Goal: Information Seeking & Learning: Learn about a topic

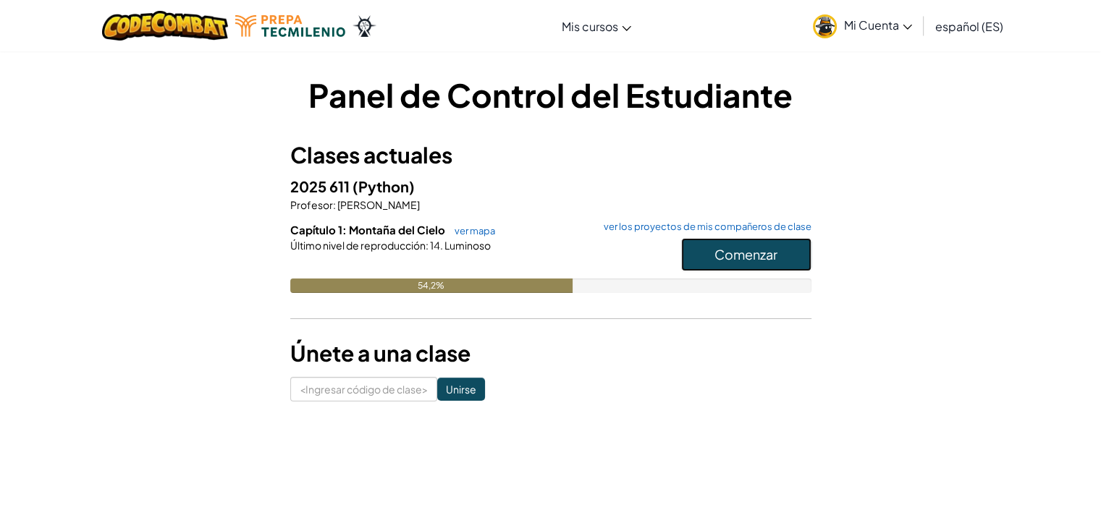
click at [767, 261] on font "Comenzar" at bounding box center [745, 254] width 63 height 17
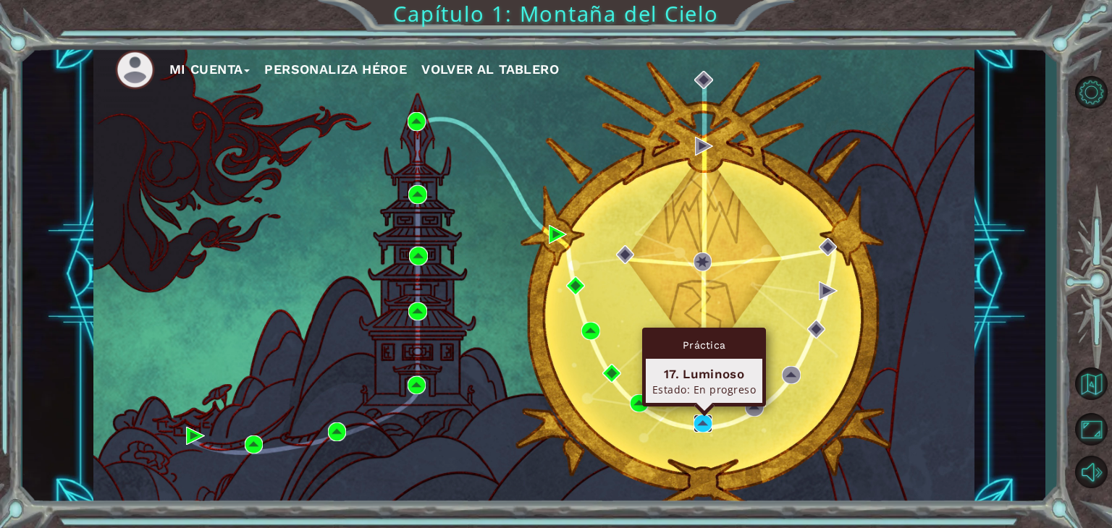
click at [703, 423] on img at bounding box center [702, 424] width 19 height 19
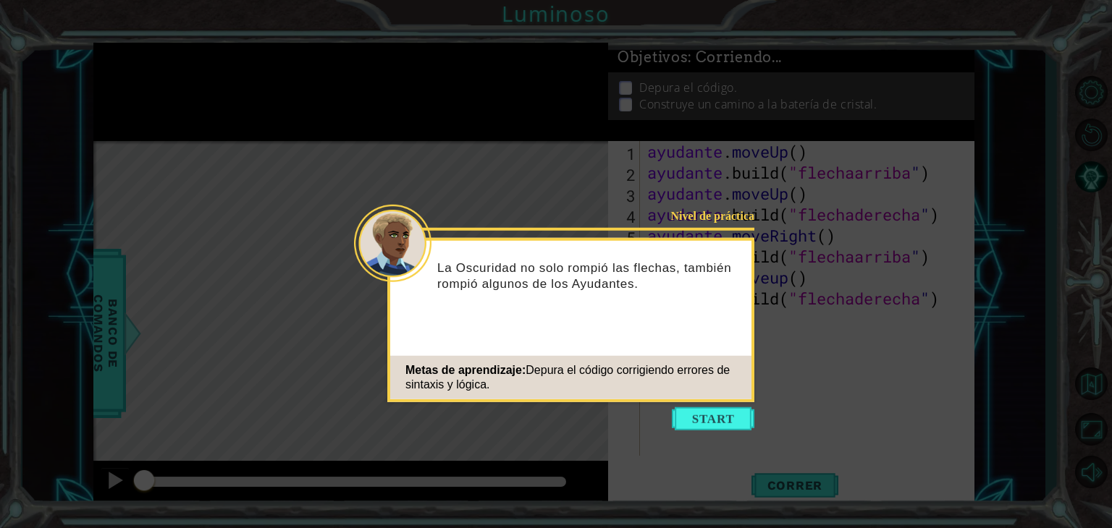
click at [703, 423] on button "Comenzar" at bounding box center [713, 418] width 83 height 23
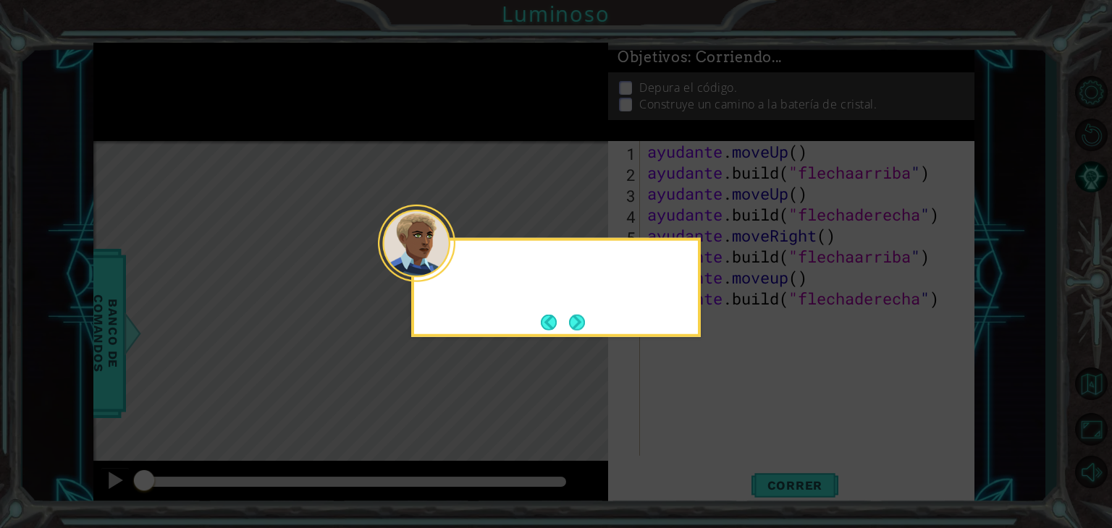
click at [703, 423] on icon at bounding box center [556, 264] width 1112 height 528
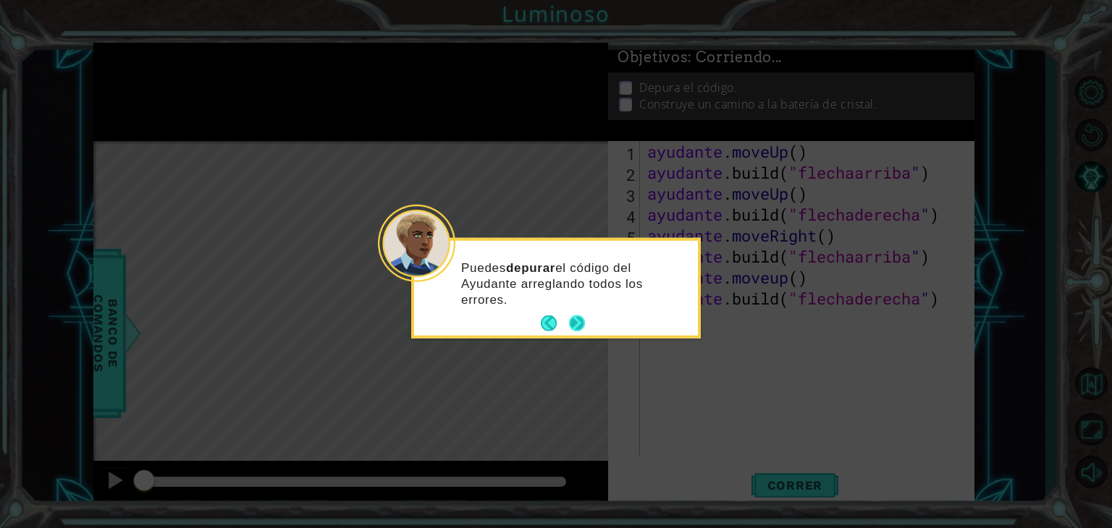
click at [575, 326] on button "Próximo" at bounding box center [577, 324] width 16 height 16
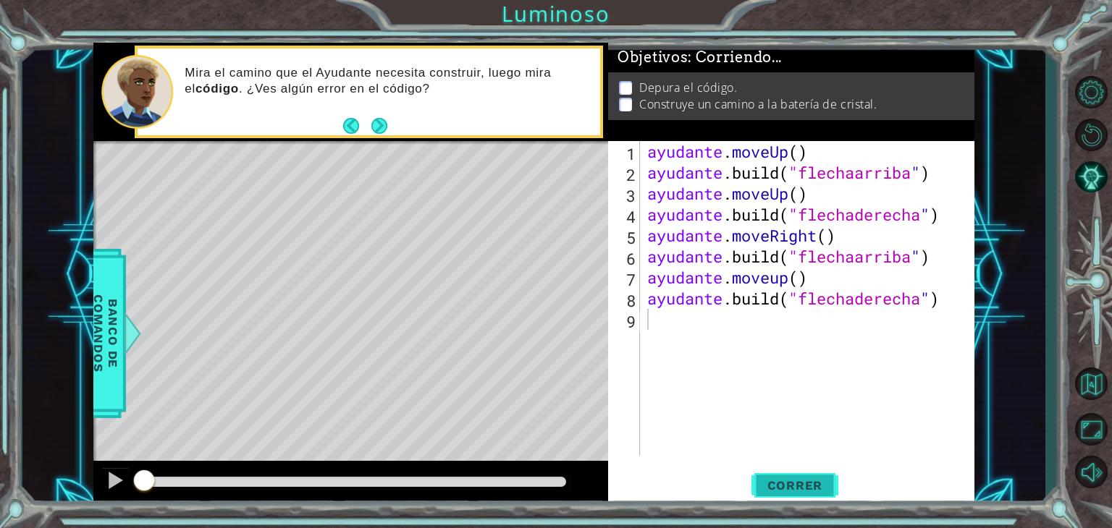
click at [763, 483] on span "Correr" at bounding box center [795, 485] width 85 height 14
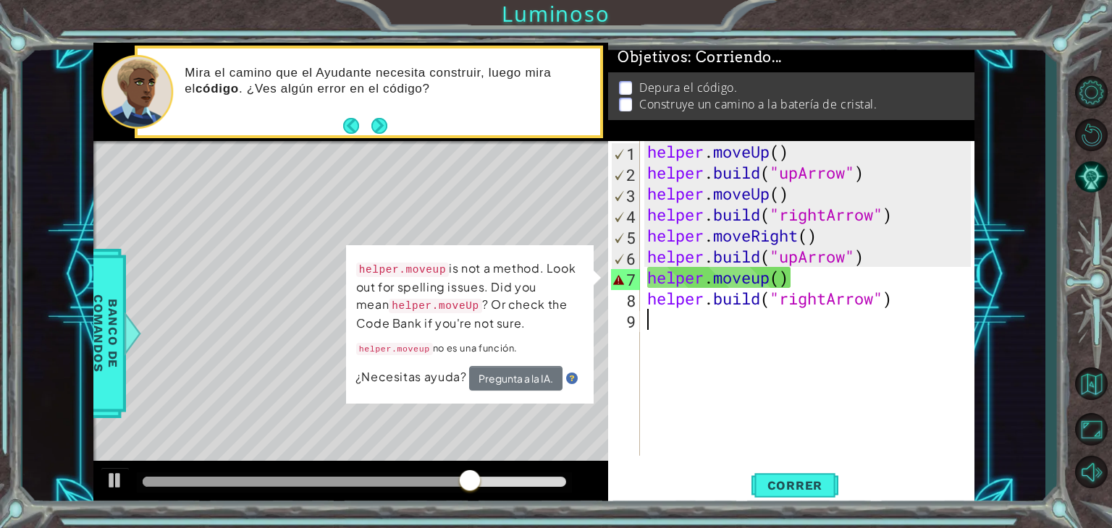
click at [715, 354] on div "helper . moveUp ( ) helper . build ( "upArrow" ) helper . moveUp ( ) helper . b…" at bounding box center [811, 319] width 334 height 357
click at [779, 280] on div "helper . moveUp ( ) helper . build ( "upArrow" ) helper . moveUp ( ) helper . b…" at bounding box center [811, 319] width 334 height 357
click at [592, 273] on div "helper.moveup is not a method. Look out for spelling issues. Did you mean helpe…" at bounding box center [470, 324] width 248 height 158
click at [382, 124] on button "Next" at bounding box center [379, 125] width 16 height 16
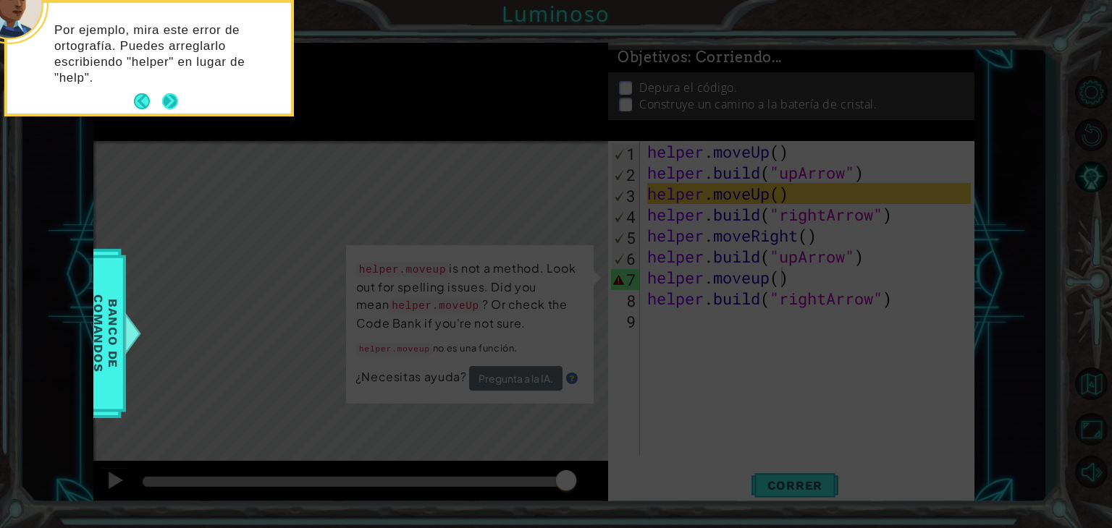
click at [169, 100] on button "Next" at bounding box center [170, 101] width 16 height 16
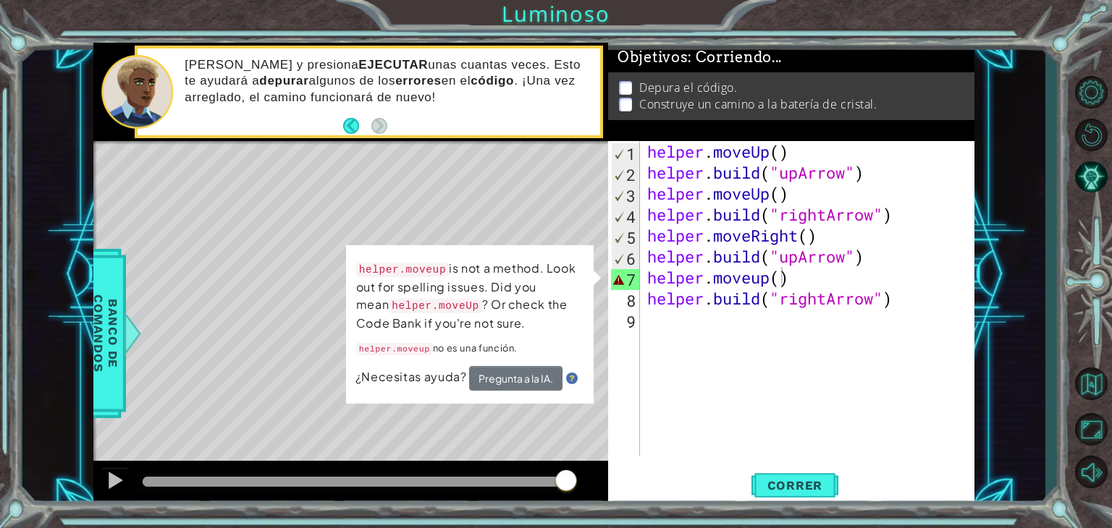
click at [428, 119] on div "[PERSON_NAME] y presiona EJECUTAR unas cuantas veces. Esto te ayudará a depurar…" at bounding box center [387, 91] width 426 height 83
click at [763, 279] on div "helper . moveUp ( ) helper . build ( "upArrow" ) helper . moveUp ( ) helper . b…" at bounding box center [811, 319] width 334 height 357
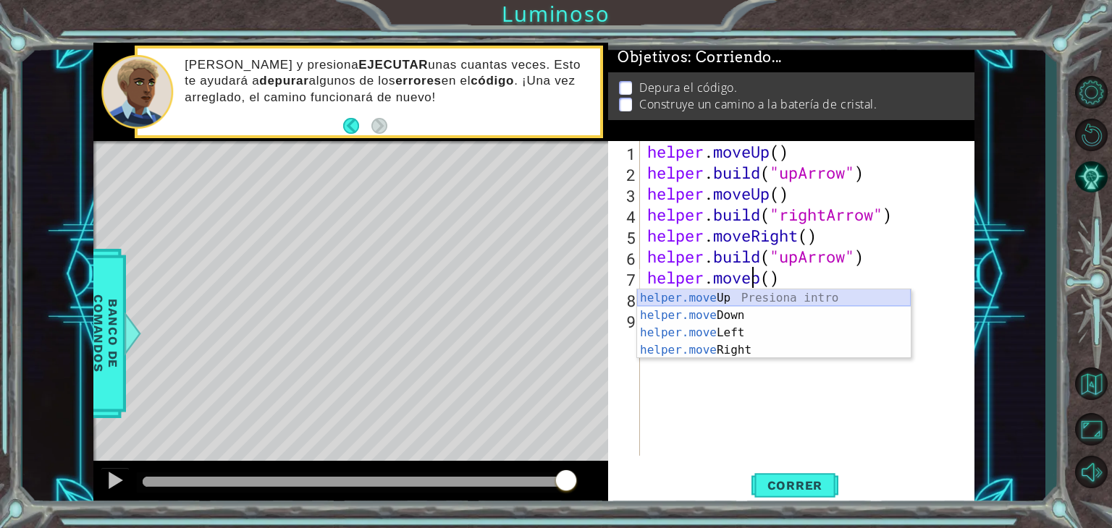
click at [806, 296] on div "helper.move Up Presiona intro helper.move Down Presiona intro helper.move Left …" at bounding box center [774, 341] width 274 height 104
type textarea "helper.moveUp(1)"
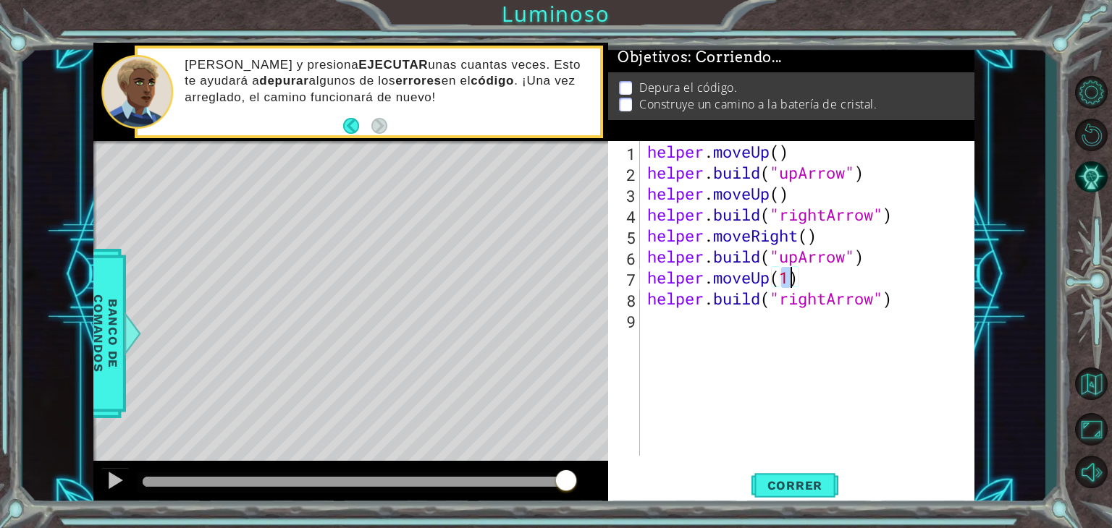
click at [706, 324] on div "helper . moveUp ( ) helper . build ( "upArrow" ) helper . moveUp ( ) helper . b…" at bounding box center [811, 319] width 334 height 357
click at [789, 482] on span "Correr" at bounding box center [795, 485] width 85 height 14
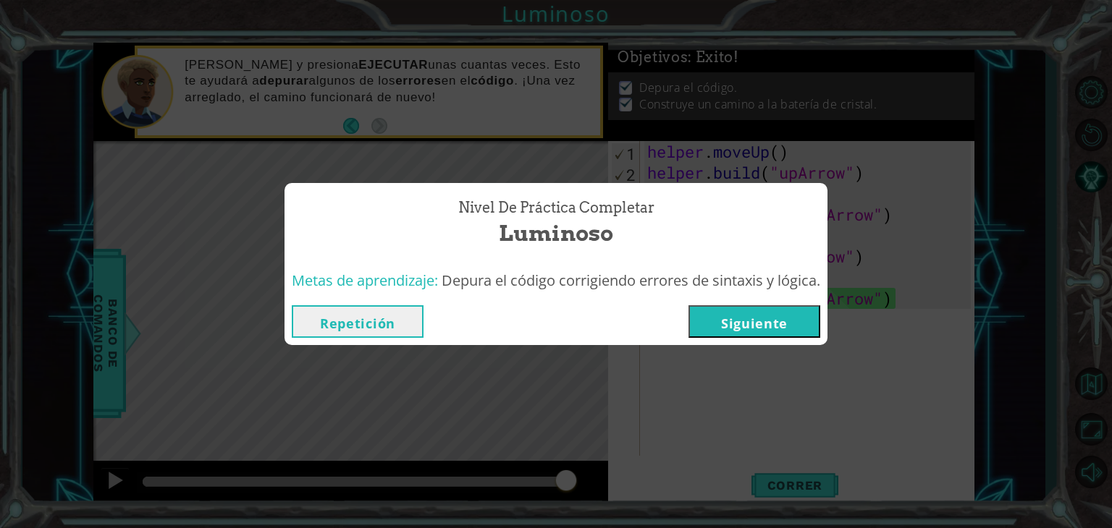
click at [785, 321] on button "Siguiente" at bounding box center [754, 321] width 132 height 33
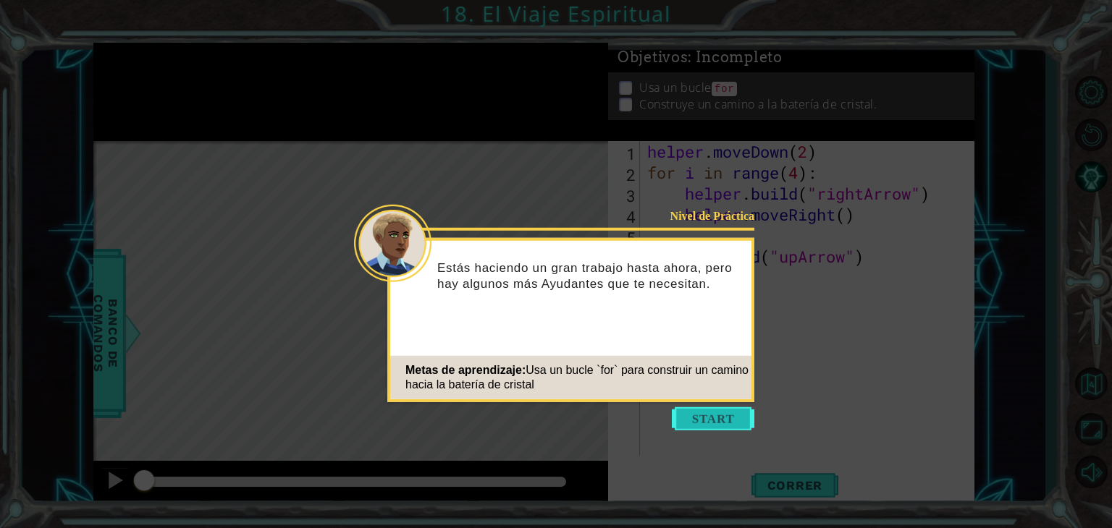
click at [718, 408] on button "Start" at bounding box center [713, 418] width 83 height 23
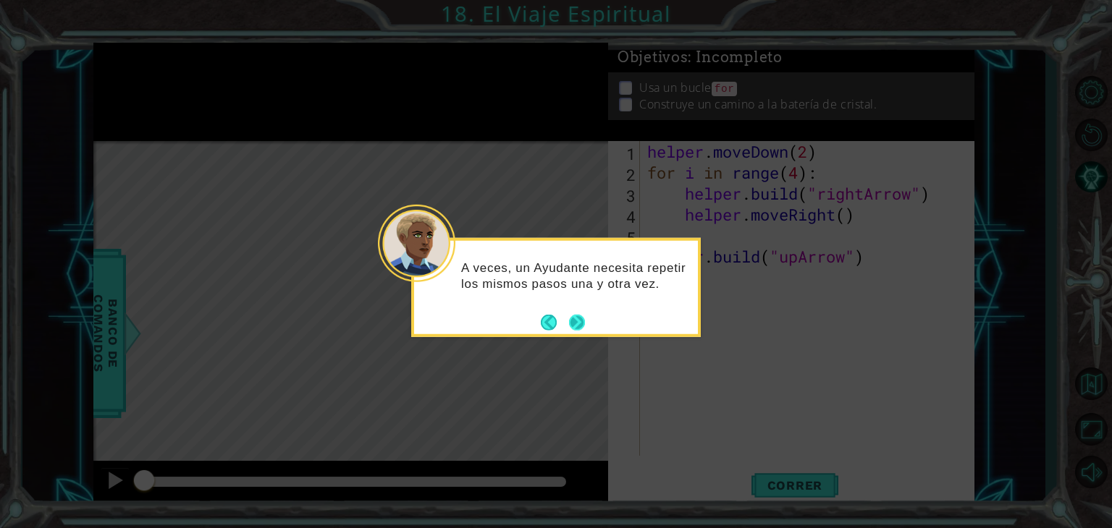
click at [574, 316] on button "Next" at bounding box center [577, 322] width 16 height 16
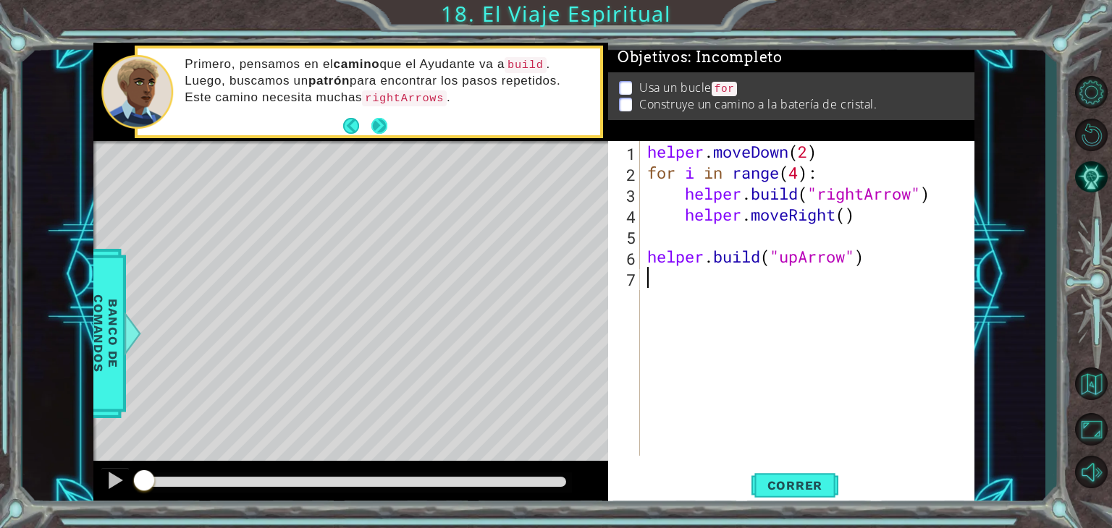
click at [379, 117] on button "Next" at bounding box center [379, 125] width 16 height 16
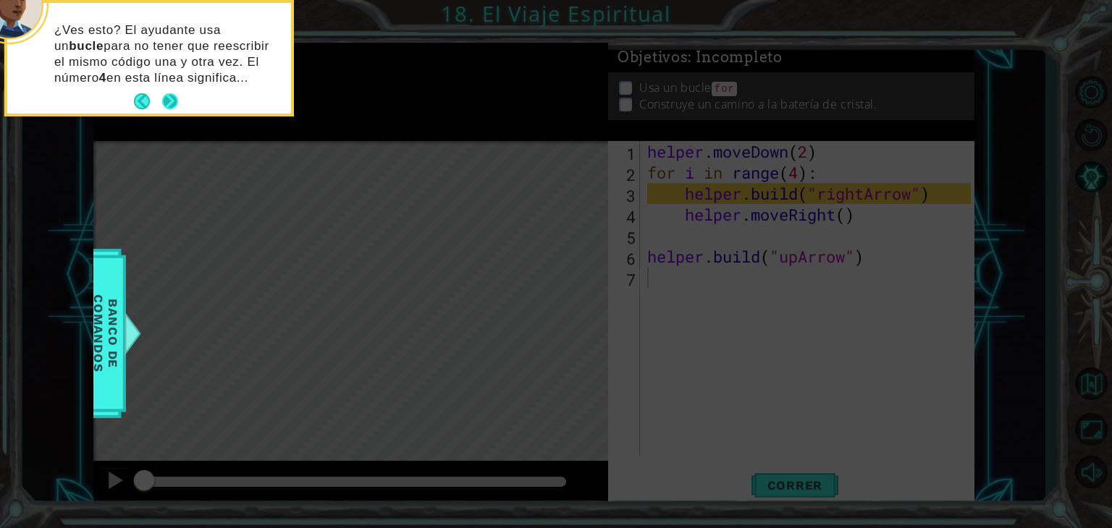
click at [169, 93] on button "Next" at bounding box center [170, 101] width 16 height 16
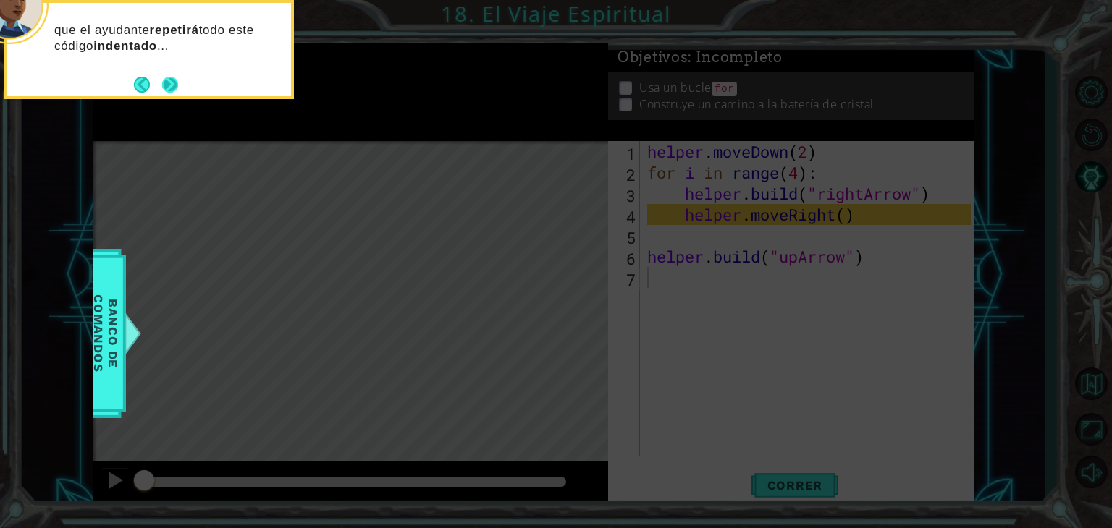
click at [168, 75] on footer at bounding box center [156, 85] width 44 height 22
click at [170, 83] on button "Next" at bounding box center [170, 85] width 16 height 16
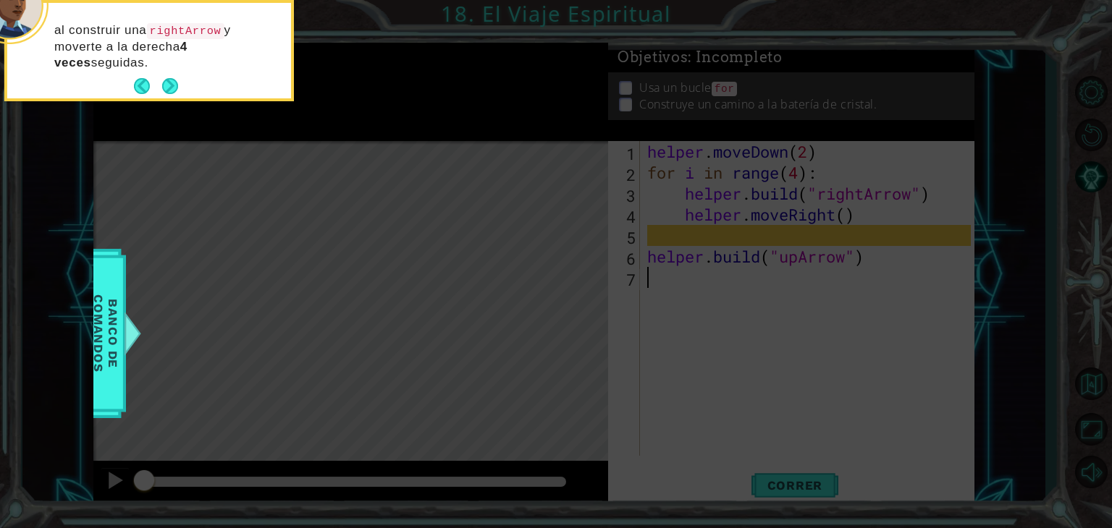
click at [170, 83] on button "Next" at bounding box center [170, 86] width 16 height 16
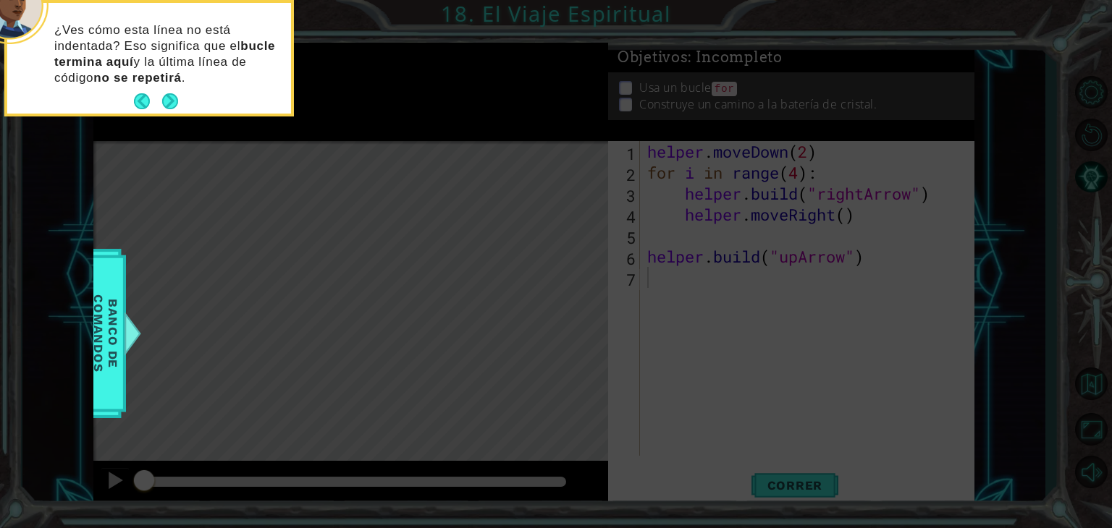
click at [170, 83] on strong "no se repetirá" at bounding box center [137, 78] width 88 height 14
click at [174, 106] on button "Next" at bounding box center [170, 101] width 16 height 16
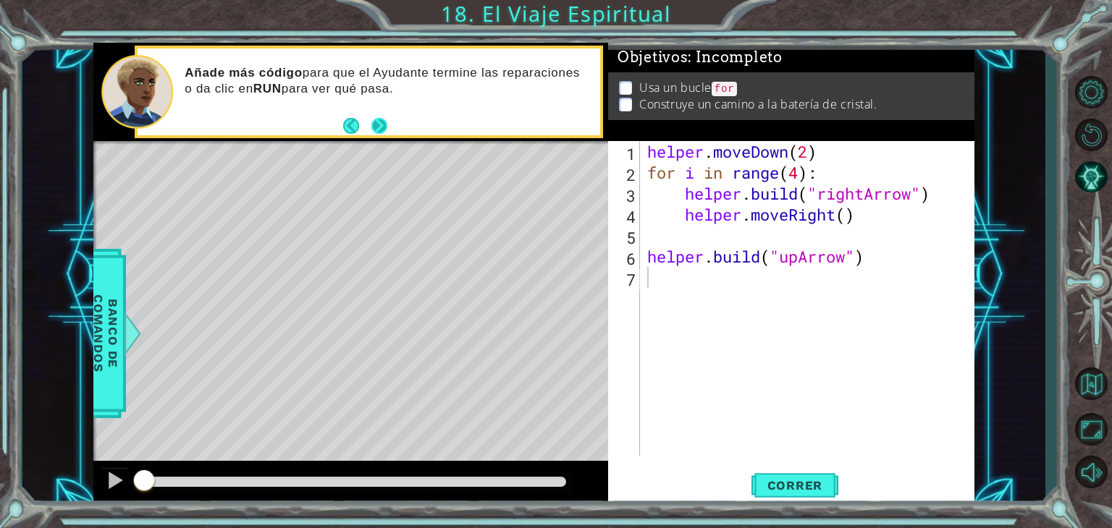
click at [380, 124] on button "Next" at bounding box center [379, 126] width 16 height 16
click at [683, 194] on div "helper . moveDown ( 2 ) for i in range ( 4 ) : helper . build ( "rightArrow" ) …" at bounding box center [811, 319] width 334 height 357
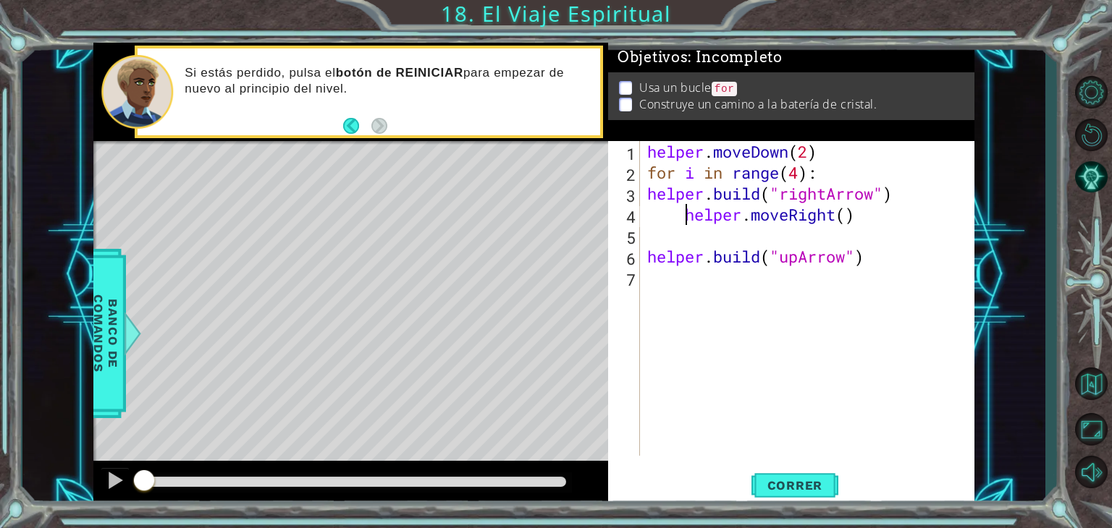
click at [686, 217] on div "helper . moveDown ( 2 ) for i in range ( 4 ) : helper . build ( "rightArrow" ) …" at bounding box center [811, 319] width 334 height 357
click at [825, 177] on div "helper . moveDown ( 2 ) for i in range ( 4 ) : helper . build ( "rightArrow" ) …" at bounding box center [811, 319] width 334 height 357
type textarea "for i in range(4)"
click at [725, 171] on div "helper . moveDown ( 2 ) for i in range ( 4 ) helper . build ( "rightArrow" ) he…" at bounding box center [811, 319] width 334 height 357
click at [697, 234] on div "helper . moveDown ( 2 ) for i in range ( 4 ) helper . build ( "rightArrow" ) he…" at bounding box center [811, 319] width 334 height 357
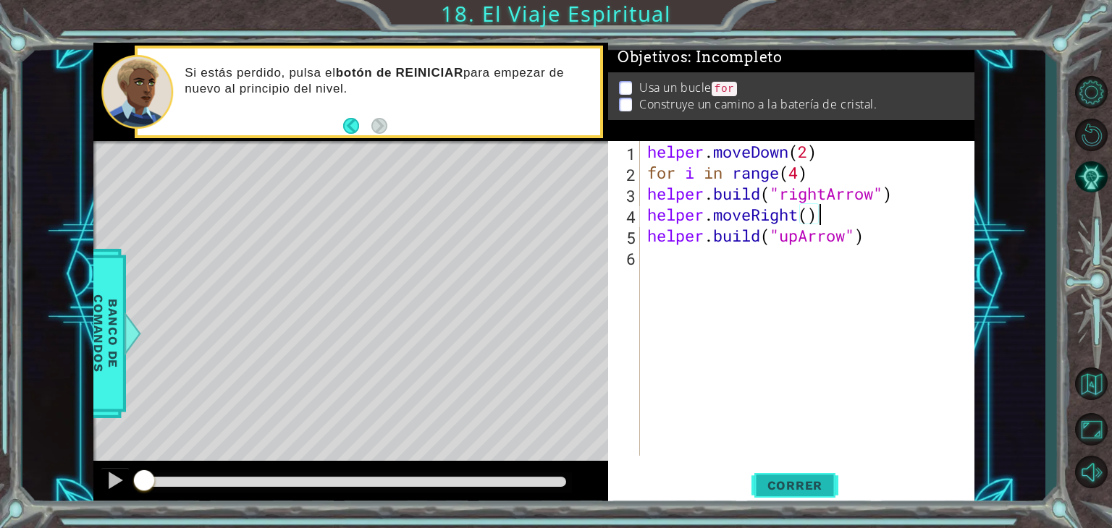
click at [782, 478] on span "Correr" at bounding box center [795, 485] width 85 height 14
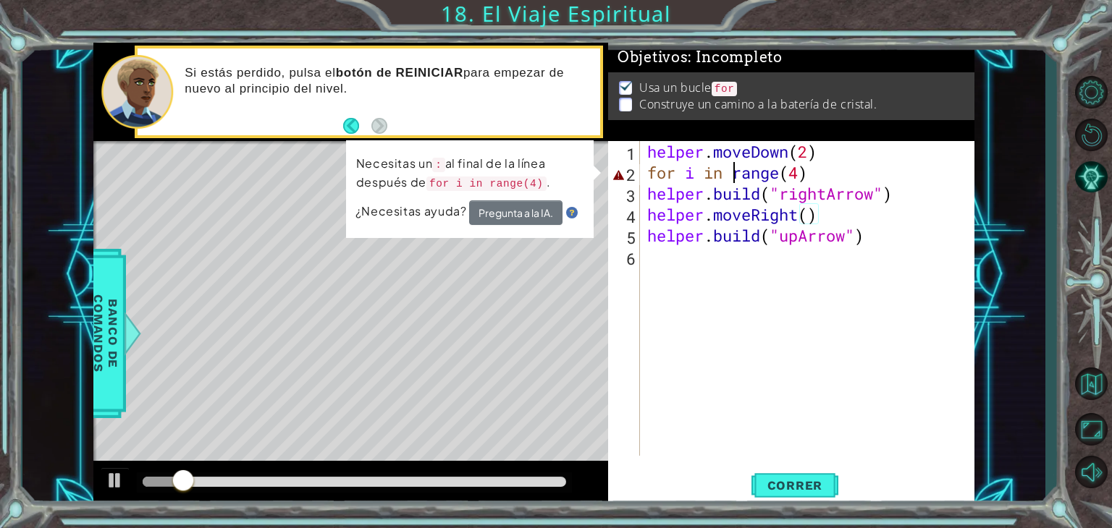
click at [737, 177] on div "helper . moveDown ( 2 ) for i in range ( 4 ) helper . build ( "rightArrow" ) he…" at bounding box center [811, 319] width 334 height 357
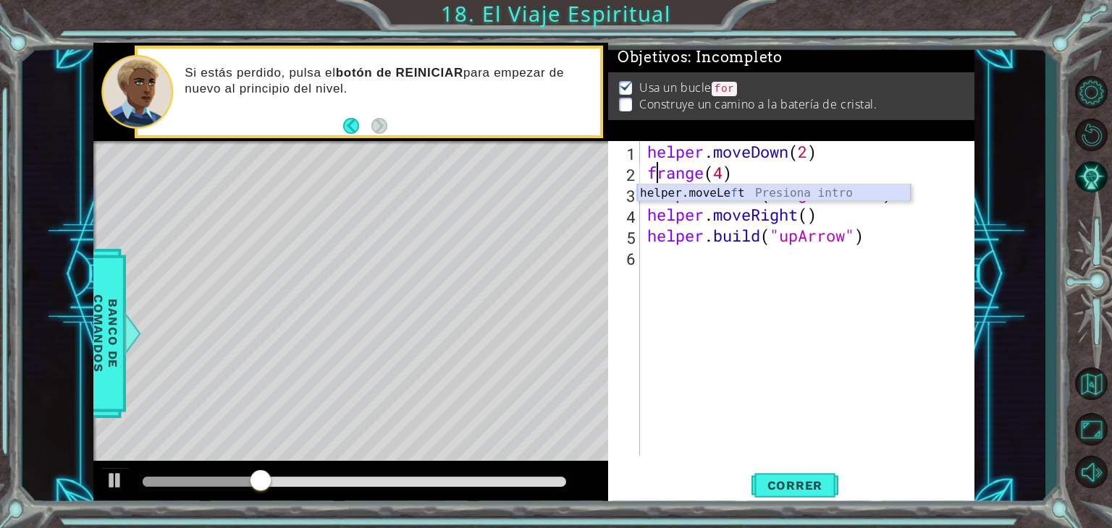
click at [732, 195] on div "helper.moveLe f t Presiona intro" at bounding box center [774, 211] width 274 height 52
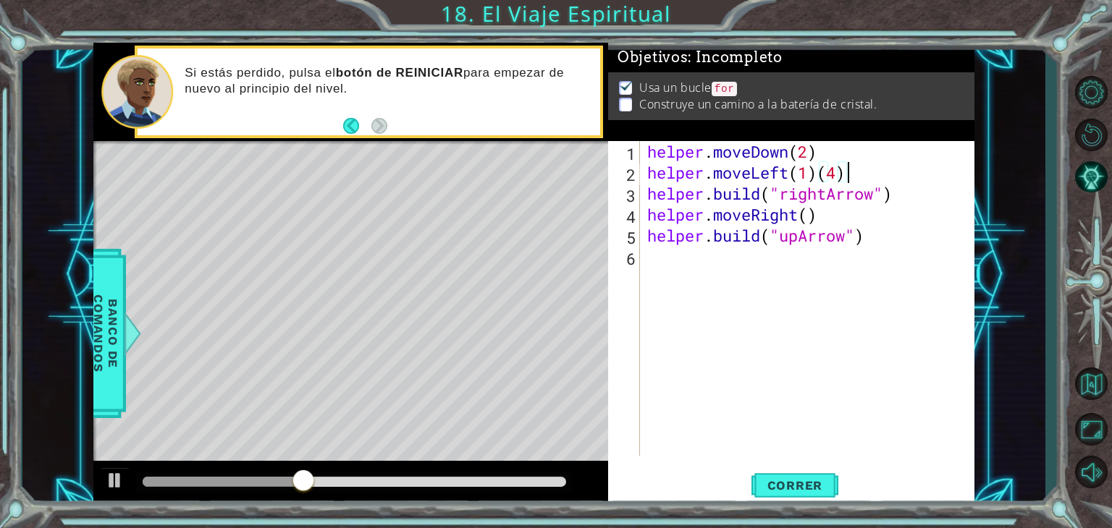
click at [847, 167] on div "helper . moveDown ( 2 ) helper . moveLeft ( 1 ) ( 4 ) helper . build ( "rightAr…" at bounding box center [811, 319] width 334 height 357
click at [805, 479] on span "Correr" at bounding box center [795, 485] width 85 height 14
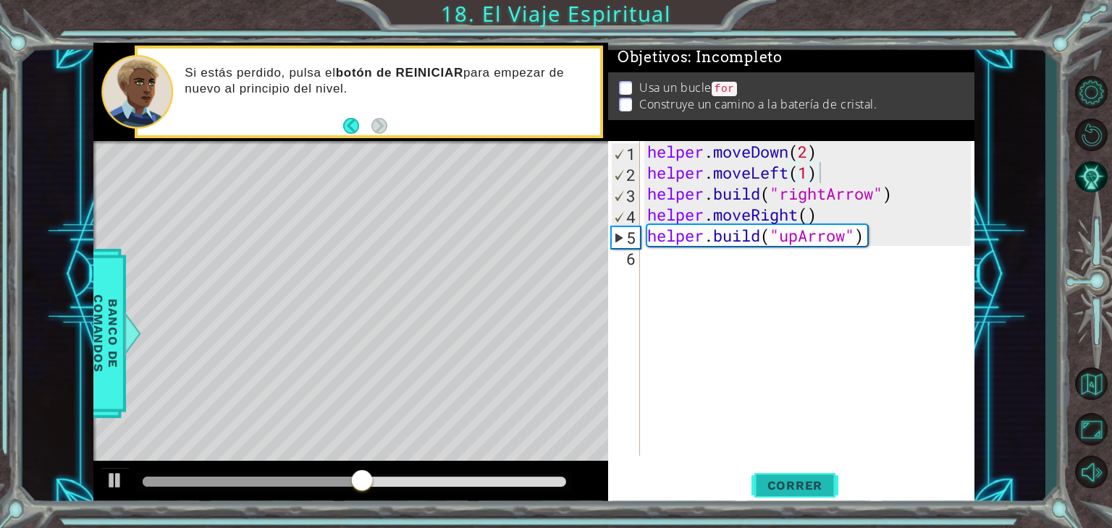
click at [796, 476] on button "Correr" at bounding box center [794, 486] width 87 height 37
click at [790, 151] on div "helper . moveDown ( 2 ) helper . moveLeft ( 1 ) helper . build ( "rightArrow" )…" at bounding box center [811, 319] width 334 height 357
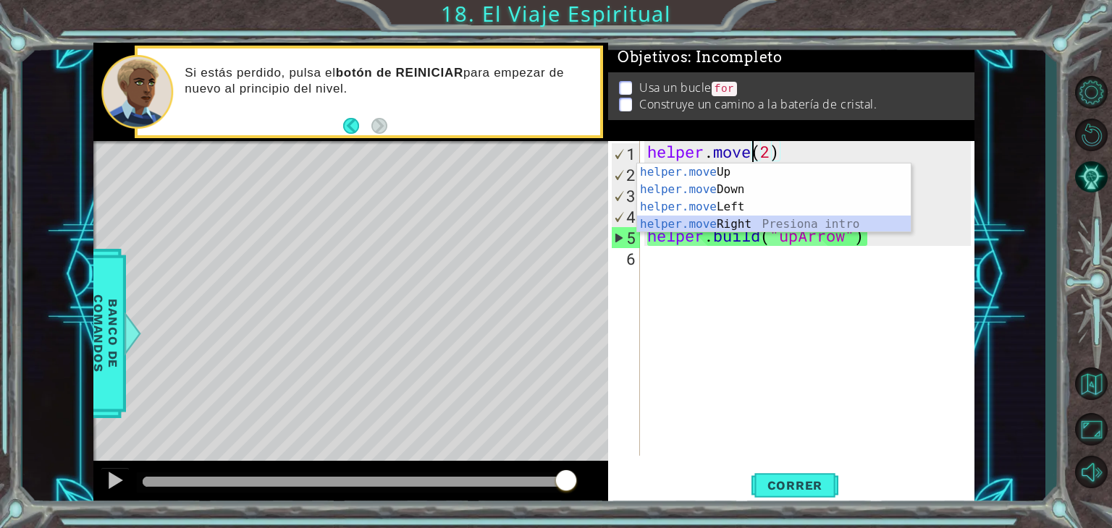
click at [750, 219] on div "helper.move Up Presiona intro helper.move Down Presiona intro helper.move Left …" at bounding box center [774, 216] width 274 height 104
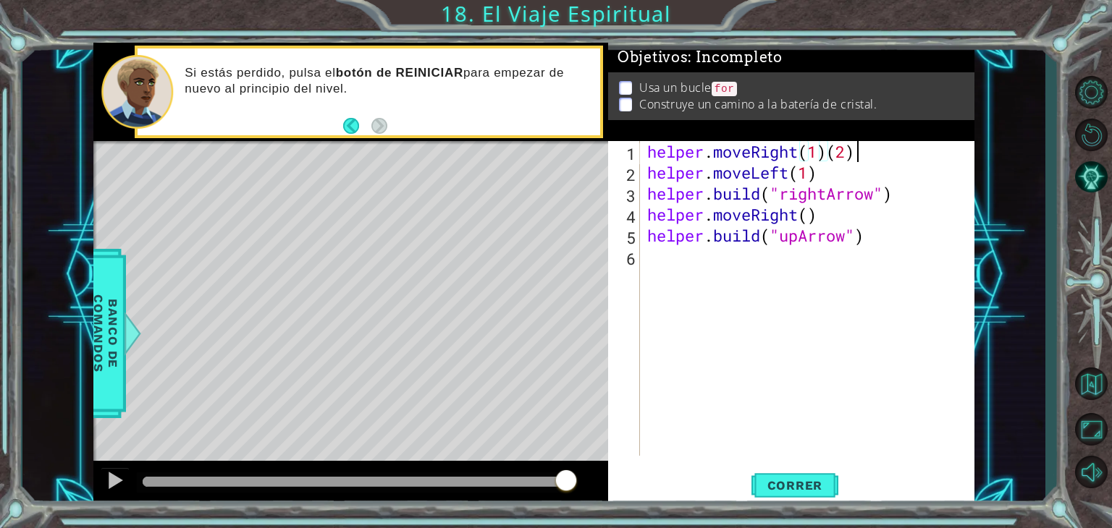
click at [854, 151] on div "helper . moveRight ( 1 ) ( 2 ) helper . moveLeft ( 1 ) helper . build ( "rightA…" at bounding box center [811, 319] width 334 height 357
click at [788, 169] on div "helper . moveRight ( 1 ) helper . moveLeft ( 1 ) helper . build ( "rightArrow" …" at bounding box center [811, 319] width 334 height 357
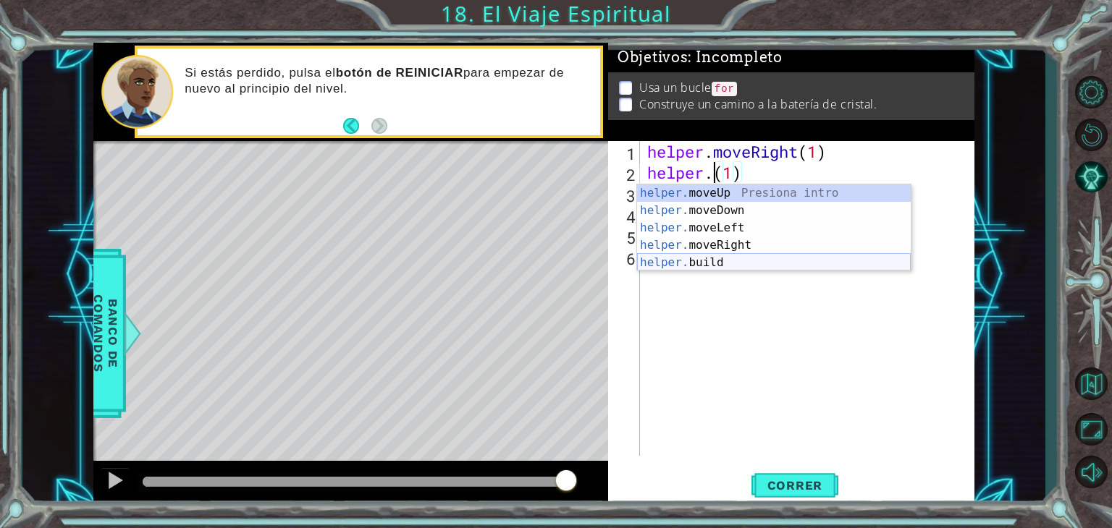
click at [765, 259] on div "helper. moveUp Presiona intro helper. moveDown Presiona intro helper. moveLeft …" at bounding box center [774, 246] width 274 height 122
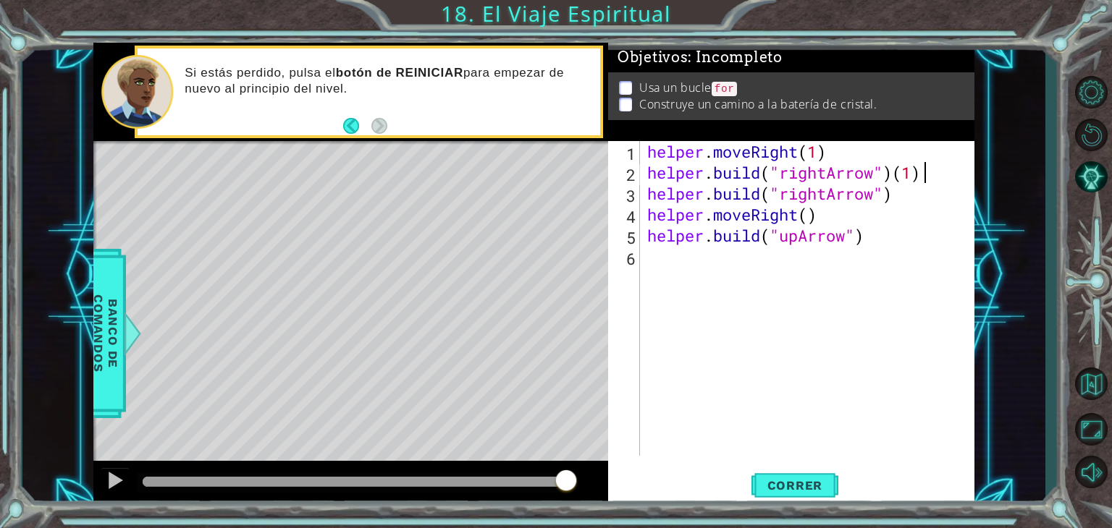
click at [923, 172] on div "helper . moveRight ( 1 ) helper . build ( "rightArrow" ) ( 1 ) helper . build (…" at bounding box center [811, 319] width 334 height 357
type textarea "[DOMAIN_NAME]("rightArrow")"
click at [802, 480] on span "Correr" at bounding box center [795, 485] width 85 height 14
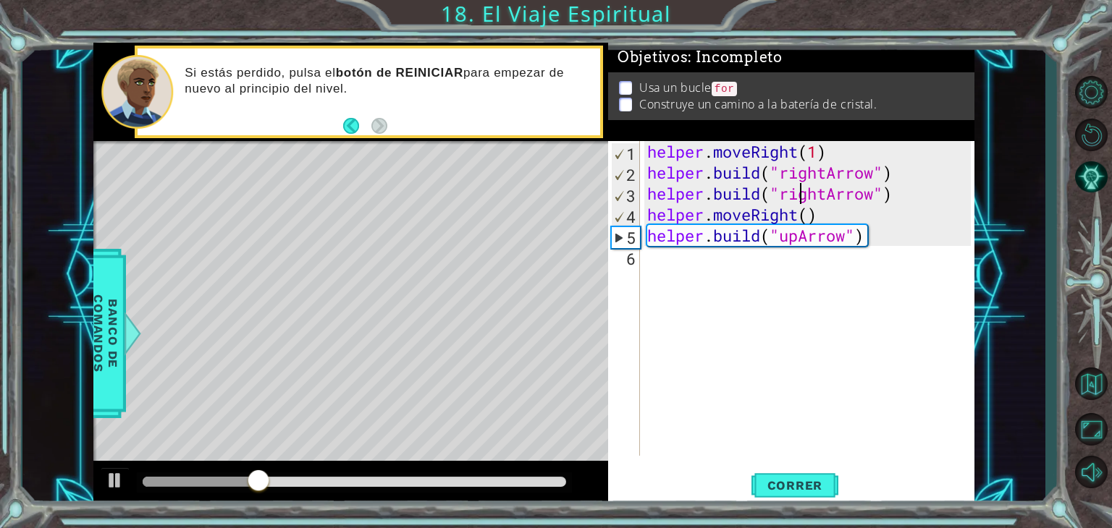
click at [796, 195] on div "helper . moveRight ( 1 ) helper . build ( "rightArrow" ) helper . build ( "righ…" at bounding box center [811, 319] width 334 height 357
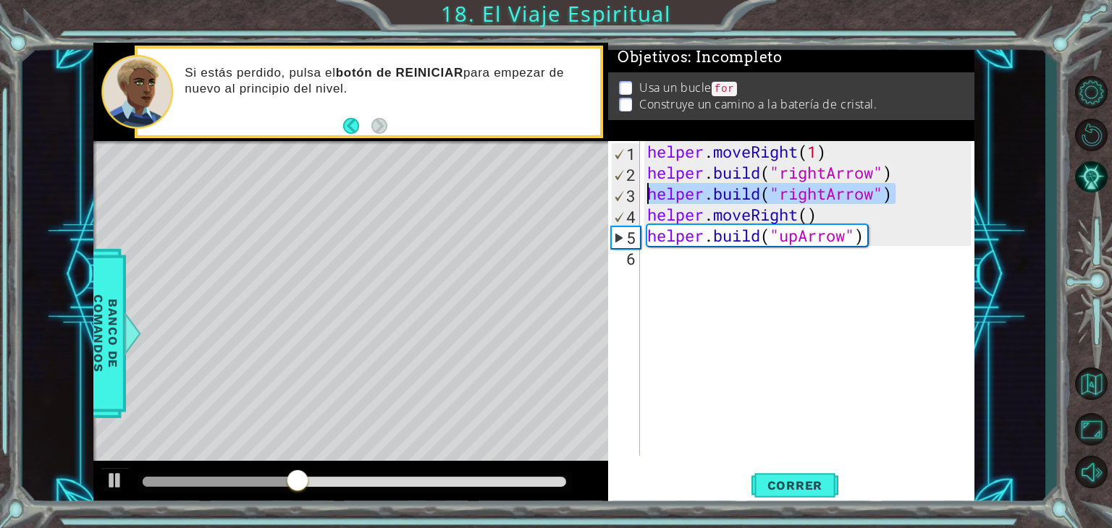
drag, startPoint x: 896, startPoint y: 194, endPoint x: 625, endPoint y: 187, distance: 270.7
click at [625, 187] on div "[DOMAIN_NAME]("rightArrow") 1 2 3 4 5 6 helper . moveRight ( 1 ) helper . build…" at bounding box center [789, 298] width 363 height 315
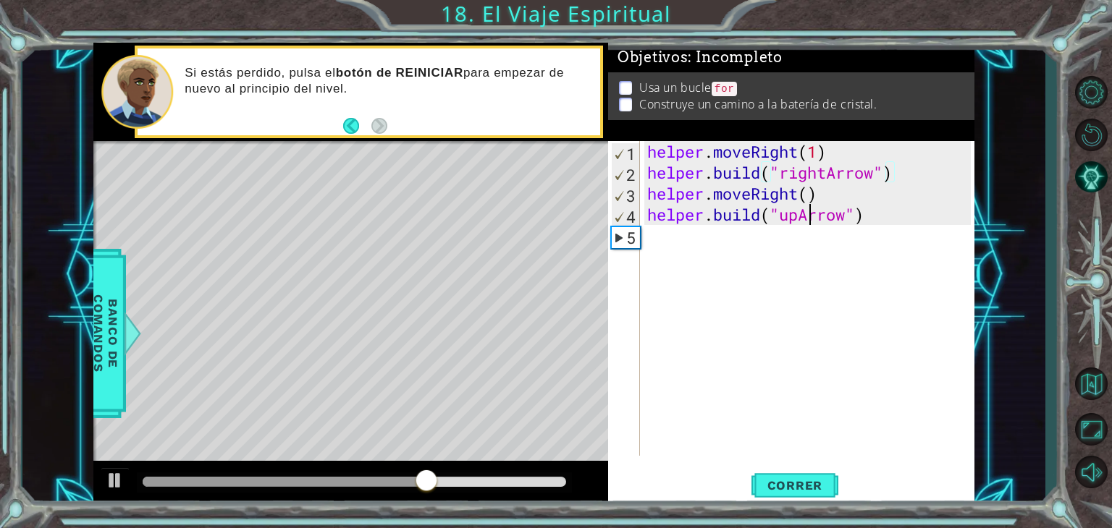
click at [813, 216] on div "helper . moveRight ( 1 ) helper . build ( "rightArrow" ) helper . moveRight ( )…" at bounding box center [811, 319] width 334 height 357
click at [799, 217] on div "helper . moveRight ( 1 ) helper . build ( "rightArrow" ) helper . moveRight ( )…" at bounding box center [811, 319] width 334 height 357
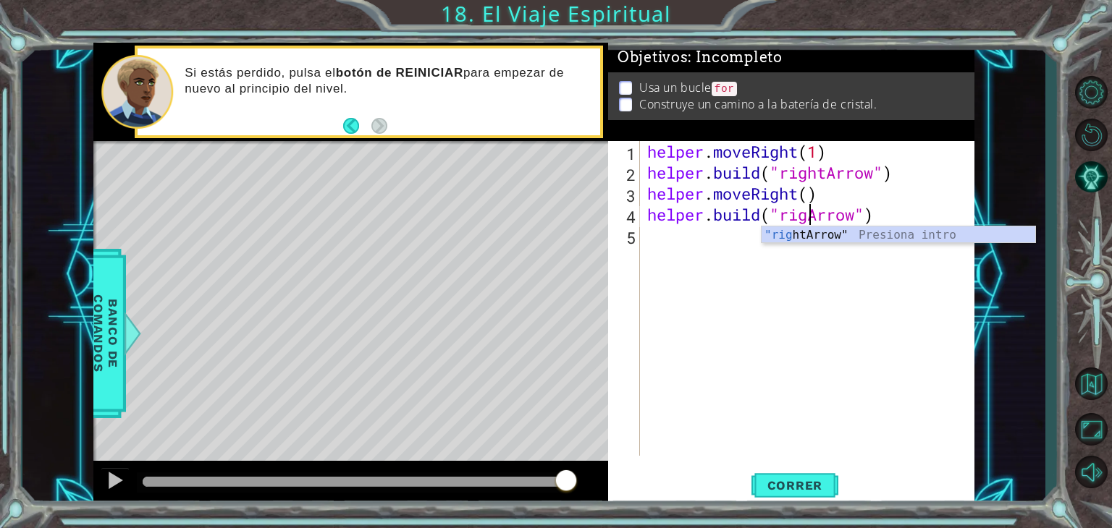
scroll to position [0, 8]
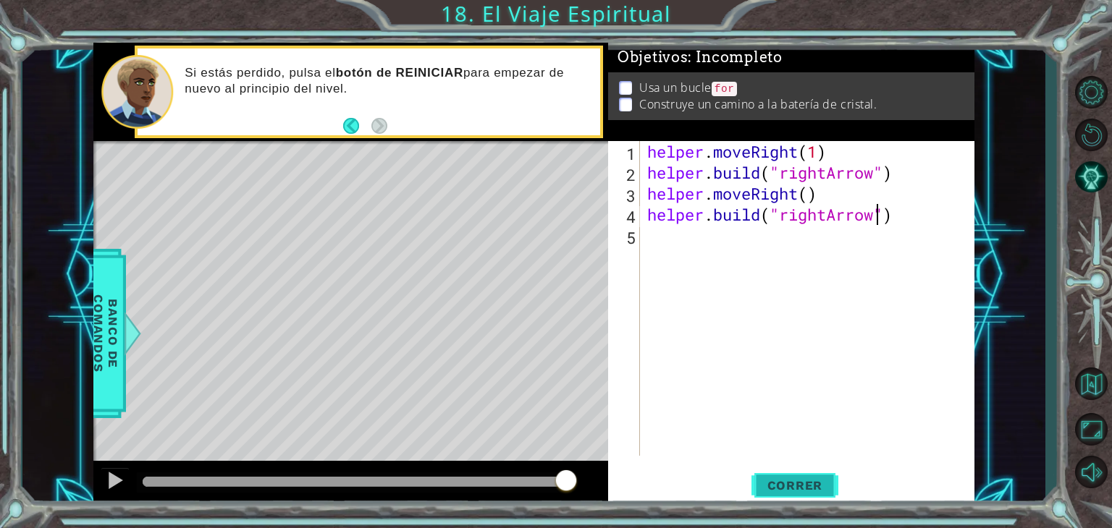
type textarea "[DOMAIN_NAME]("rightArrow")"
click at [795, 488] on span "Correr" at bounding box center [795, 485] width 85 height 14
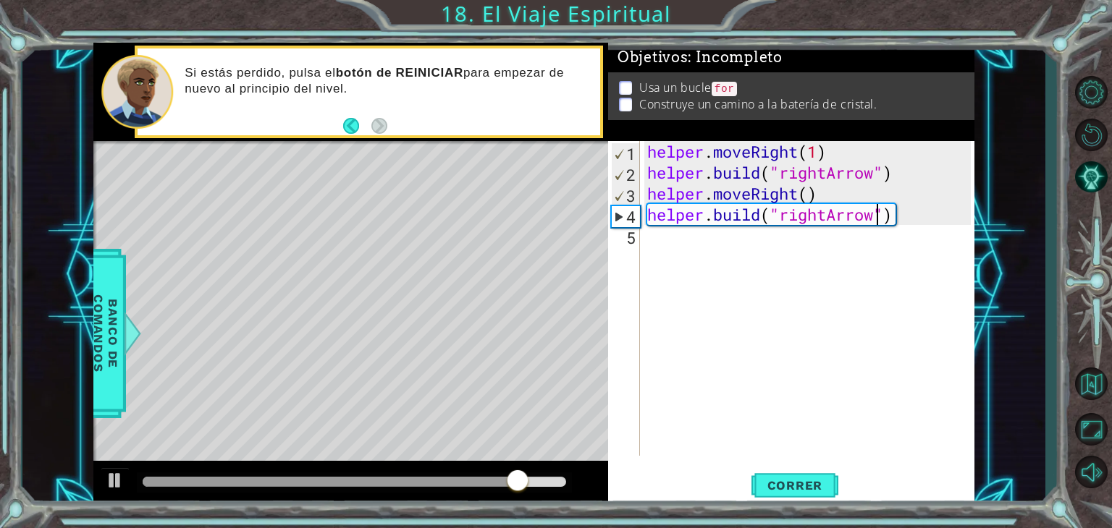
click at [659, 244] on div "helper . moveRight ( 1 ) helper . build ( "rightArrow" ) helper . moveRight ( )…" at bounding box center [811, 319] width 334 height 357
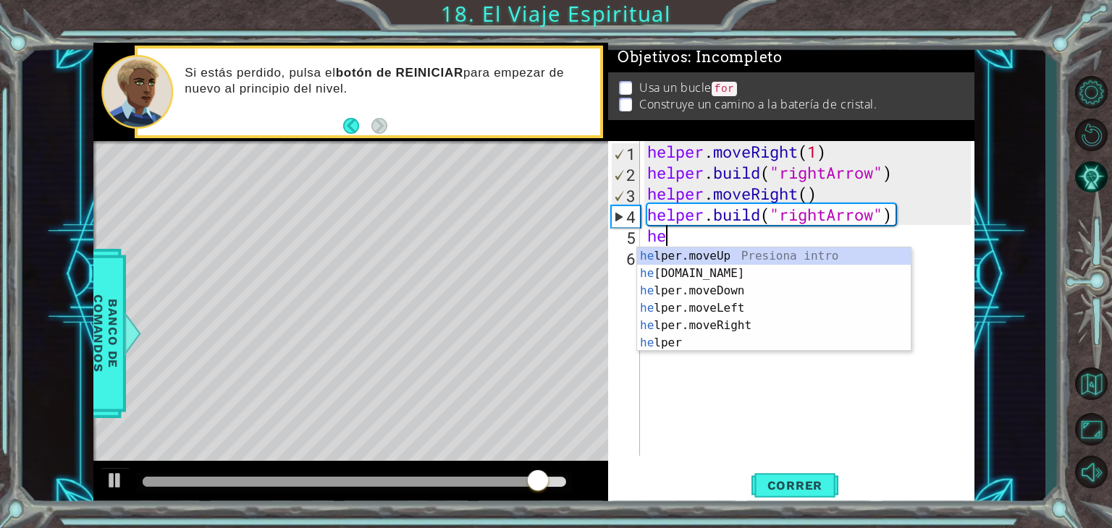
scroll to position [0, 0]
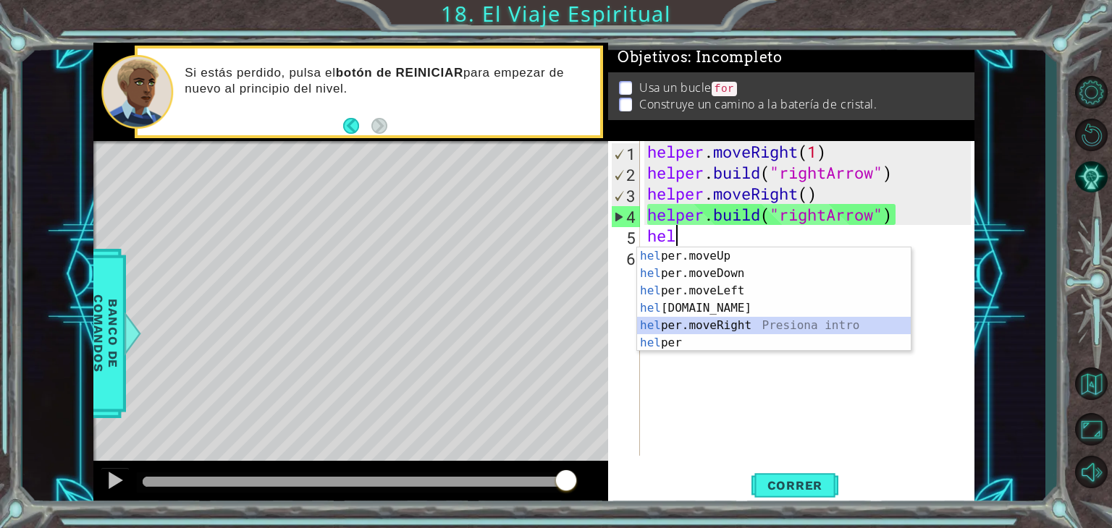
click at [743, 328] on div "hel per.moveUp Presiona intro hel per.moveDown Presiona intro hel per.moveLeft …" at bounding box center [774, 317] width 274 height 139
type textarea "helper.moveRight(1)"
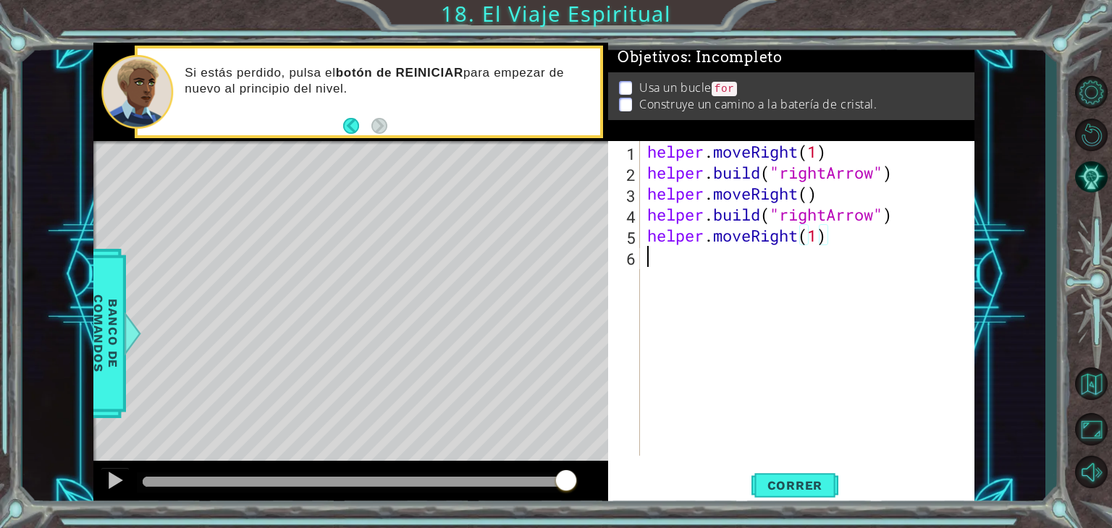
click at [653, 266] on div "helper . moveRight ( 1 ) helper . build ( "rightArrow" ) helper . moveRight ( )…" at bounding box center [811, 319] width 334 height 357
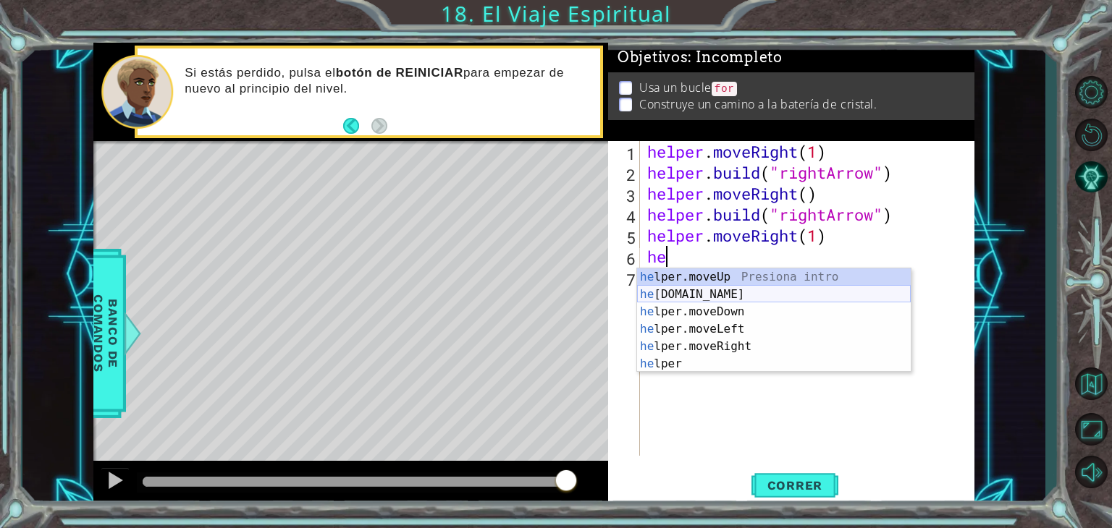
click at [688, 293] on div "he lper.moveUp Presiona intro he [DOMAIN_NAME] Presiona intro he lper.moveDown …" at bounding box center [774, 337] width 274 height 139
type textarea "[DOMAIN_NAME]("rightArrow")"
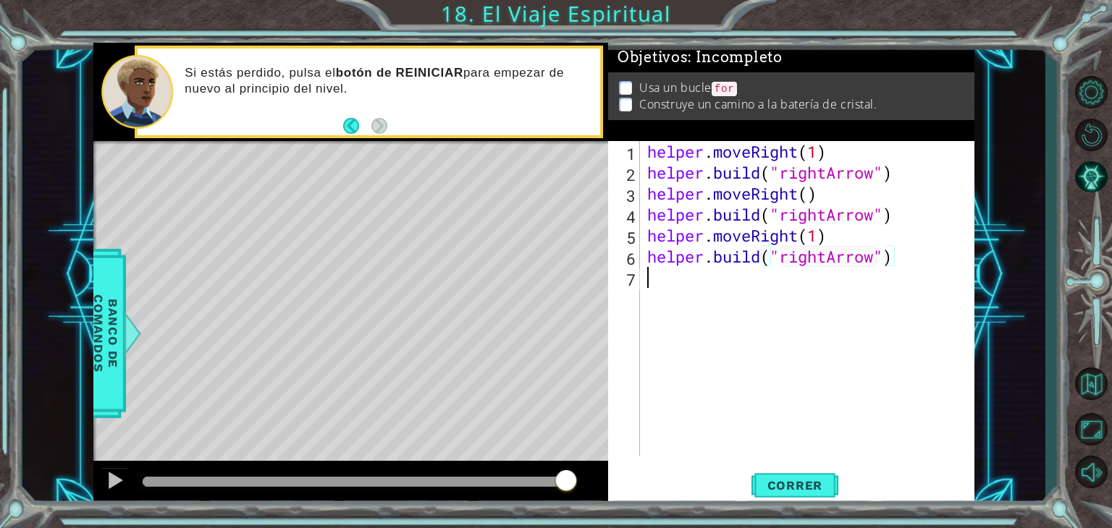
click at [733, 293] on div "helper . moveRight ( 1 ) helper . build ( "rightArrow" ) helper . moveRight ( )…" at bounding box center [811, 319] width 334 height 357
click at [770, 483] on span "Correr" at bounding box center [795, 485] width 85 height 14
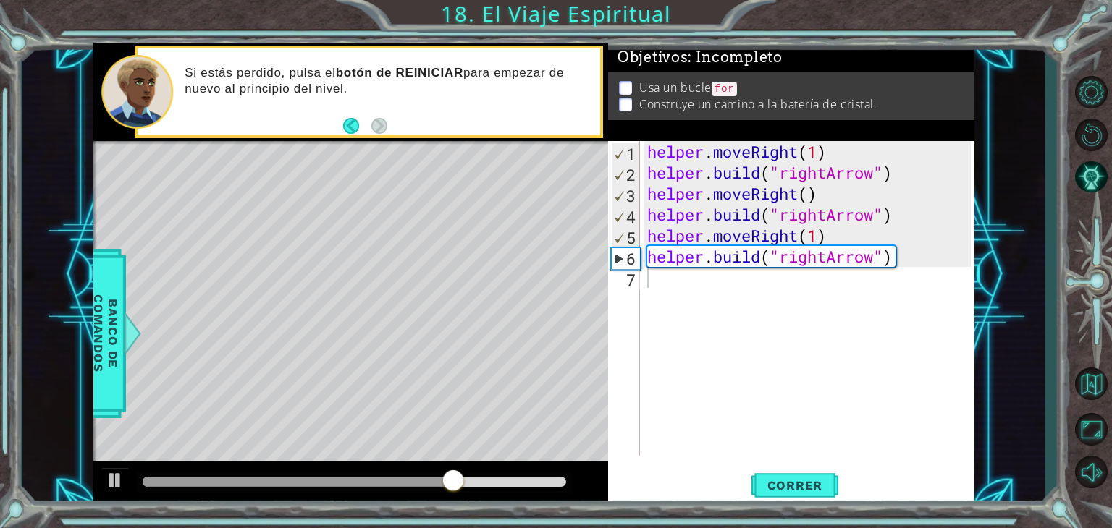
click at [725, 82] on code "for" at bounding box center [724, 89] width 26 height 14
click at [350, 120] on button "Back" at bounding box center [357, 126] width 28 height 16
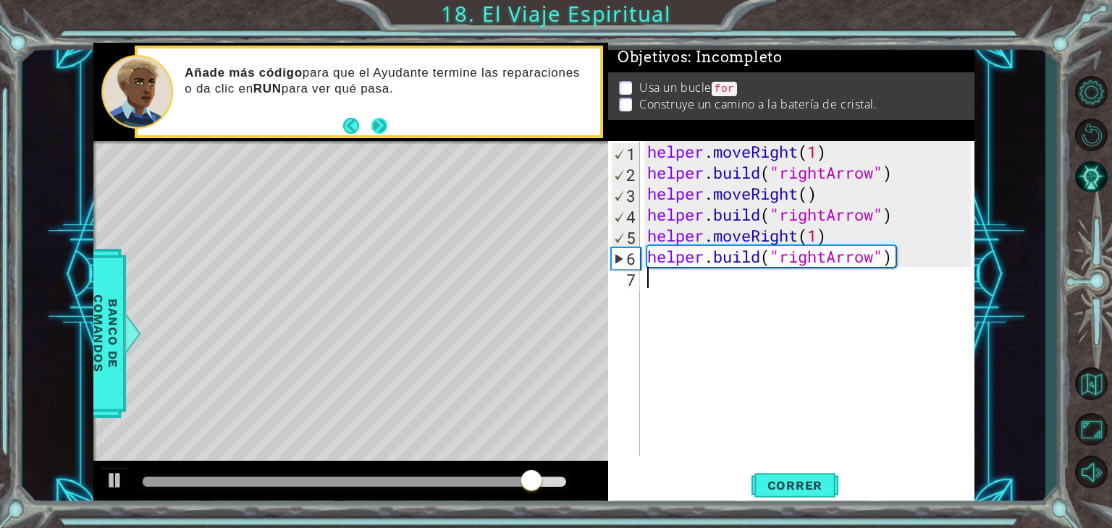
click at [378, 119] on button "Next" at bounding box center [379, 125] width 16 height 16
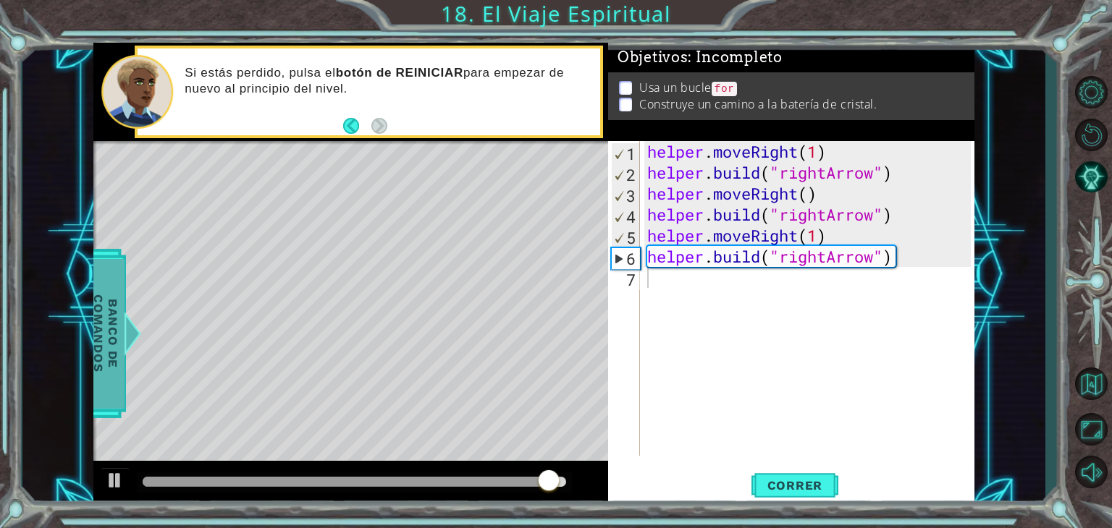
click at [116, 353] on span "Banco de comandos" at bounding box center [106, 333] width 38 height 150
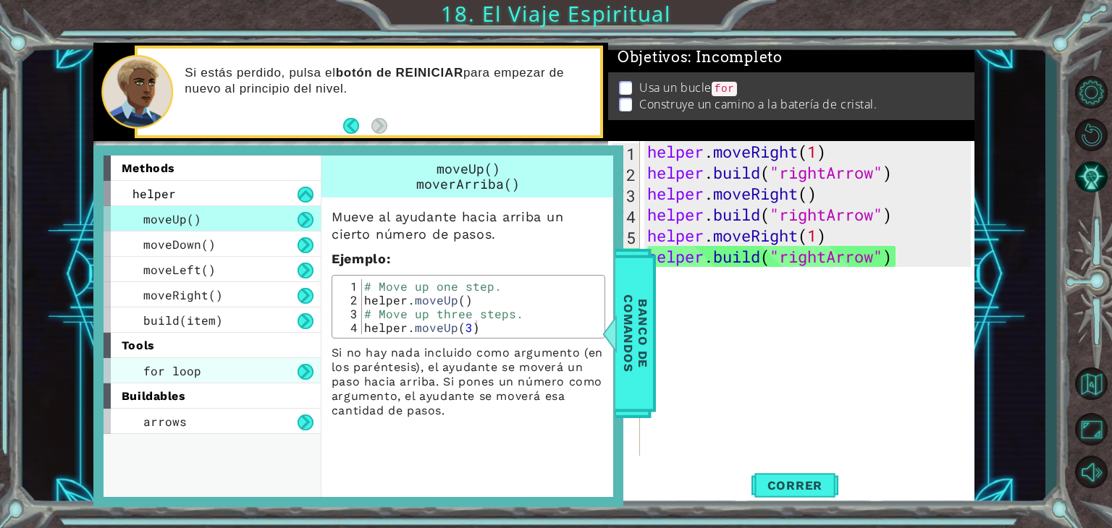
click at [162, 366] on span "for loop" at bounding box center [172, 370] width 58 height 15
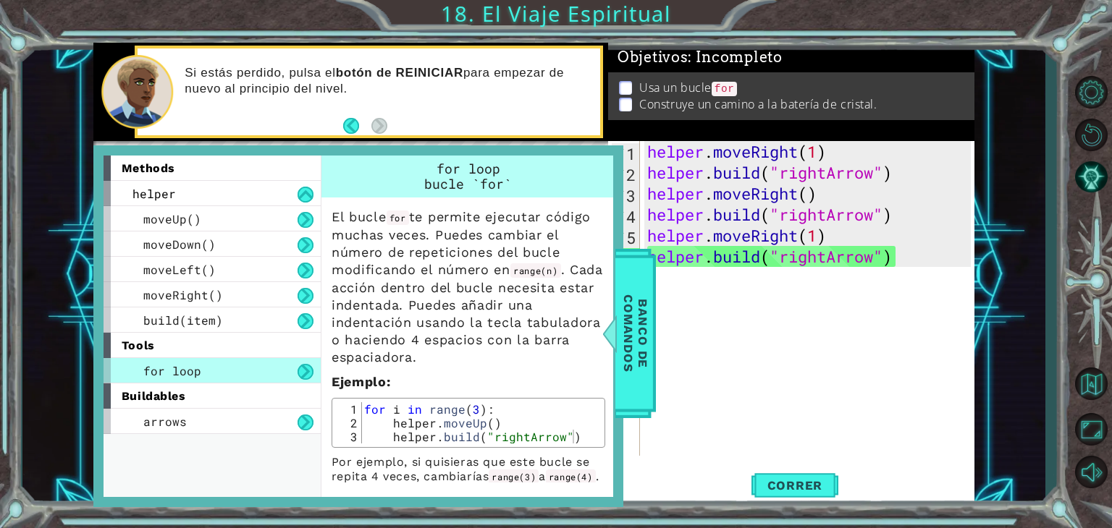
click at [761, 371] on div "helper . moveRight ( 1 ) helper . build ( "rightArrow" ) helper . moveRight ( )…" at bounding box center [811, 319] width 334 height 357
click at [1097, 131] on button "Reiniciar nivel\a" at bounding box center [1091, 135] width 42 height 38
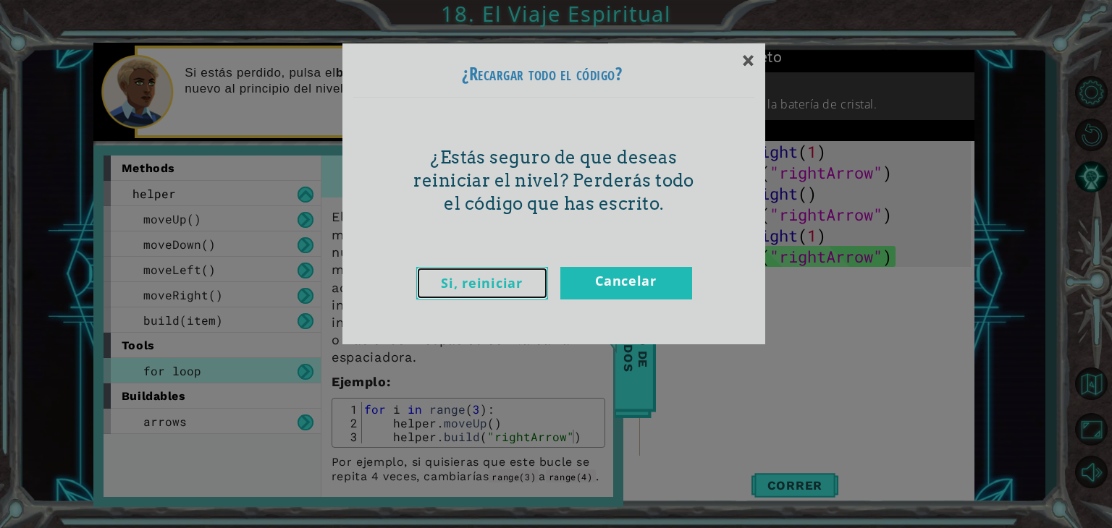
click at [518, 281] on link "Si, reiniciar" at bounding box center [482, 283] width 132 height 33
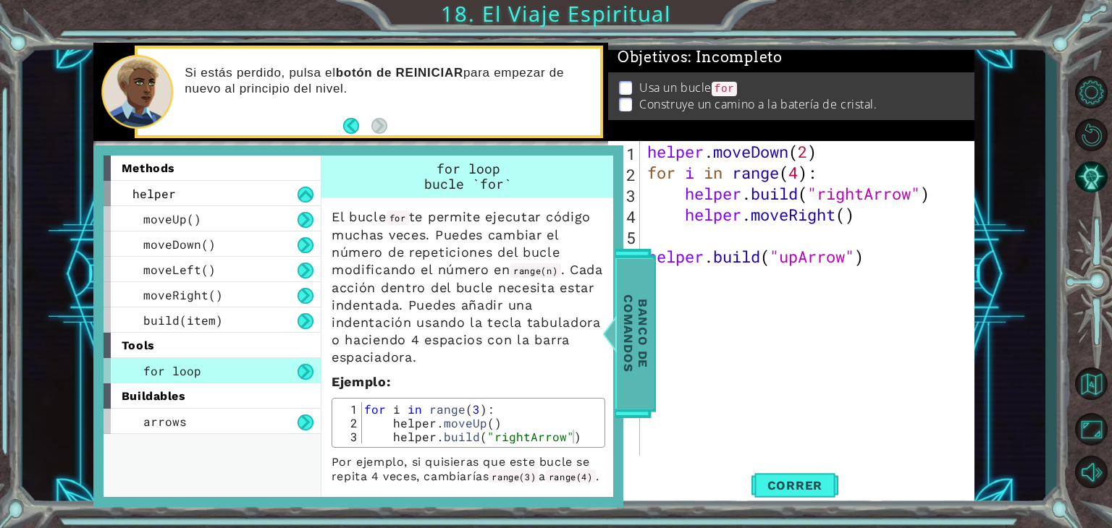
click at [626, 347] on span "Banco de comandos" at bounding box center [636, 333] width 38 height 150
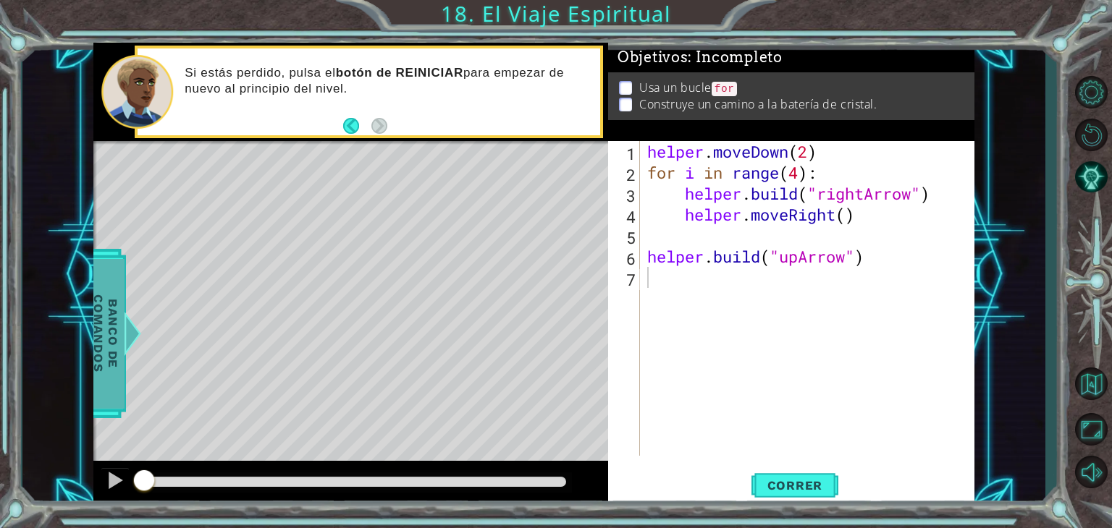
click at [103, 325] on span "Banco de comandos" at bounding box center [106, 333] width 38 height 150
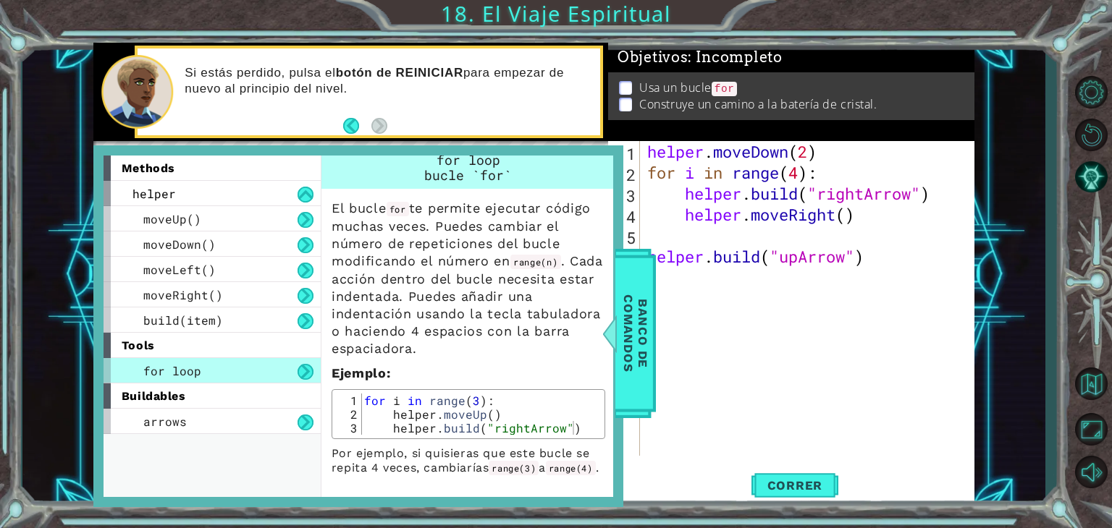
scroll to position [24, 0]
click at [759, 351] on div "helper . moveDown ( 2 ) for i in range ( 4 ) : helper . build ( "rightArrow" ) …" at bounding box center [811, 319] width 334 height 357
click at [631, 360] on span "Banco de comandos" at bounding box center [636, 333] width 38 height 150
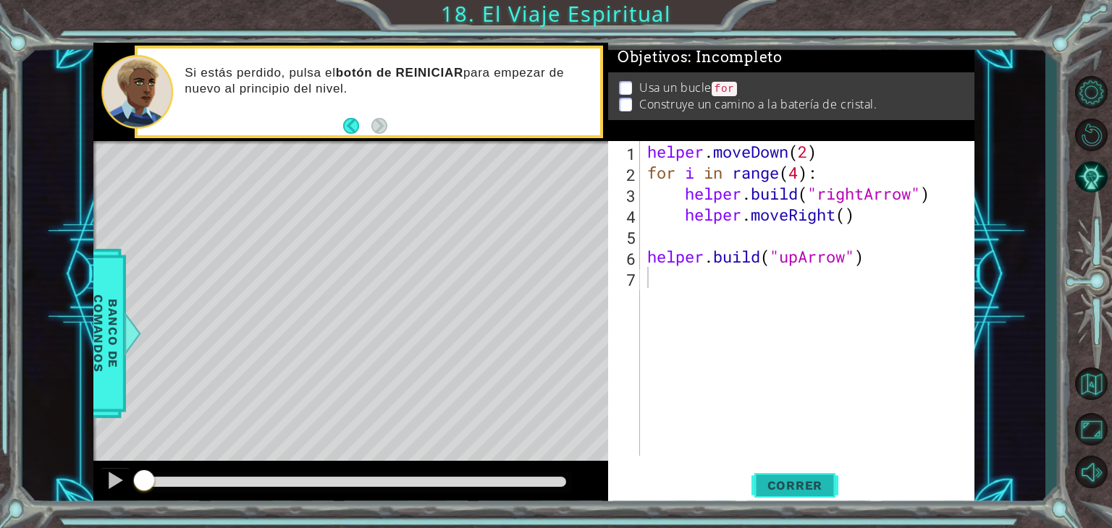
click at [770, 487] on span "Correr" at bounding box center [795, 485] width 85 height 14
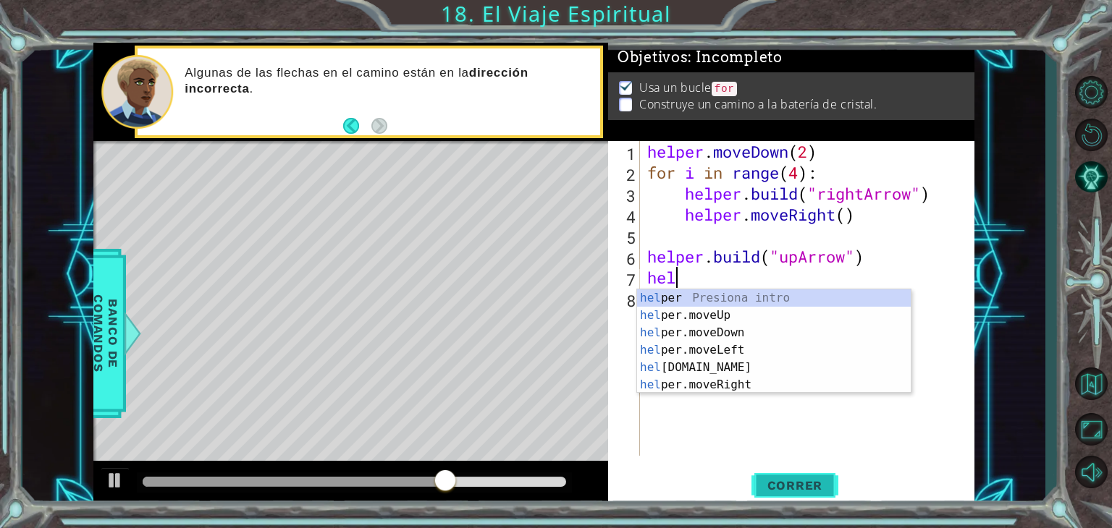
scroll to position [0, 0]
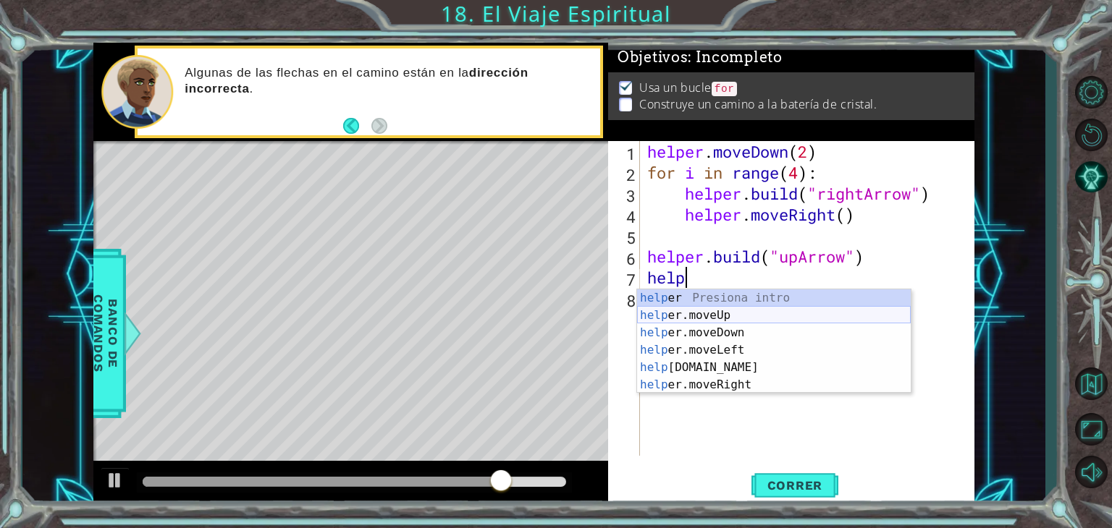
click at [722, 316] on div "help er Presiona intro help er.moveUp Presiona intro help er.moveDown Presiona …" at bounding box center [774, 358] width 274 height 139
type textarea "helper.moveUp(1)"
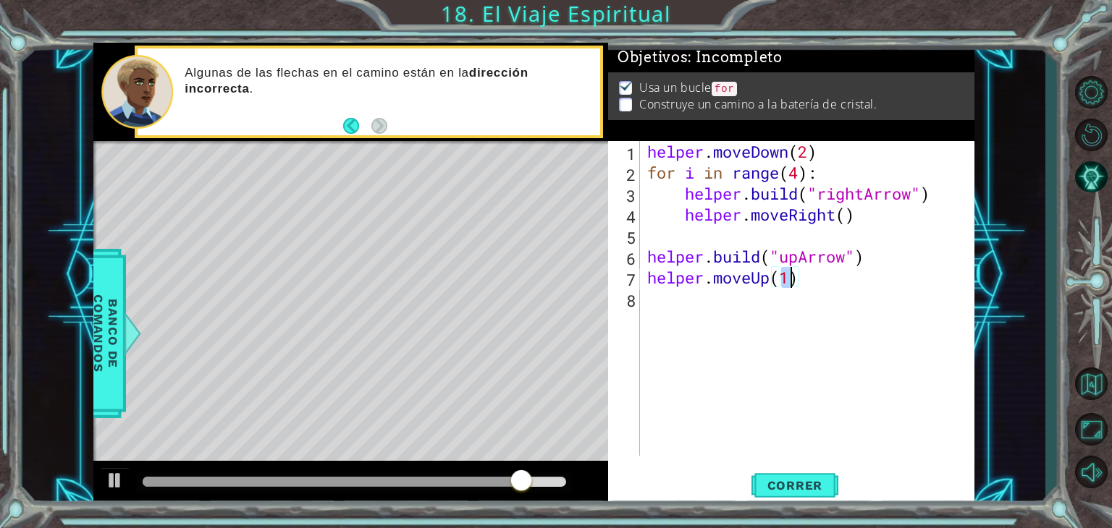
click at [652, 309] on div "helper . moveDown ( 2 ) for i in range ( 4 ) : helper . build ( "rightArrow" ) …" at bounding box center [811, 319] width 334 height 357
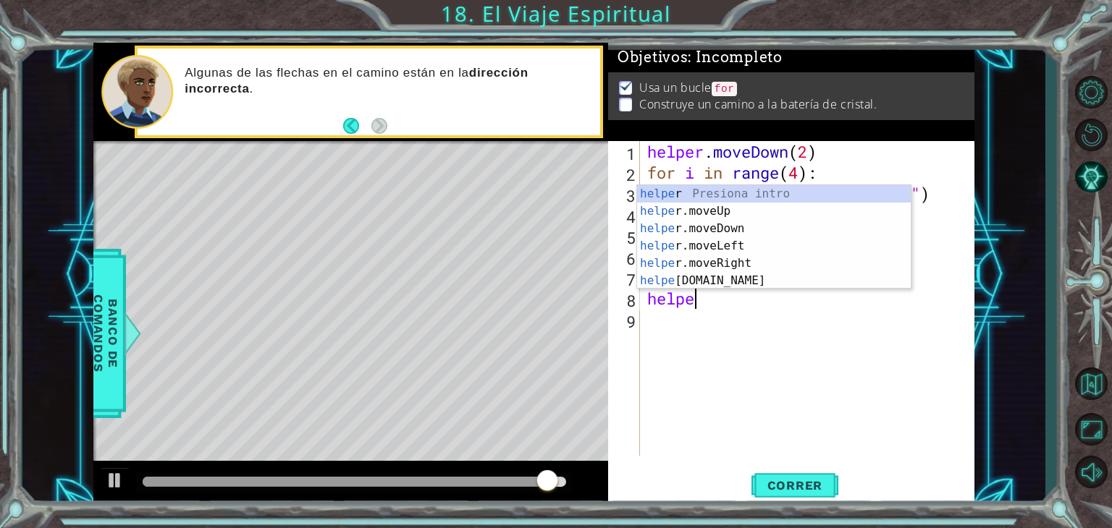
scroll to position [0, 1]
click at [707, 280] on div "helper Presiona intro helper .moveUp Presiona intro helper .moveDown Presiona i…" at bounding box center [774, 254] width 274 height 139
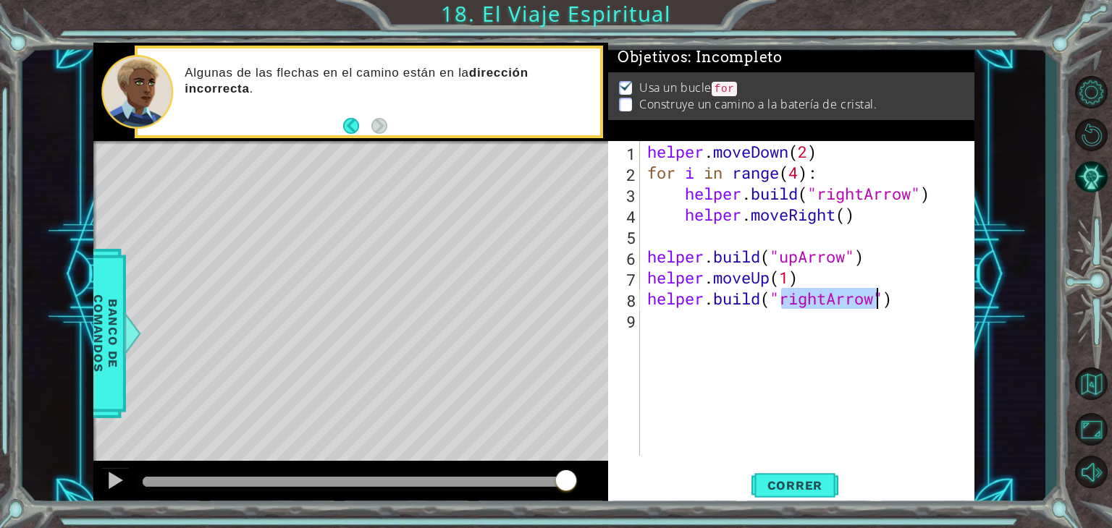
click at [826, 301] on div "helper . moveDown ( 2 ) for i in range ( 4 ) : helper . build ( "rightArrow" ) …" at bounding box center [807, 298] width 326 height 315
click at [886, 305] on div "helper . moveDown ( 2 ) for i in range ( 4 ) : helper . build ( "rightArrow" ) …" at bounding box center [811, 319] width 334 height 357
click at [805, 487] on span "Correr" at bounding box center [795, 485] width 85 height 14
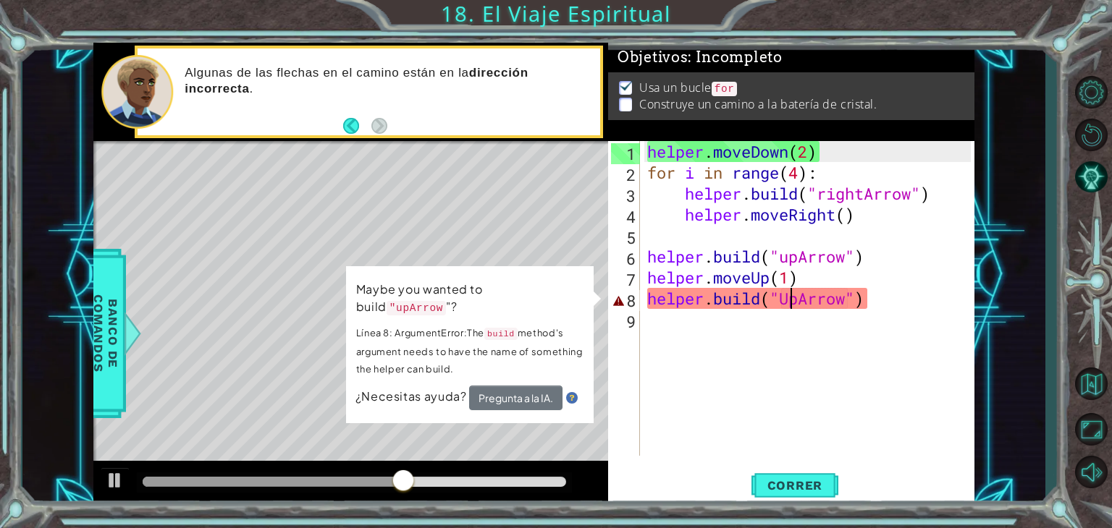
click at [788, 306] on div "helper . moveDown ( 2 ) for i in range ( 4 ) : helper . build ( "rightArrow" ) …" at bounding box center [811, 319] width 334 height 357
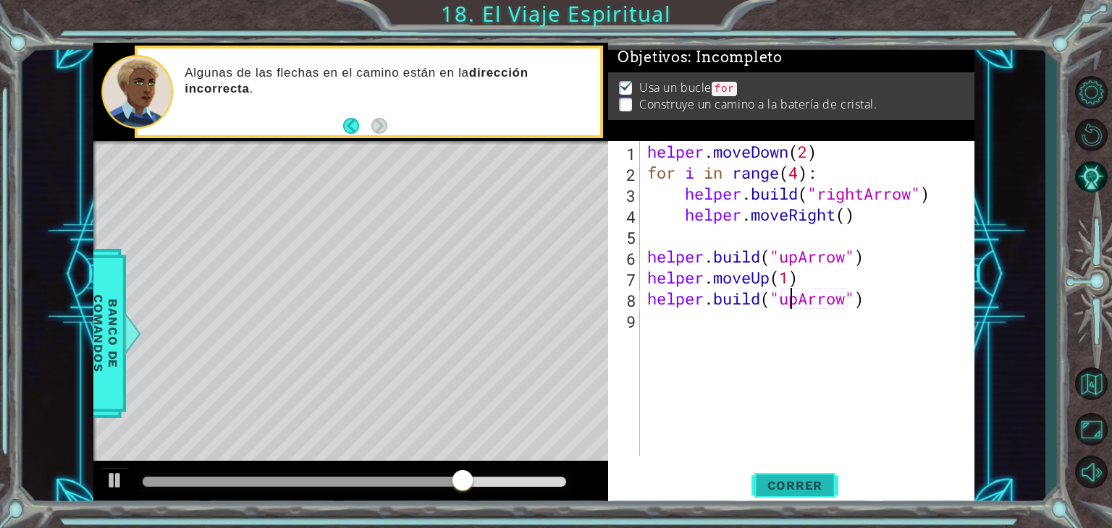
type textarea "[DOMAIN_NAME]("upArrow")"
click at [806, 487] on span "Correr" at bounding box center [795, 485] width 85 height 14
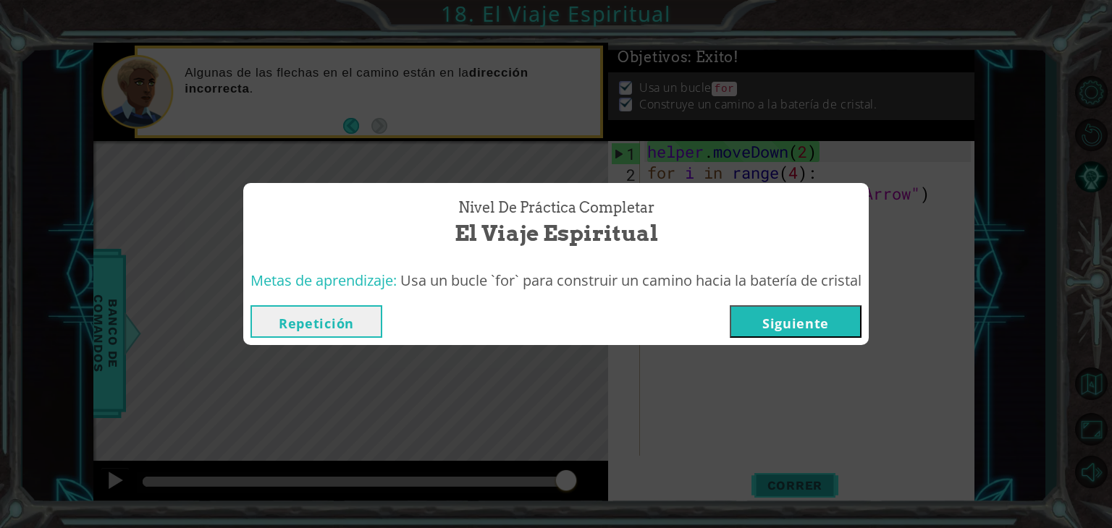
click at [816, 327] on button "Siguiente" at bounding box center [795, 321] width 132 height 33
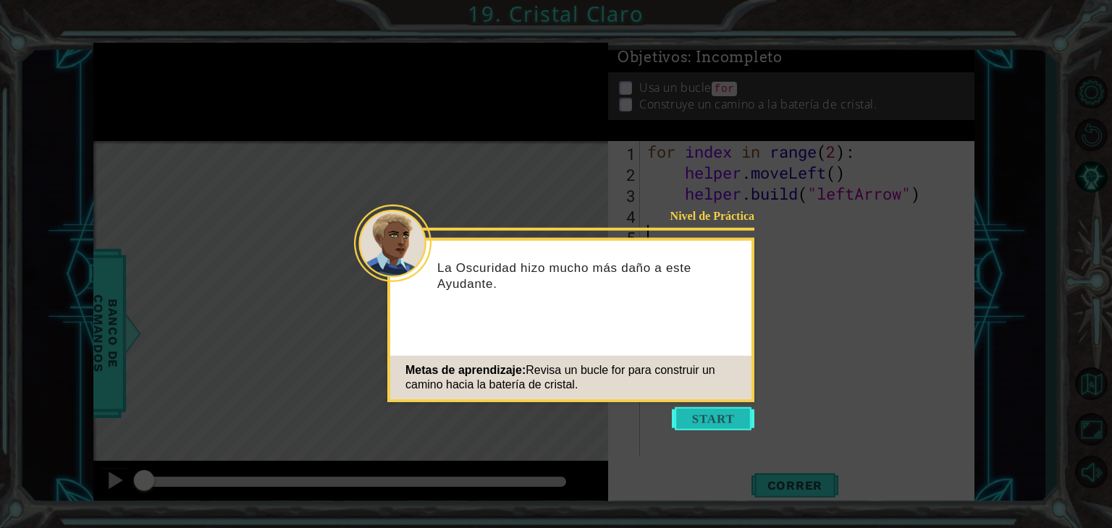
click at [712, 411] on button "Start" at bounding box center [713, 418] width 83 height 23
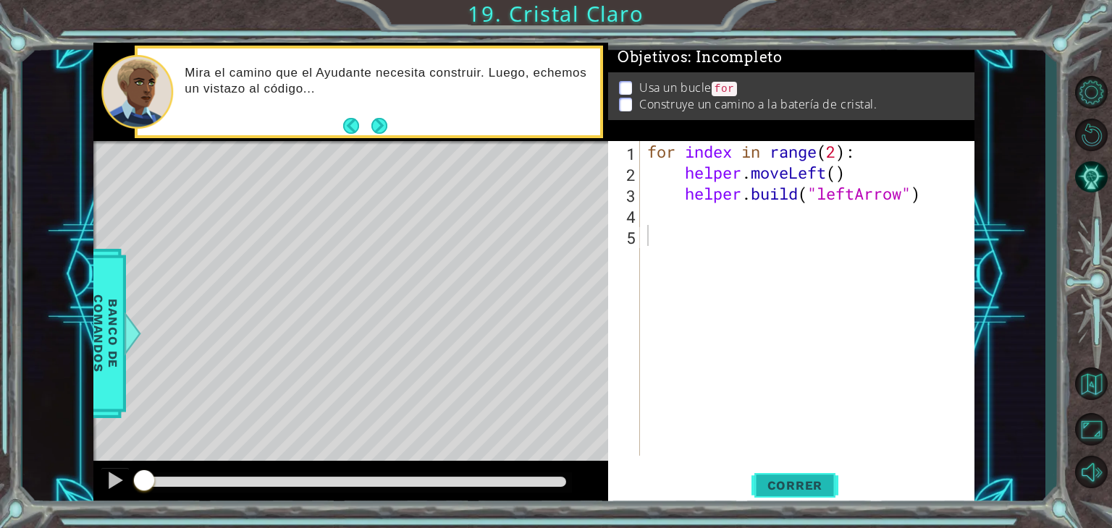
click at [796, 478] on button "Correr" at bounding box center [794, 486] width 87 height 37
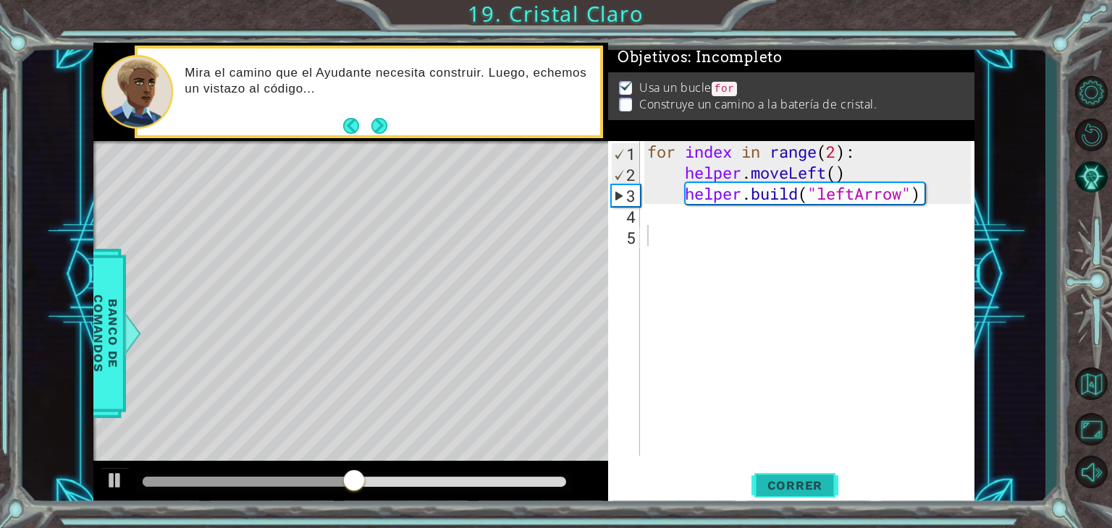
click at [795, 486] on span "Correr" at bounding box center [795, 485] width 85 height 14
click at [842, 157] on div "for index in range ( 2 ) : helper . moveLeft ( ) helper . build ( "leftArrow" )" at bounding box center [811, 319] width 334 height 357
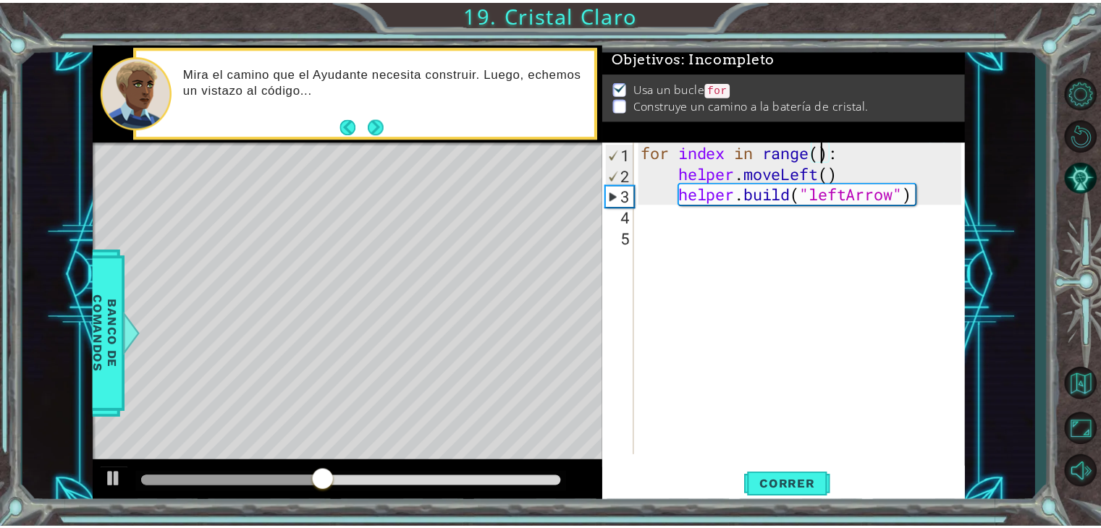
scroll to position [0, 8]
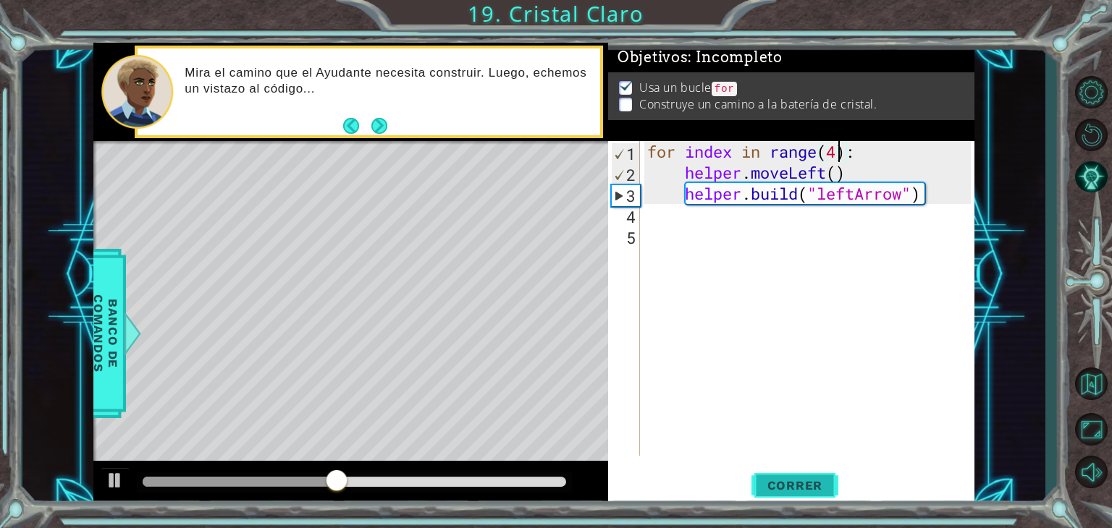
type textarea "for index in range(4):"
click at [803, 483] on span "Correr" at bounding box center [795, 485] width 85 height 14
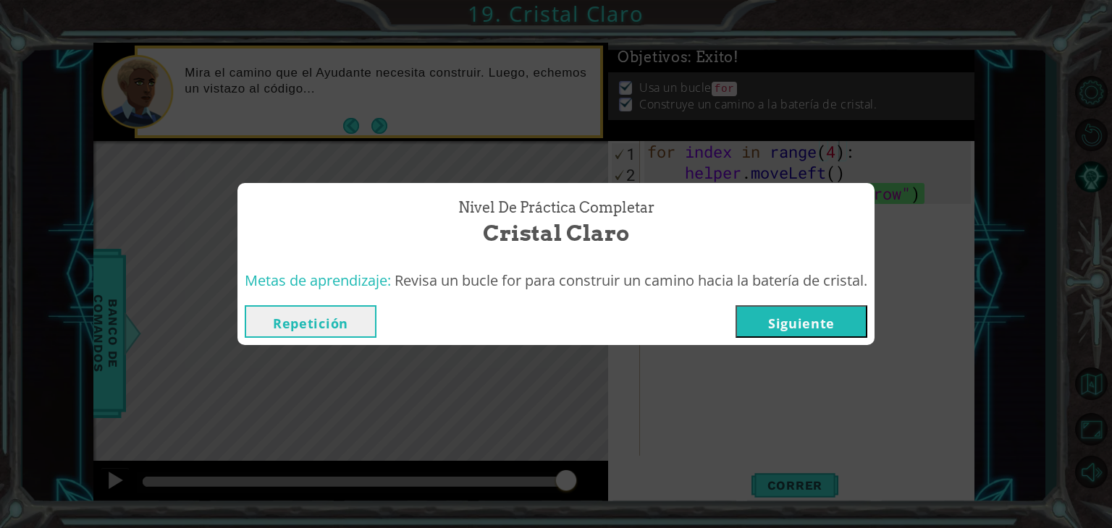
click at [1002, 261] on div "Nivel de Práctica Completar Cristal Claro Metas de aprendizaje: Revisa un bucle…" at bounding box center [556, 264] width 1112 height 528
click at [821, 319] on button "Siguiente" at bounding box center [801, 321] width 132 height 33
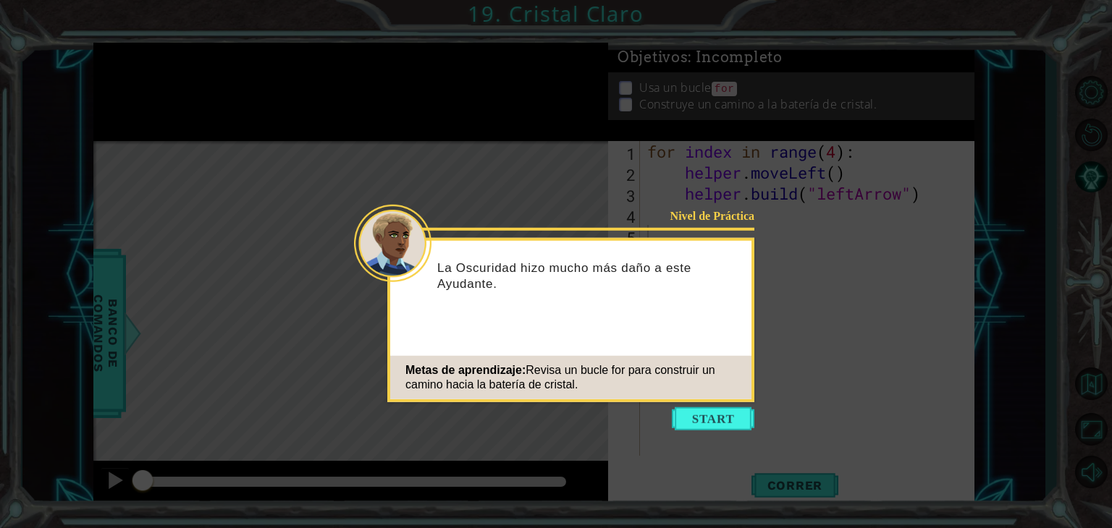
click at [465, 84] on icon at bounding box center [556, 264] width 1112 height 528
click at [724, 411] on button "Start" at bounding box center [713, 418] width 83 height 23
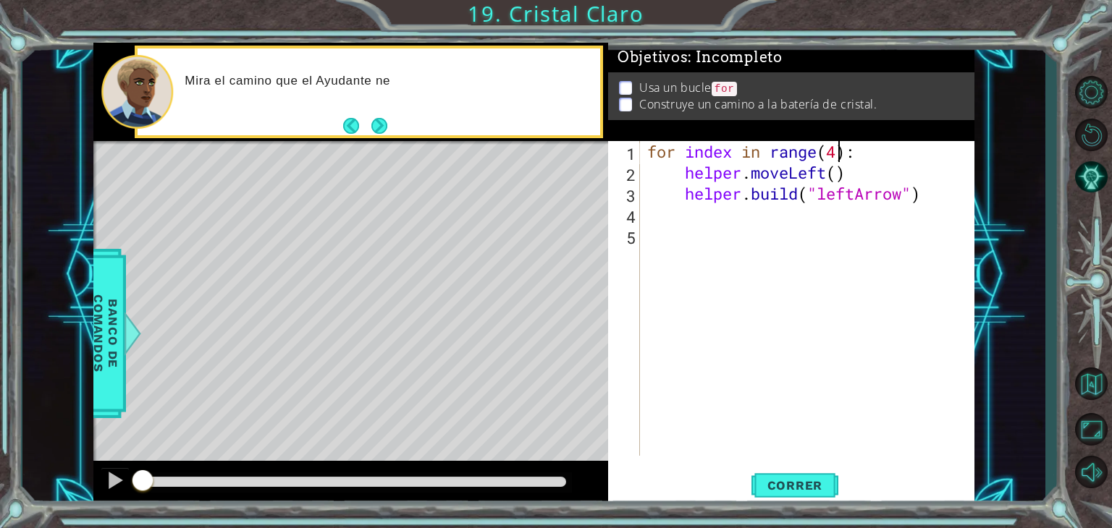
click at [839, 158] on div "for index in range ( 4 ) : helper . moveLeft ( ) helper . build ( "leftArrow" )" at bounding box center [811, 319] width 334 height 357
type textarea "for index in range(4):"
click at [379, 119] on button "Next" at bounding box center [379, 125] width 17 height 17
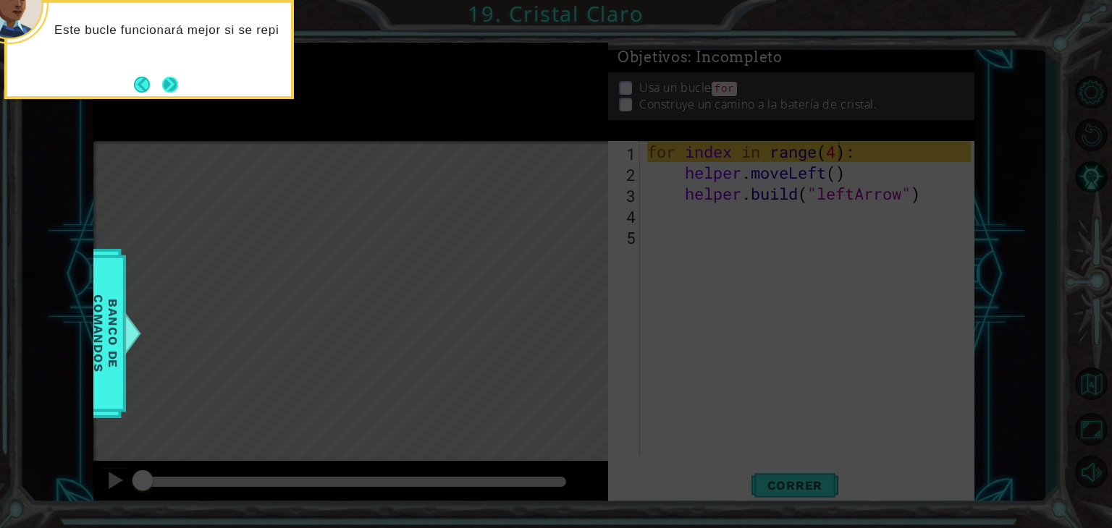
click at [175, 83] on button "Next" at bounding box center [170, 85] width 16 height 16
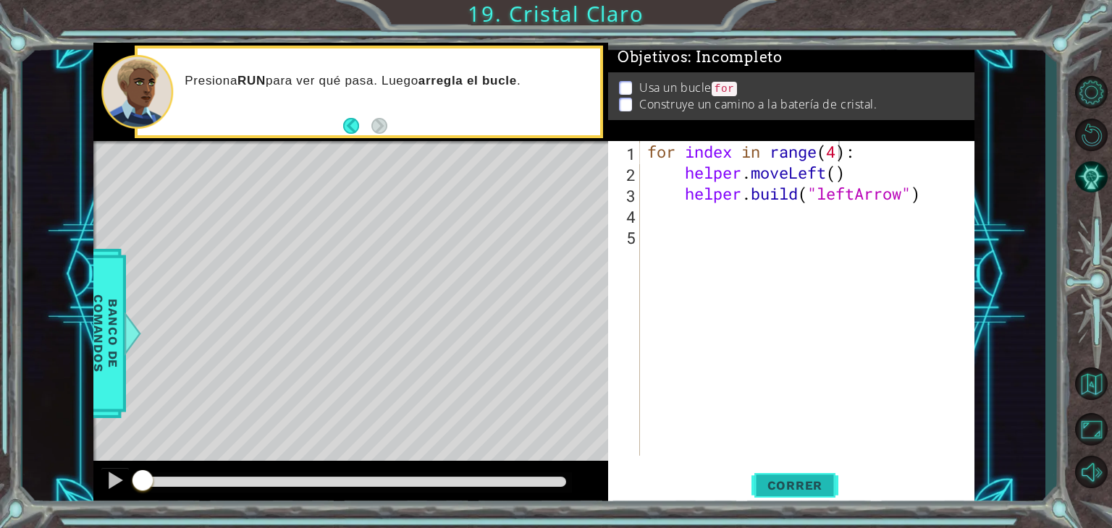
click at [802, 472] on button "Correr" at bounding box center [794, 486] width 87 height 37
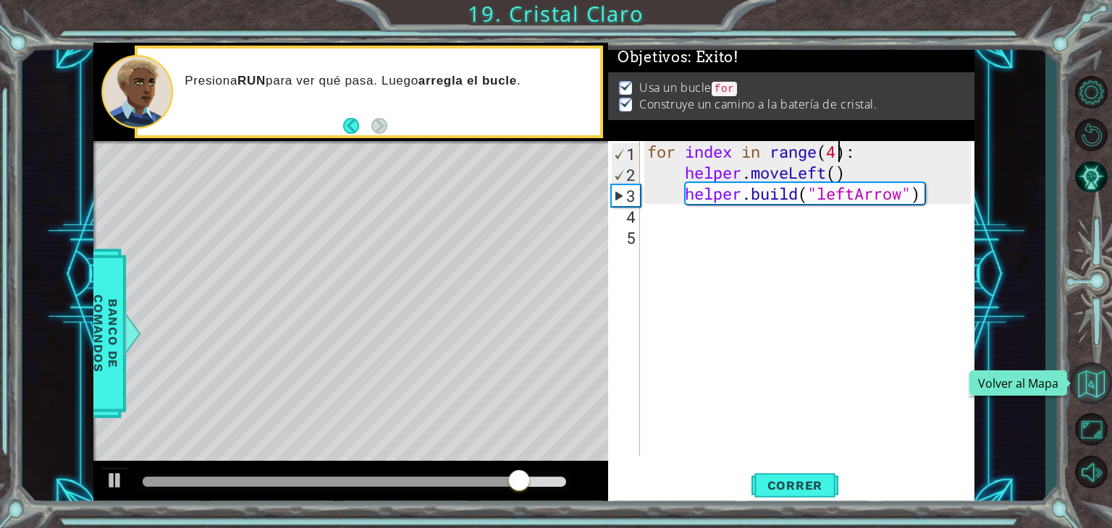
click at [1091, 374] on button "Volver al Mapa" at bounding box center [1091, 384] width 42 height 42
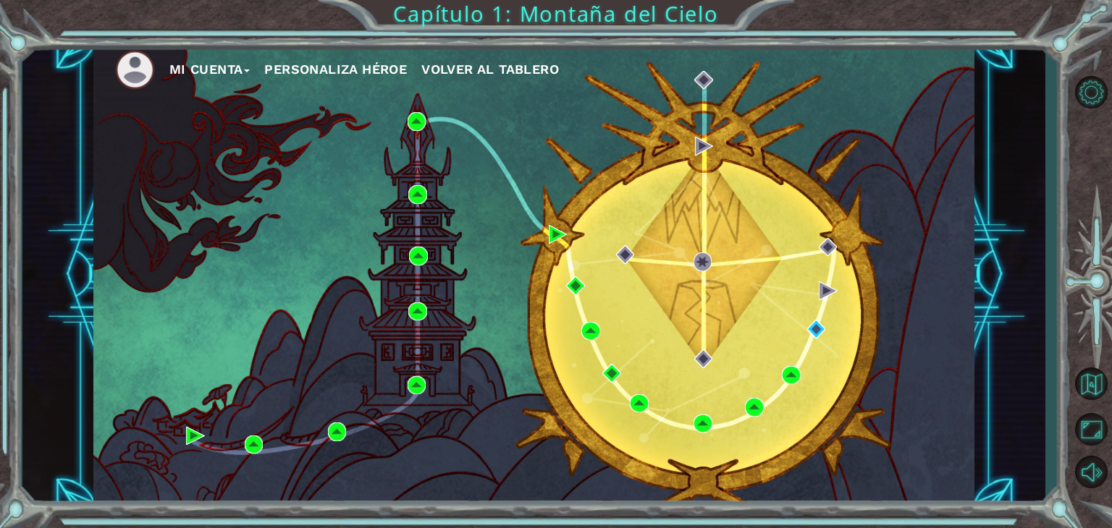
click at [255, 69] on li "Mi Cuenta" at bounding box center [217, 70] width 96 height 22
click at [250, 69] on span at bounding box center [247, 70] width 6 height 3
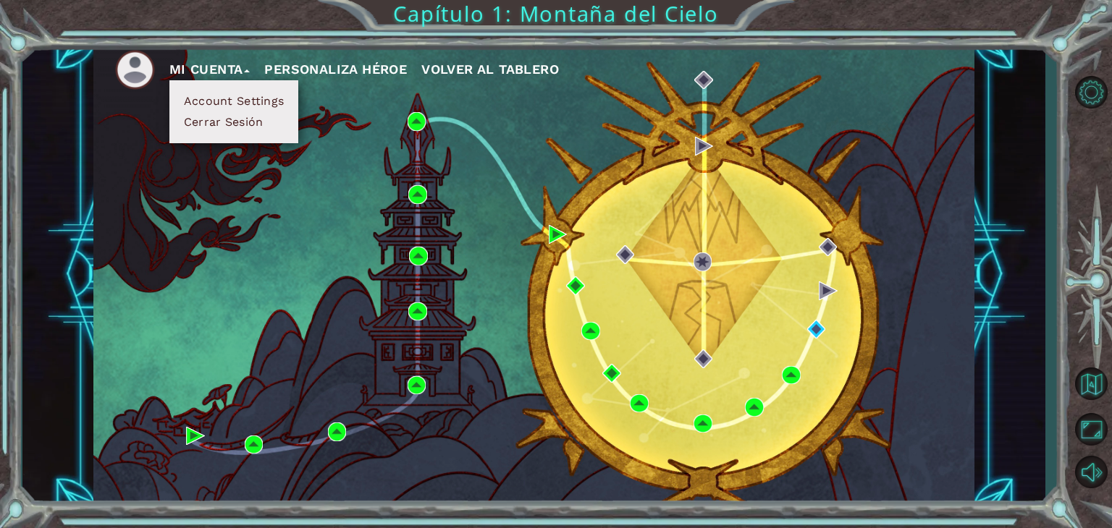
click at [251, 96] on button "Account Settings" at bounding box center [233, 101] width 109 height 16
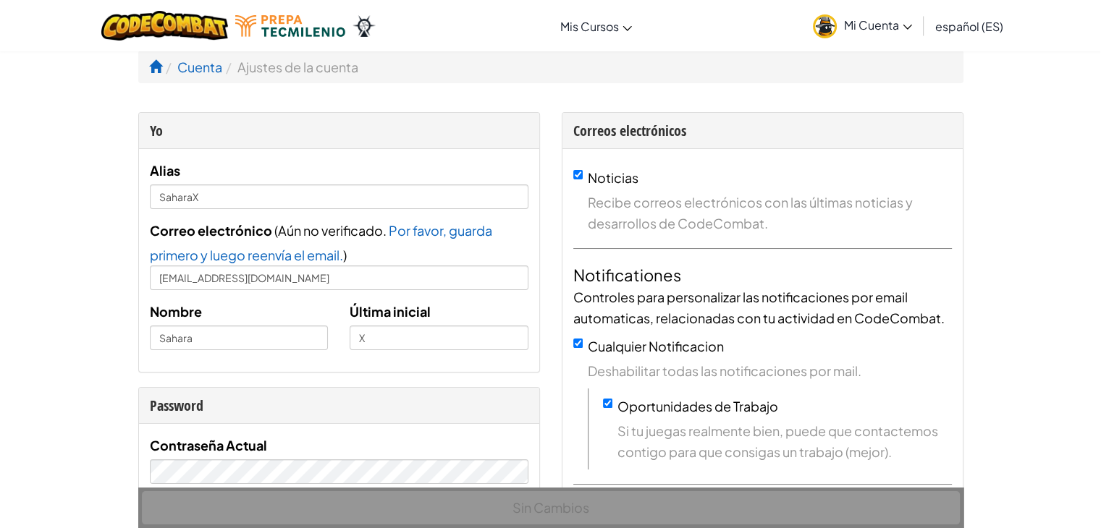
click at [905, 25] on icon at bounding box center [906, 27] width 9 height 5
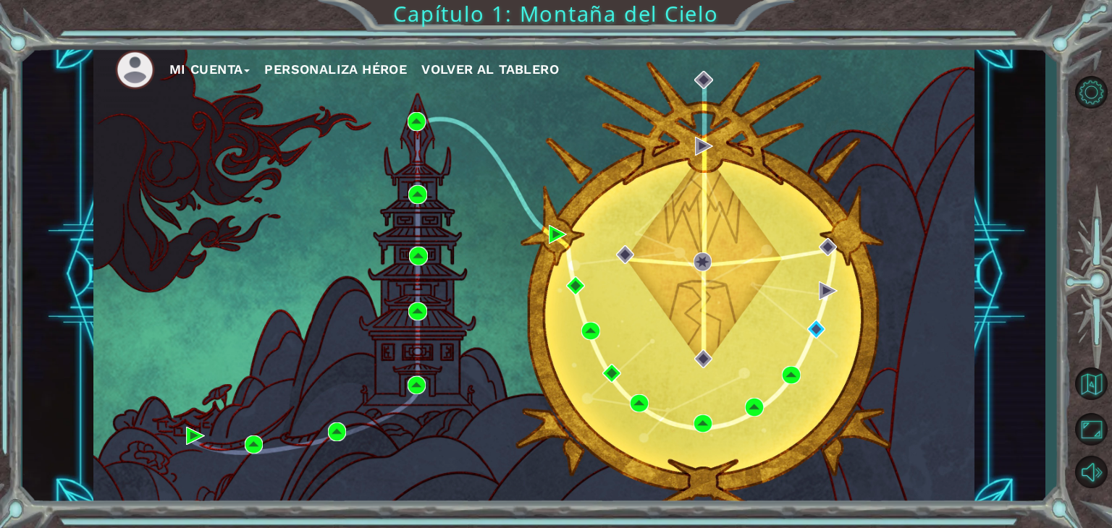
click at [362, 33] on div "Mi Cuenta Personaliza Héroe Volver al Tablero Capítulo 1: Montaña del Cielo" at bounding box center [556, 264] width 1112 height 528
click at [489, 69] on span "Volver al Tablero" at bounding box center [490, 69] width 138 height 15
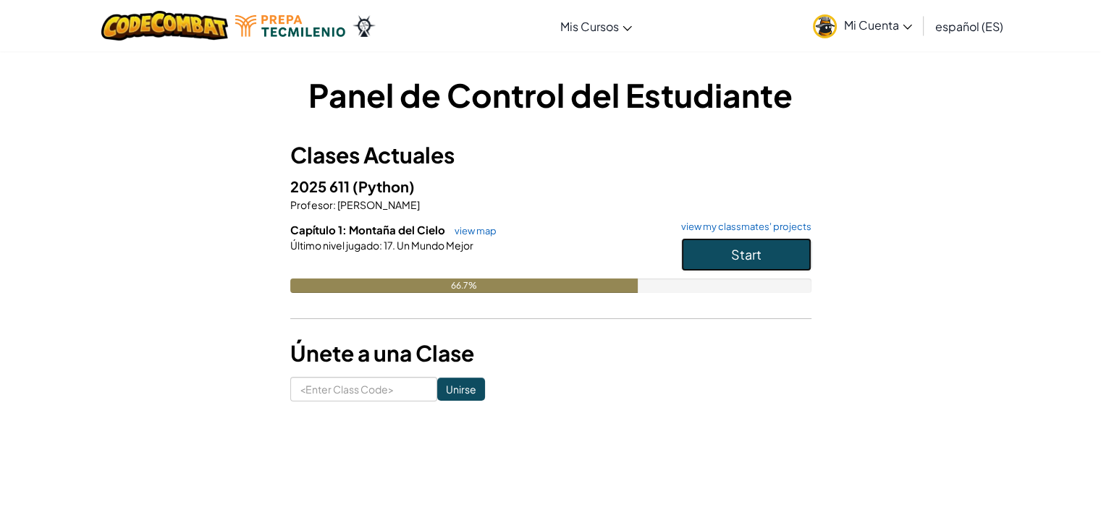
click at [756, 252] on span "Start" at bounding box center [746, 254] width 30 height 17
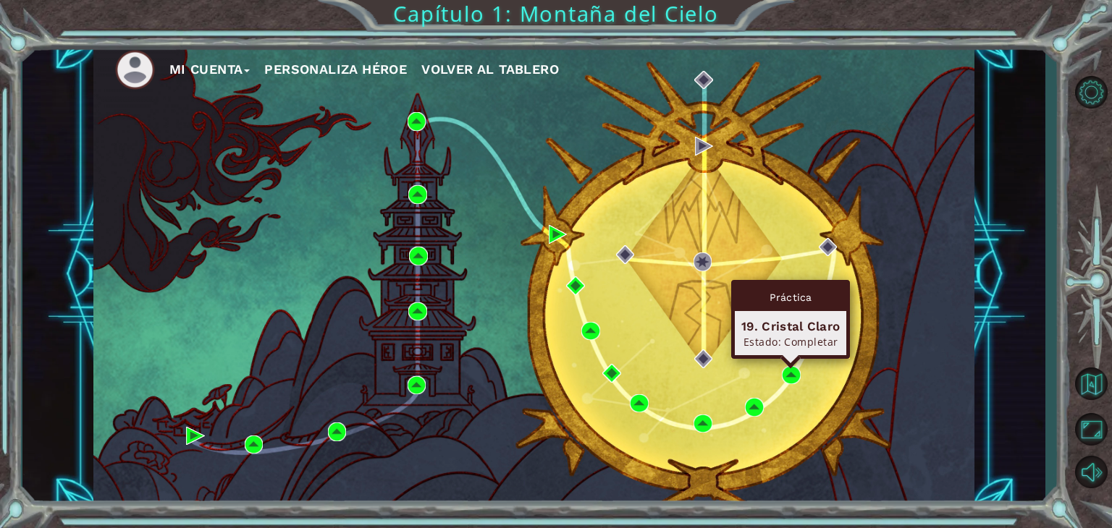
drag, startPoint x: 802, startPoint y: 294, endPoint x: 706, endPoint y: 240, distance: 109.5
click at [706, 240] on div "Mi Cuenta Personaliza Héroe Volver al Tablero" at bounding box center [533, 275] width 881 height 465
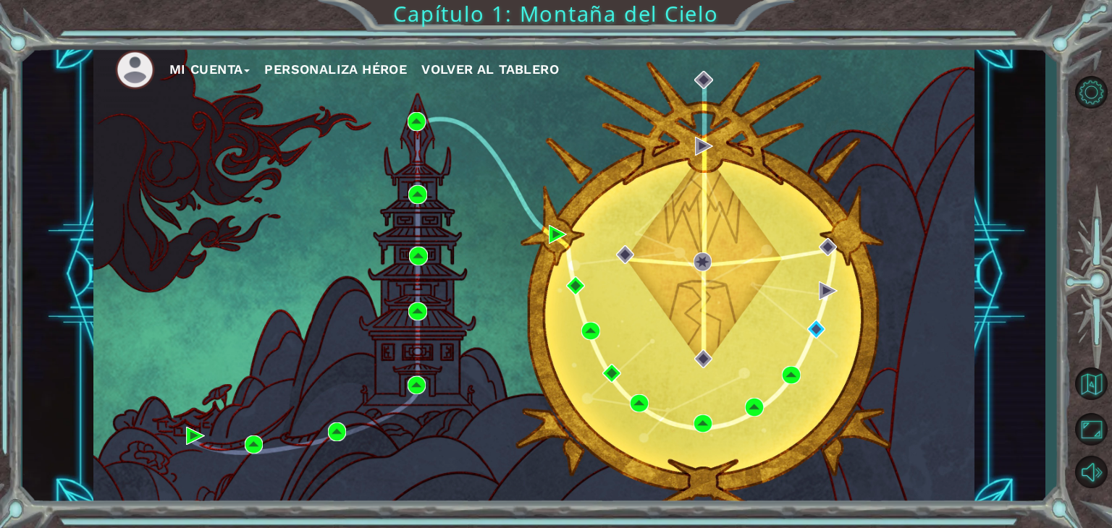
drag, startPoint x: 701, startPoint y: 415, endPoint x: 612, endPoint y: 266, distance: 173.3
click at [612, 266] on div "Mi Cuenta Personaliza Héroe Volver al Tablero" at bounding box center [533, 275] width 881 height 465
click at [250, 67] on button "Mi Cuenta" at bounding box center [209, 70] width 81 height 22
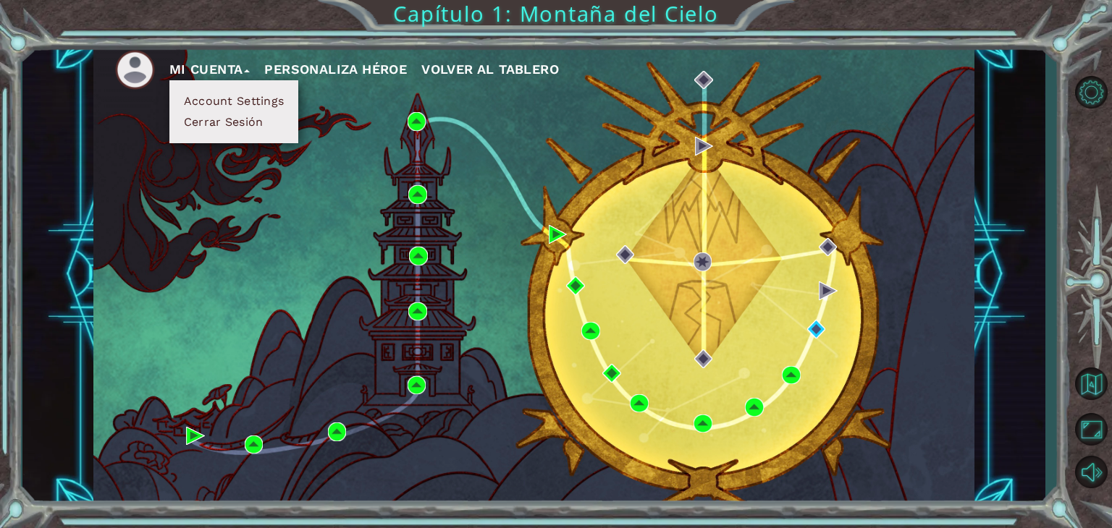
click at [441, 137] on div "Mi Cuenta Account Settings Cerrar Sesión Personaliza Héroe Volver al Tablero" at bounding box center [533, 275] width 881 height 465
click at [848, 73] on ul "Mi Cuenta Account Settings Cerrar Sesión Personaliza Héroe Volver al Tablero" at bounding box center [544, 70] width 859 height 40
click at [276, 99] on button "Account Settings" at bounding box center [233, 101] width 109 height 16
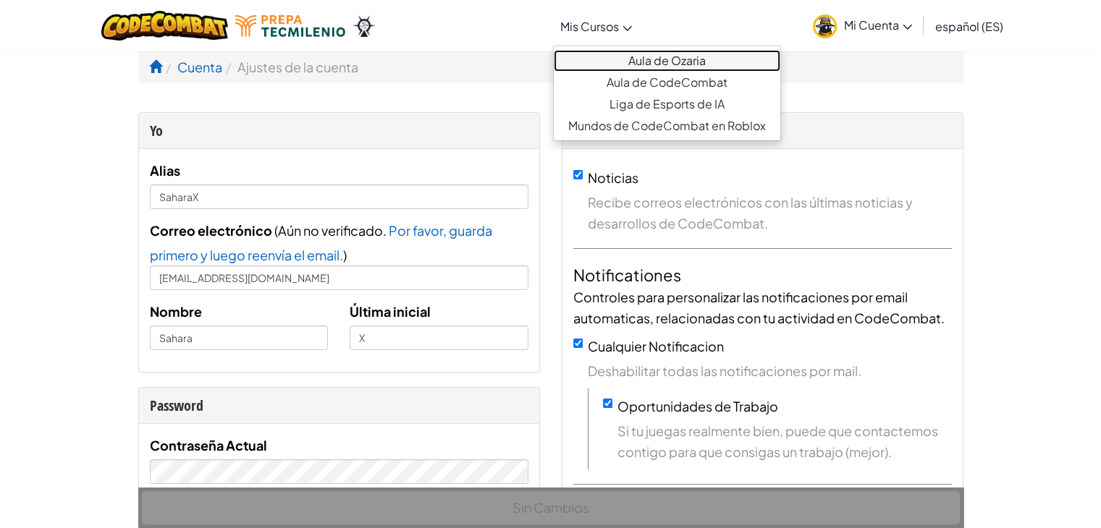
click at [614, 64] on link "Aula de Ozaria" at bounding box center [667, 61] width 227 height 22
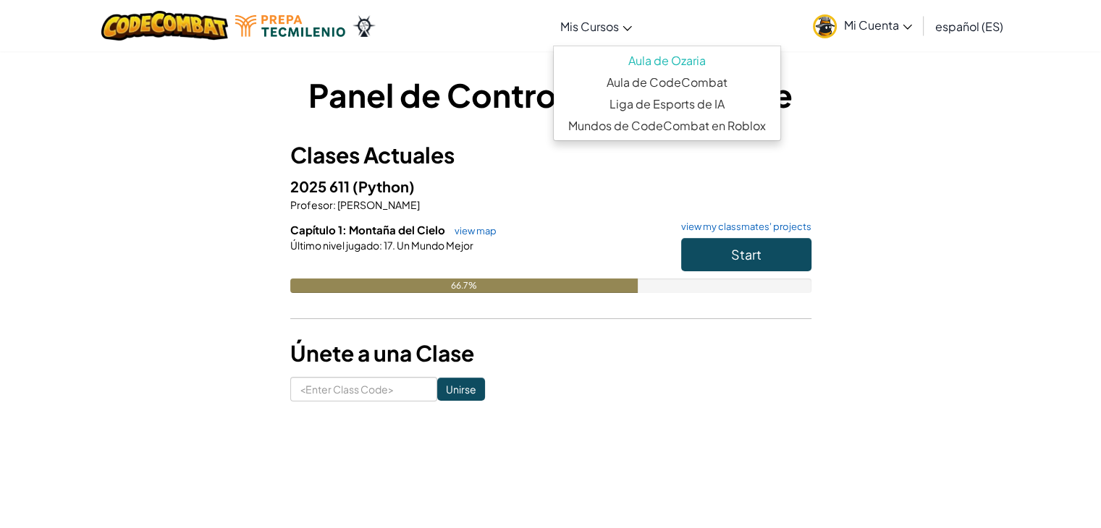
click at [627, 26] on icon at bounding box center [626, 28] width 9 height 5
click at [646, 82] on link "Aula de CodeCombat" at bounding box center [667, 83] width 227 height 22
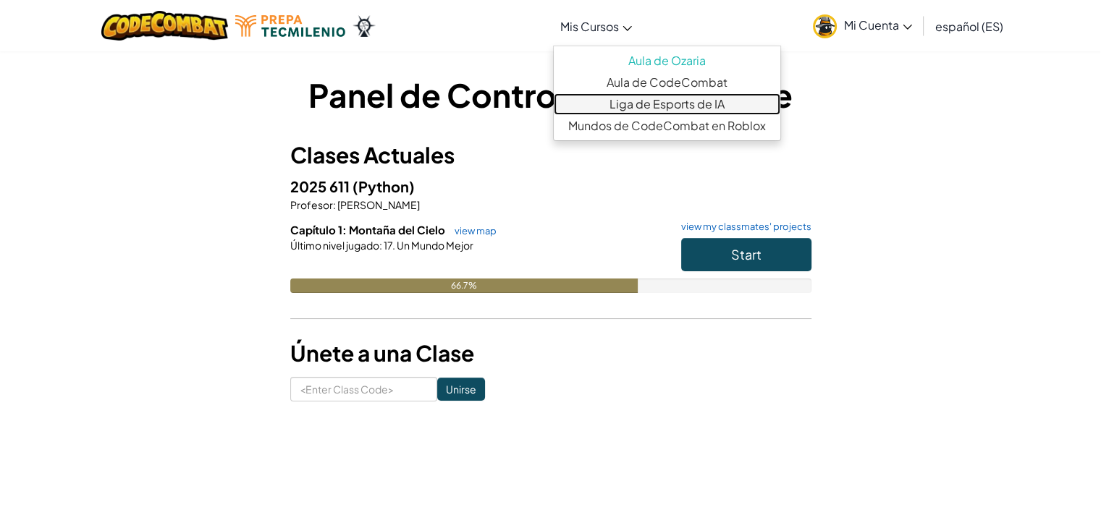
click at [642, 98] on link "Liga de Esports de IA" at bounding box center [667, 104] width 227 height 22
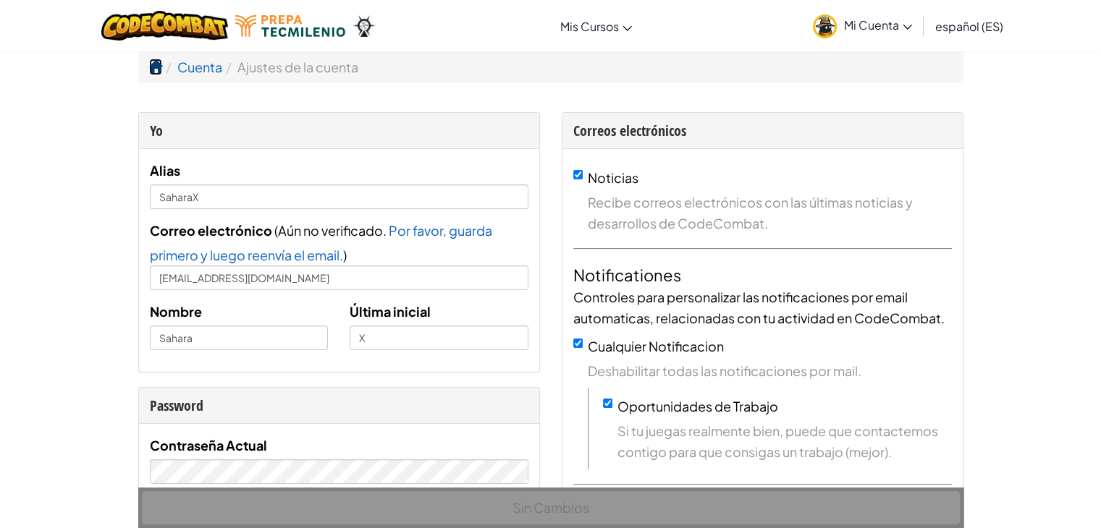
click at [159, 64] on span at bounding box center [155, 66] width 13 height 13
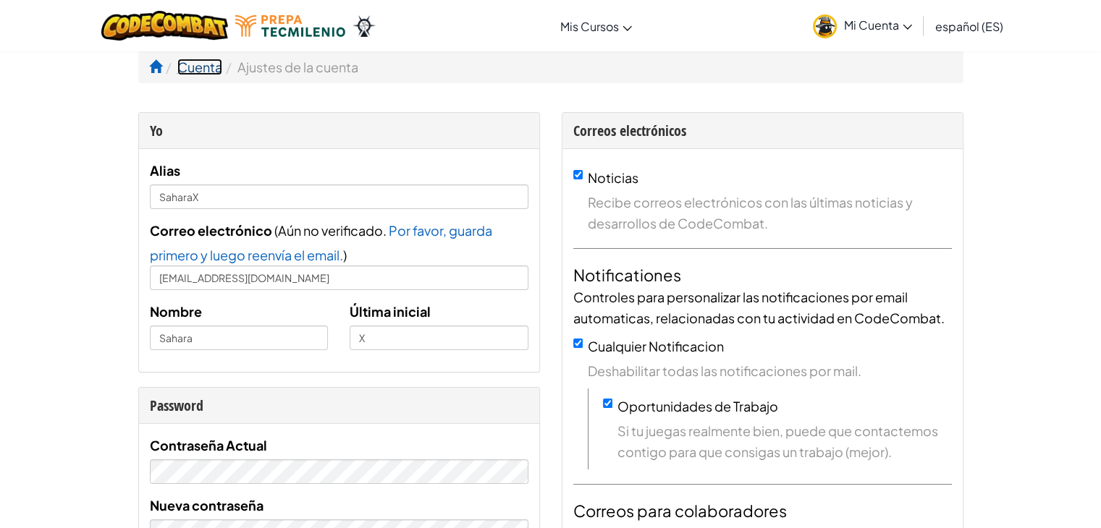
click at [206, 72] on link "Cuenta" at bounding box center [199, 67] width 45 height 17
click at [205, 68] on link "Cuenta" at bounding box center [199, 67] width 45 height 17
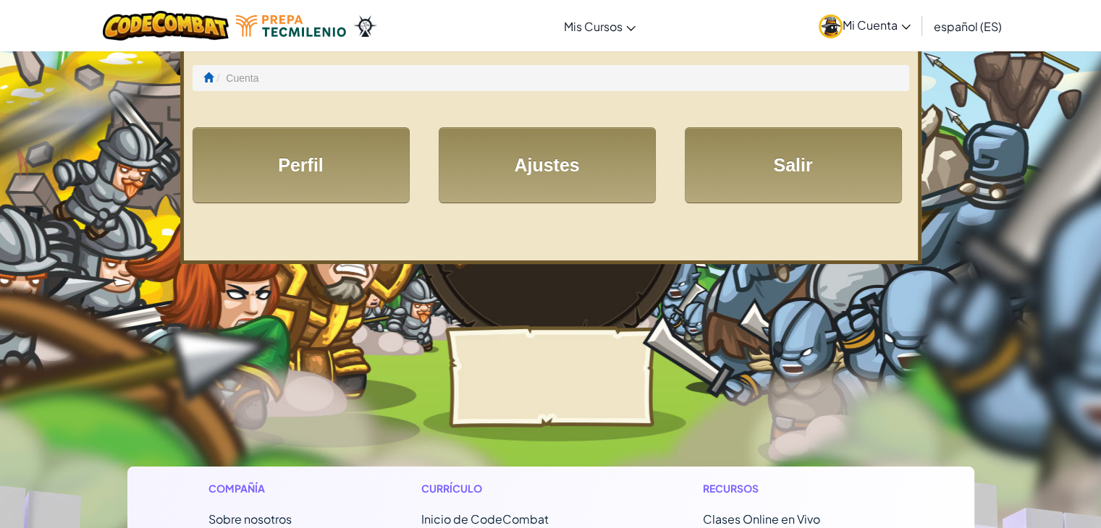
click at [898, 25] on span "Mi Cuenta" at bounding box center [876, 24] width 68 height 15
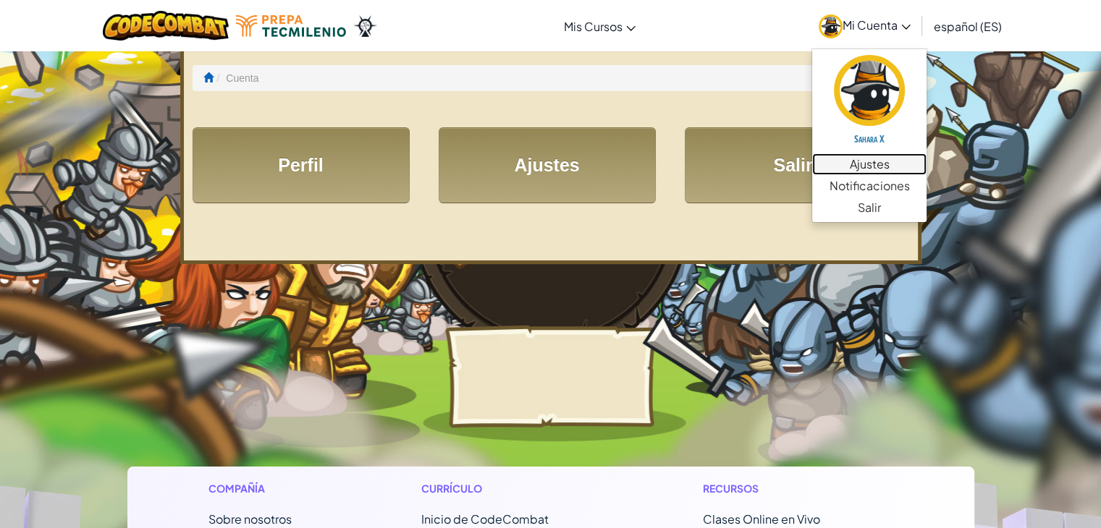
click at [894, 167] on link "Ajustes" at bounding box center [869, 164] width 114 height 22
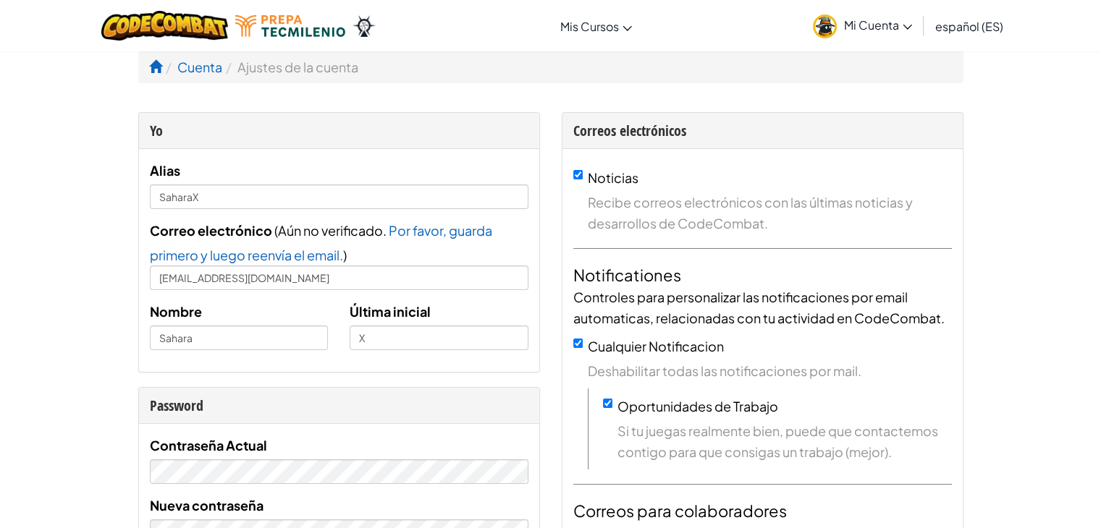
click at [902, 26] on icon at bounding box center [906, 27] width 9 height 5
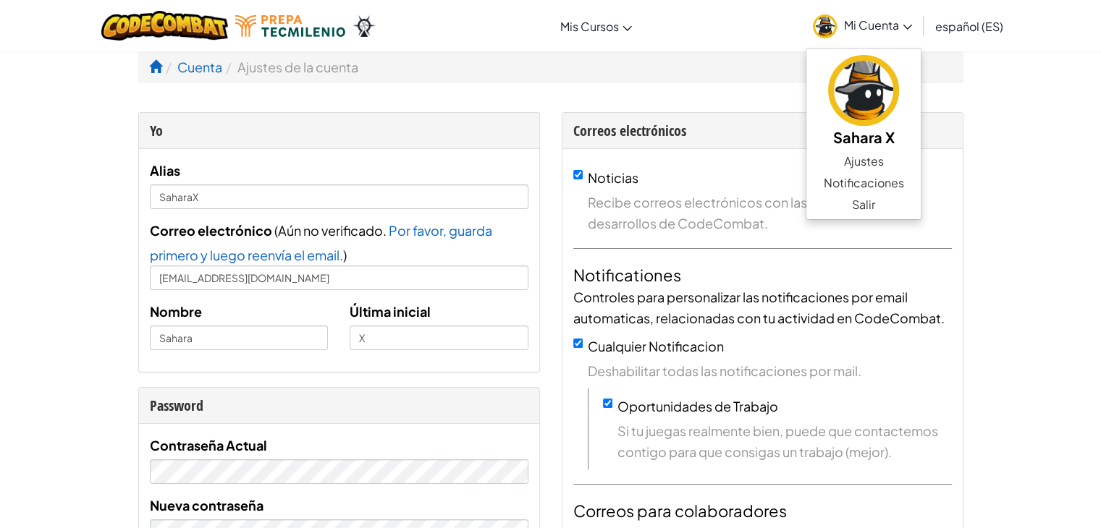
click at [292, 72] on li "Ajustes de la cuenta" at bounding box center [290, 66] width 136 height 21
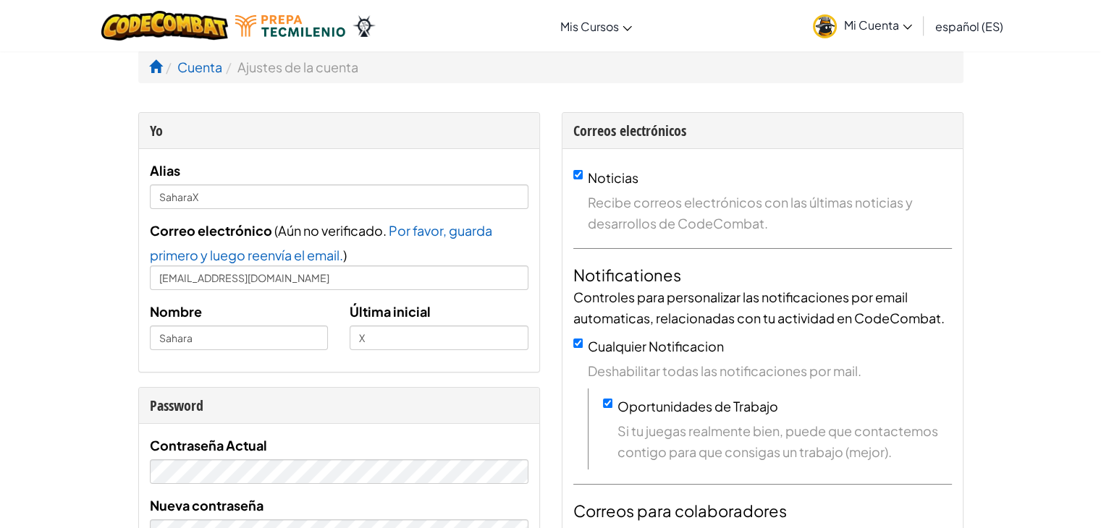
click at [320, 72] on li "Ajustes de la cuenta" at bounding box center [290, 66] width 136 height 21
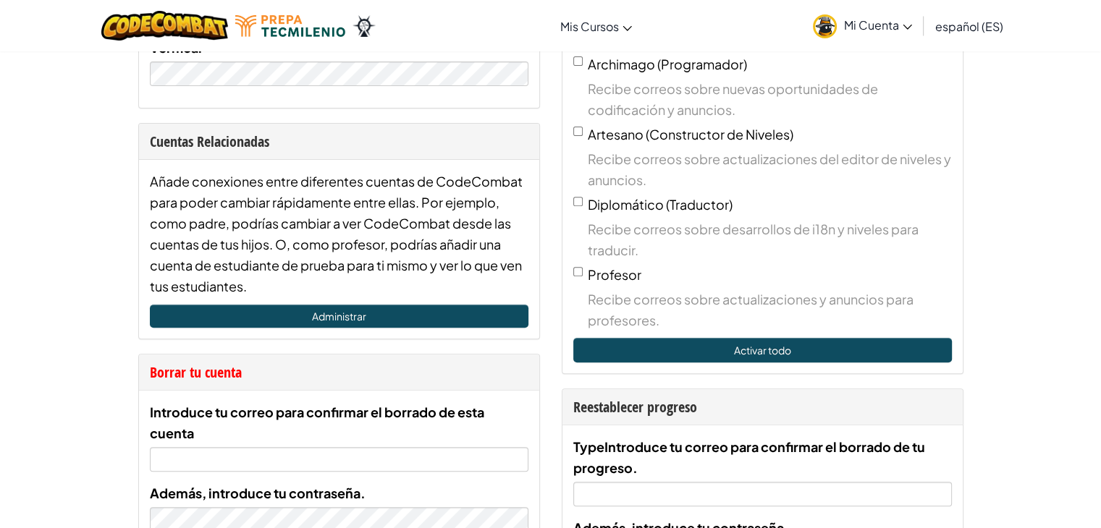
scroll to position [519, 0]
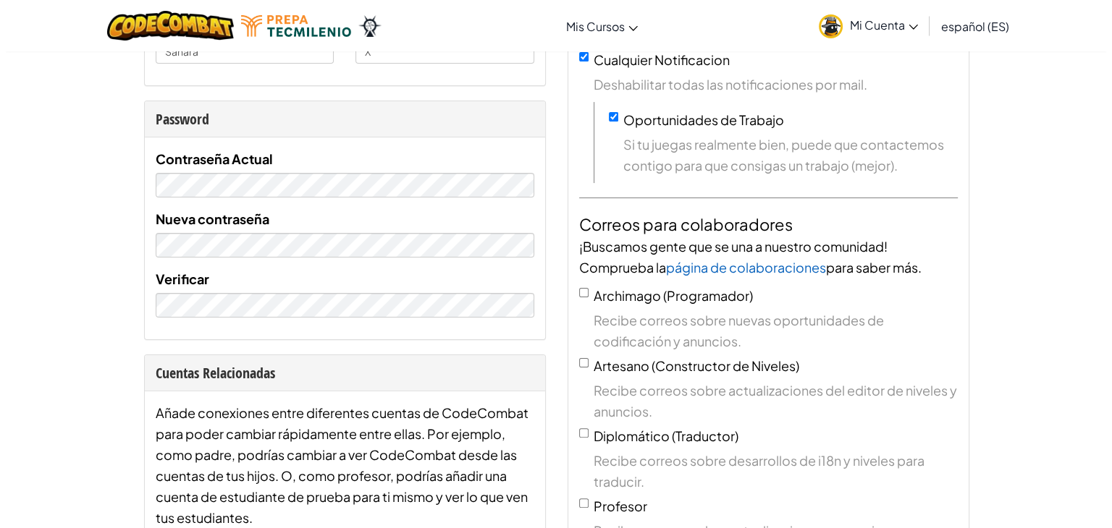
scroll to position [0, 0]
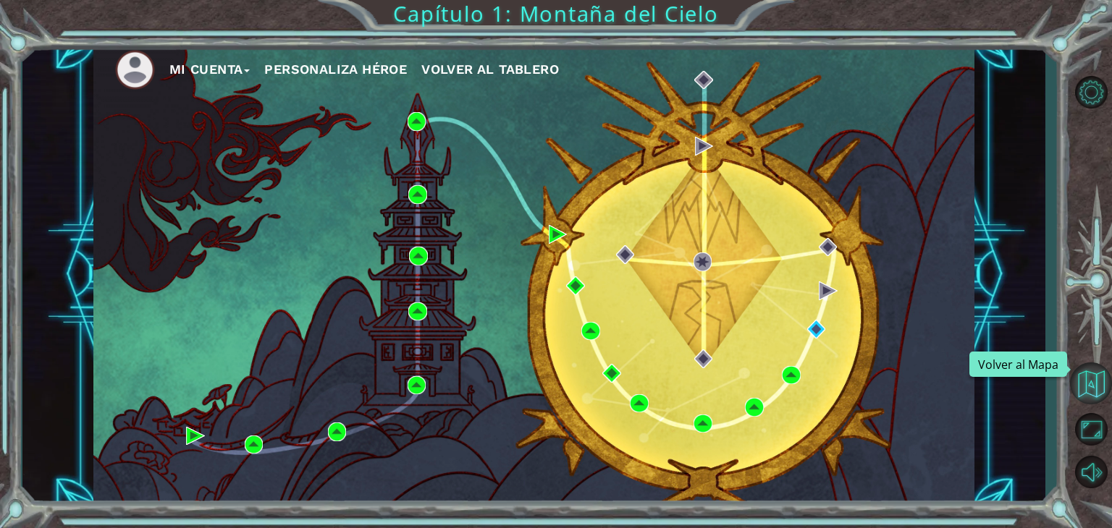
click at [1099, 386] on button "Volver al Mapa" at bounding box center [1091, 384] width 42 height 42
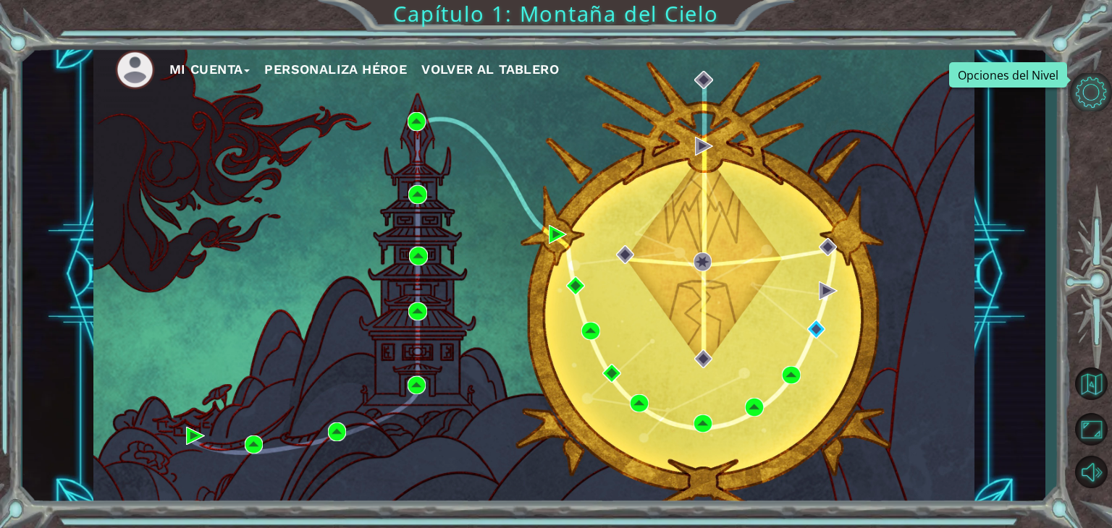
click at [1094, 98] on button "Opciones del Nivel" at bounding box center [1091, 92] width 42 height 38
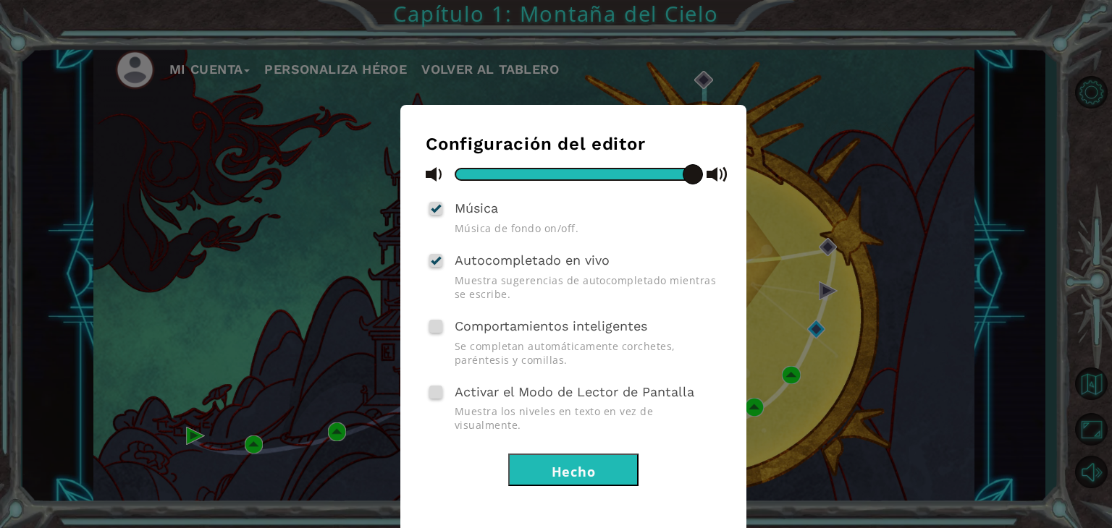
click at [974, 310] on div "Configuración del editor Música Música de fondo on/off. Autocompletado en vivo …" at bounding box center [556, 264] width 1112 height 528
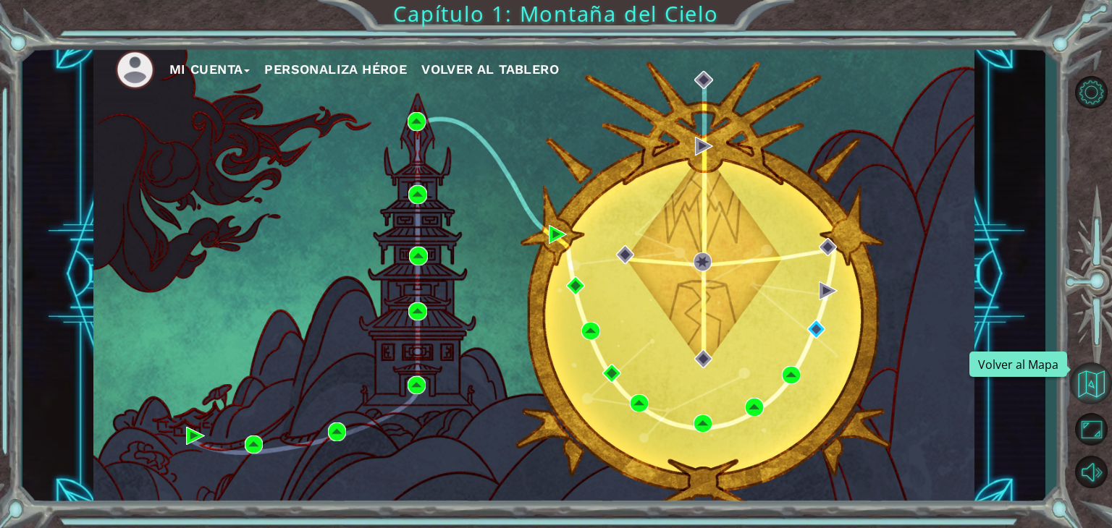
click at [1095, 389] on button "Volver al Mapa" at bounding box center [1091, 384] width 42 height 42
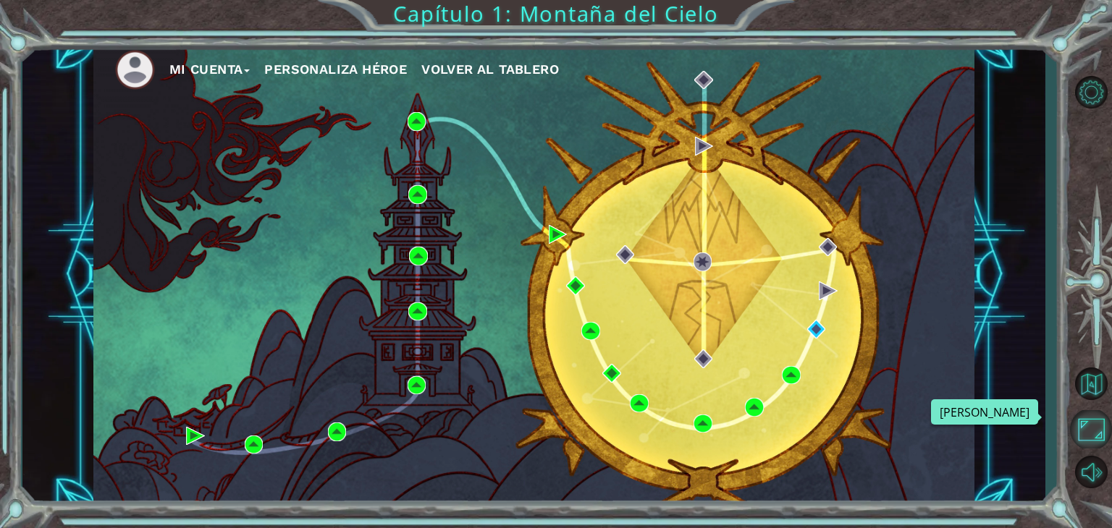
click at [1091, 426] on button "Maximizar Navegador" at bounding box center [1091, 429] width 42 height 38
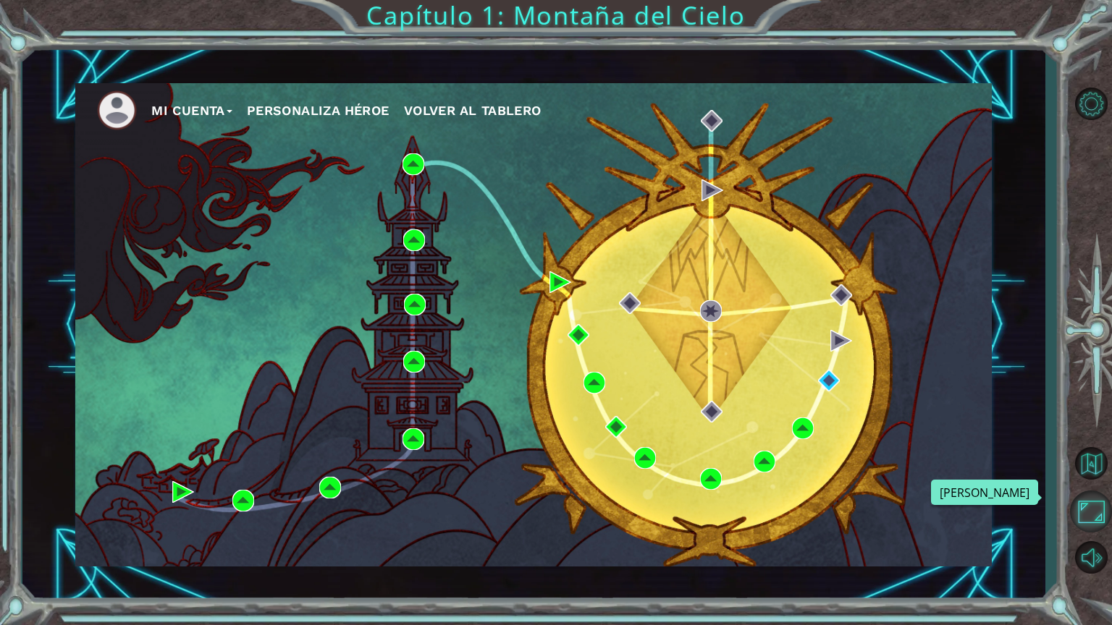
click at [1088, 509] on button "Maximizar Navegador" at bounding box center [1091, 512] width 42 height 42
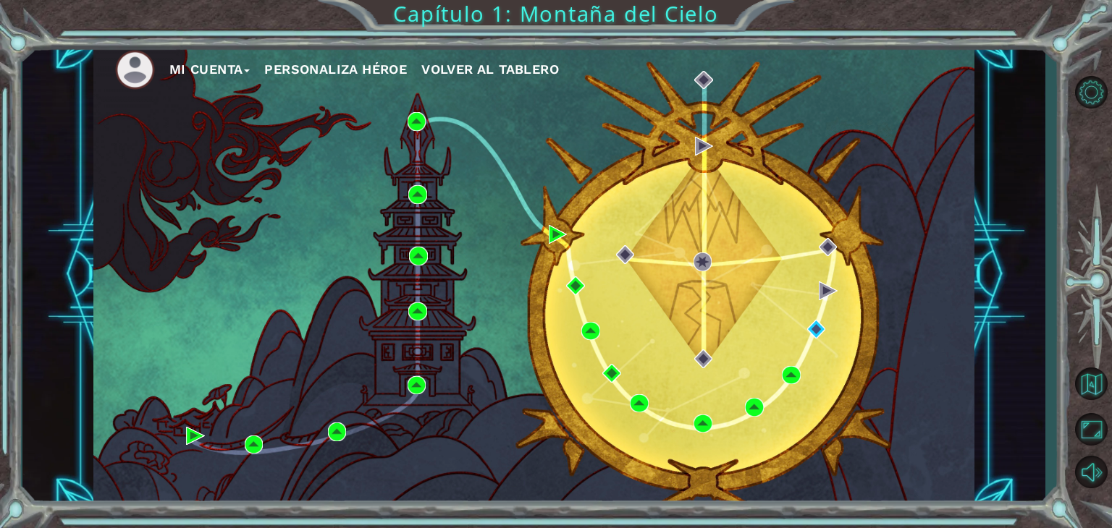
click at [249, 69] on span at bounding box center [247, 70] width 6 height 3
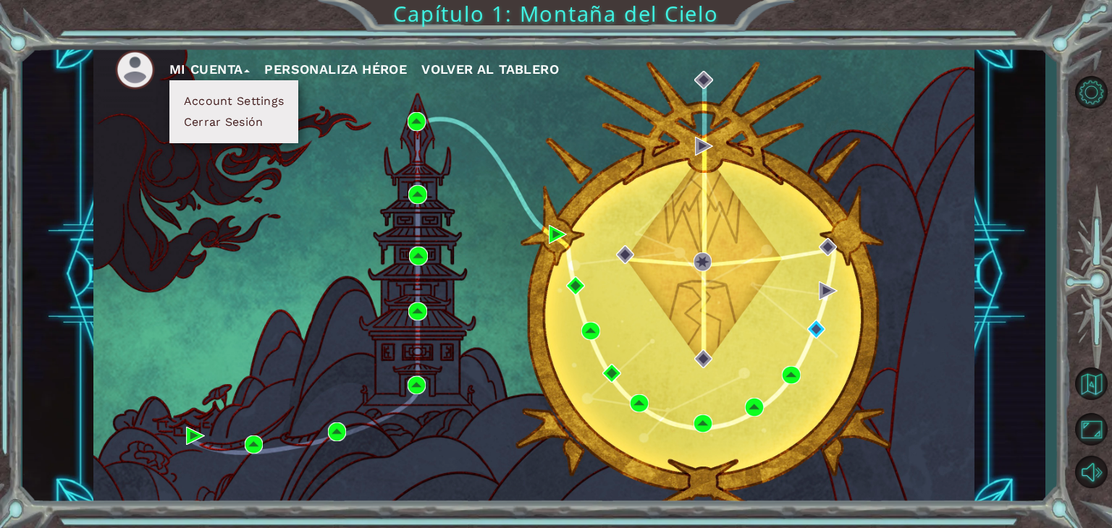
click at [139, 67] on img at bounding box center [135, 70] width 40 height 40
click at [174, 297] on div "Mi Cuenta Account Settings Cerrar Sesión Personaliza Héroe Volver al Tablero" at bounding box center [533, 275] width 881 height 465
click at [1084, 95] on button "Opciones del Nivel" at bounding box center [1091, 92] width 42 height 38
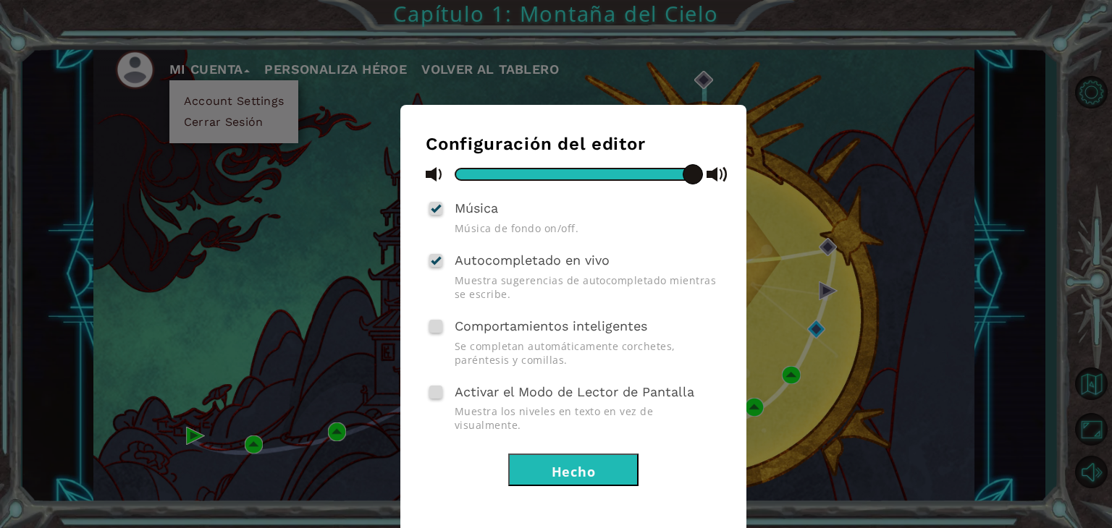
click at [1042, 284] on div "Configuración del editor Música Música de fondo on/off. Autocompletado en vivo …" at bounding box center [556, 264] width 1112 height 528
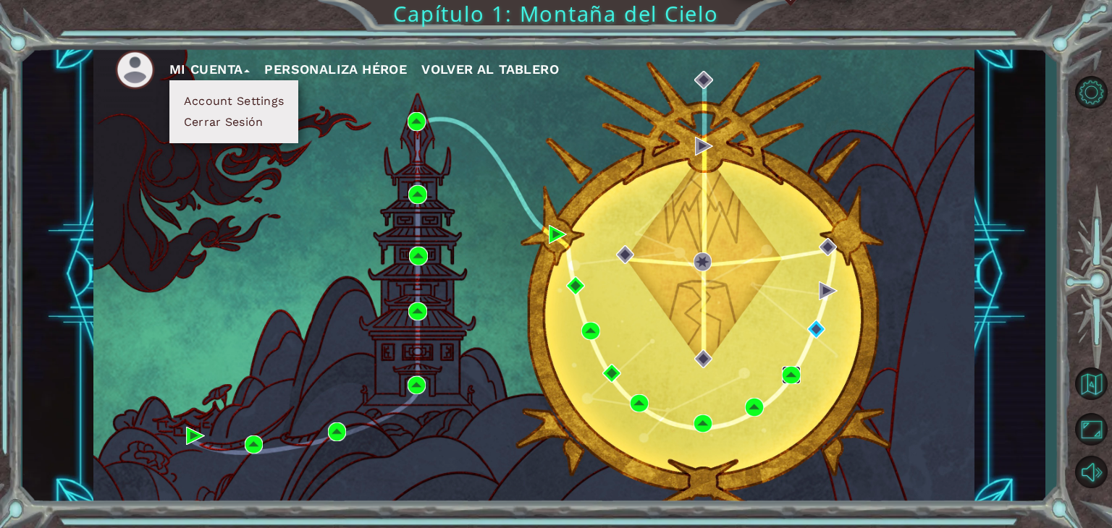
click at [788, 372] on img at bounding box center [791, 375] width 19 height 19
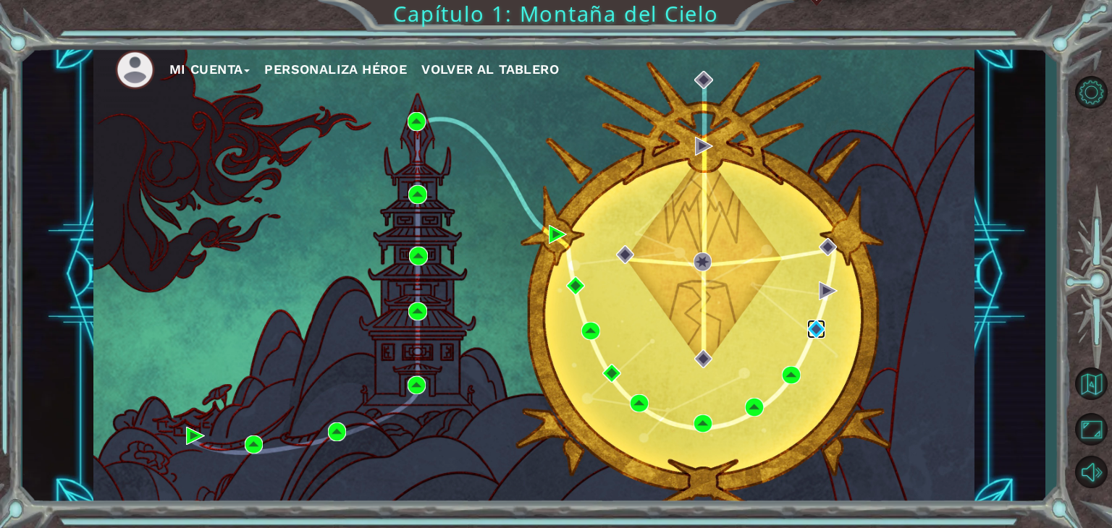
click at [814, 330] on img at bounding box center [816, 329] width 19 height 19
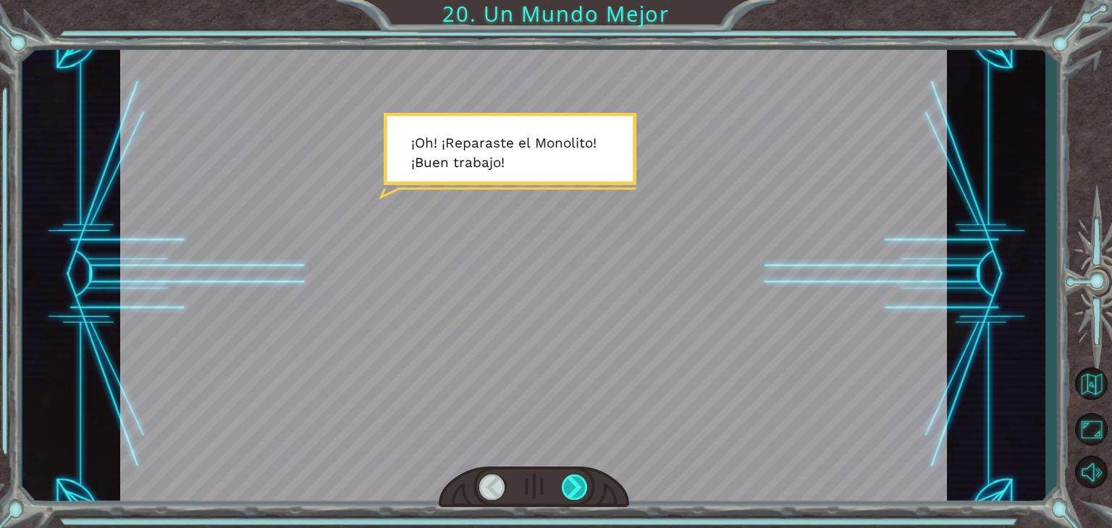
click at [580, 481] on div at bounding box center [575, 487] width 26 height 25
click at [573, 488] on div at bounding box center [575, 487] width 26 height 25
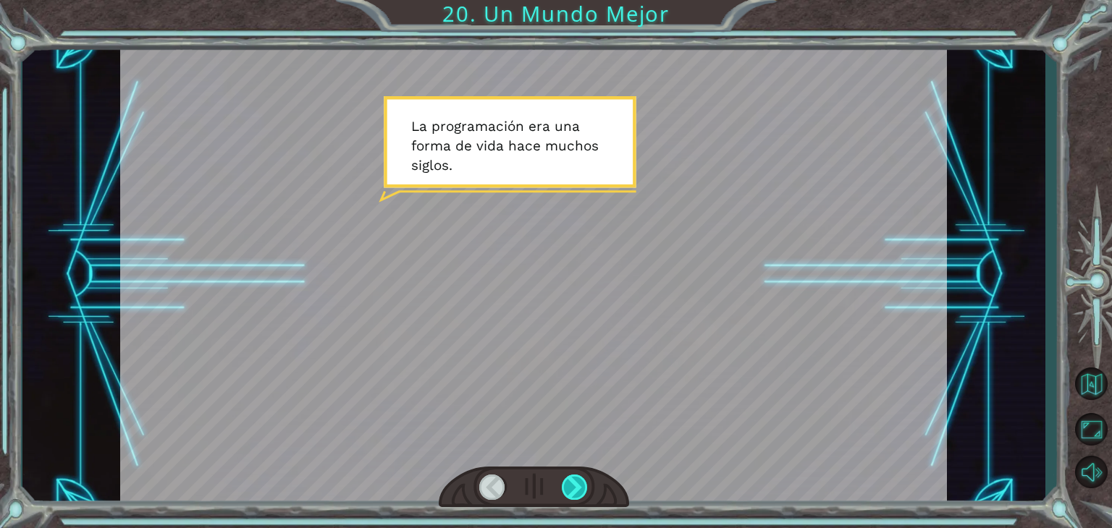
click at [573, 490] on div at bounding box center [575, 487] width 26 height 25
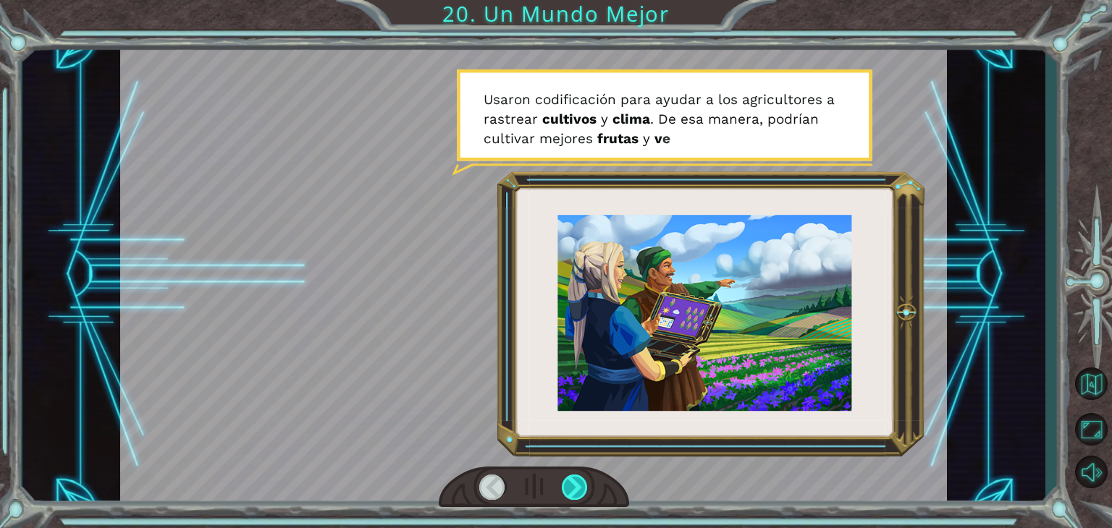
click at [573, 490] on div at bounding box center [575, 487] width 26 height 25
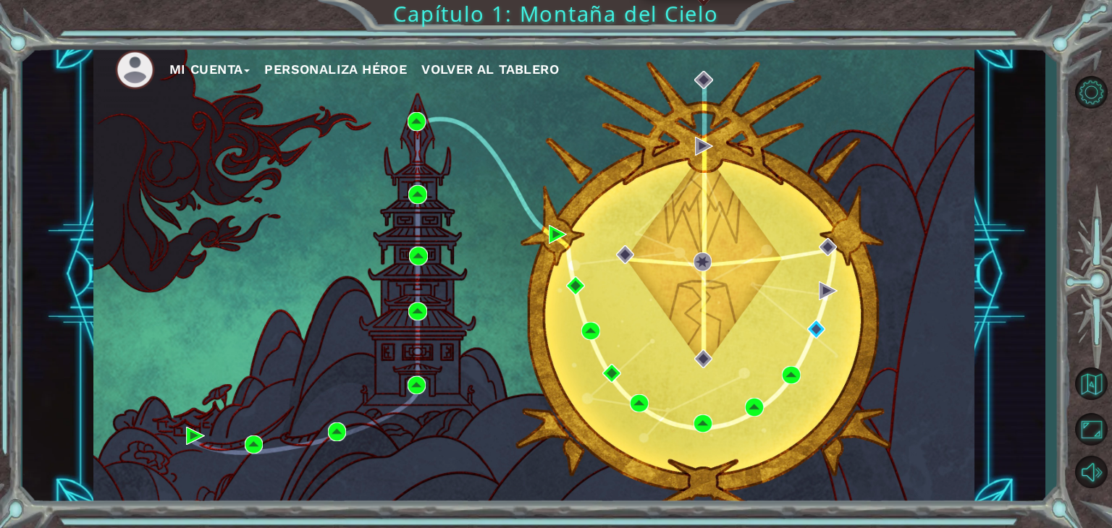
drag, startPoint x: 701, startPoint y: 255, endPoint x: 690, endPoint y: 250, distance: 12.0
click at [690, 250] on div "Mi Cuenta Personaliza Héroe Volver al Tablero" at bounding box center [533, 275] width 881 height 465
click at [699, 266] on img at bounding box center [702, 262] width 19 height 19
click at [507, 400] on div "Mi Cuenta Personaliza Héroe Volver al Tablero" at bounding box center [533, 275] width 881 height 465
click at [248, 67] on button "Mi Cuenta" at bounding box center [209, 70] width 81 height 22
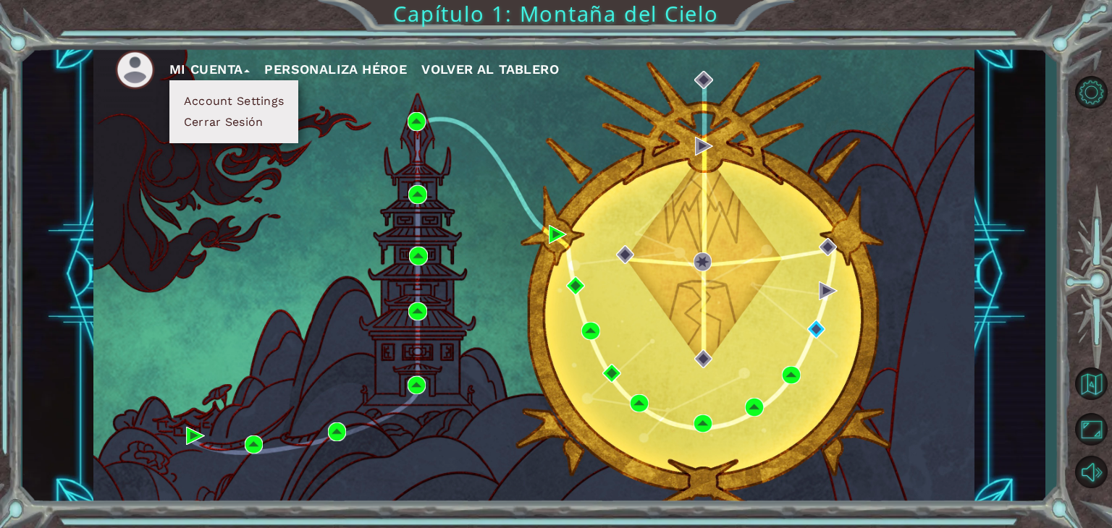
click at [479, 67] on span "Volver al Tablero" at bounding box center [490, 69] width 138 height 15
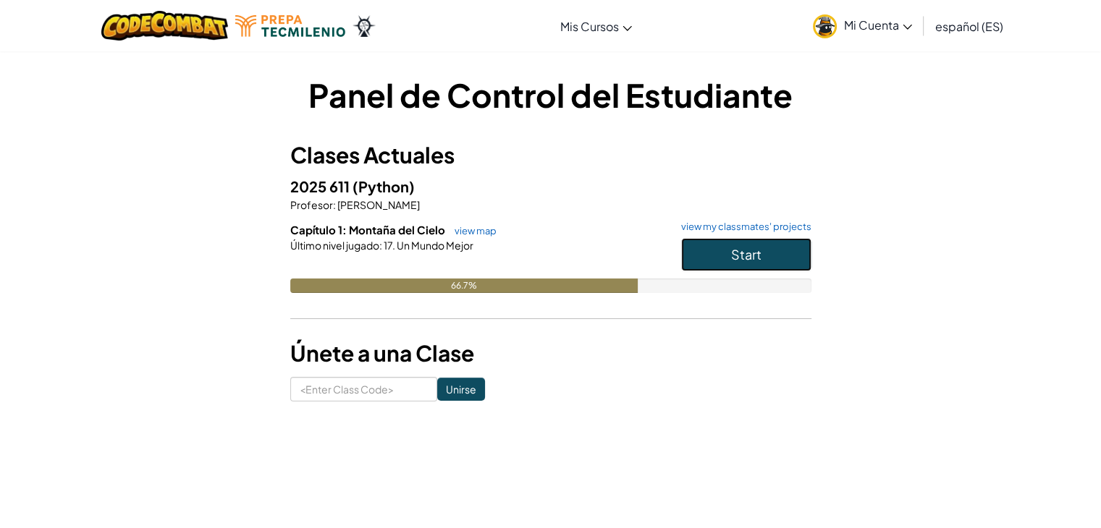
click at [737, 254] on span "Start" at bounding box center [746, 254] width 30 height 17
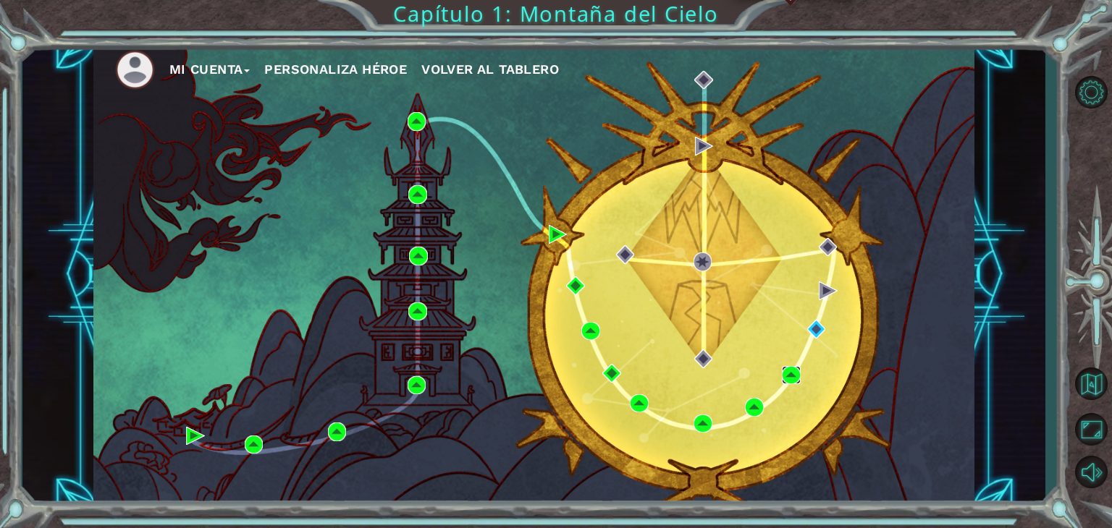
click at [790, 374] on img at bounding box center [791, 375] width 19 height 19
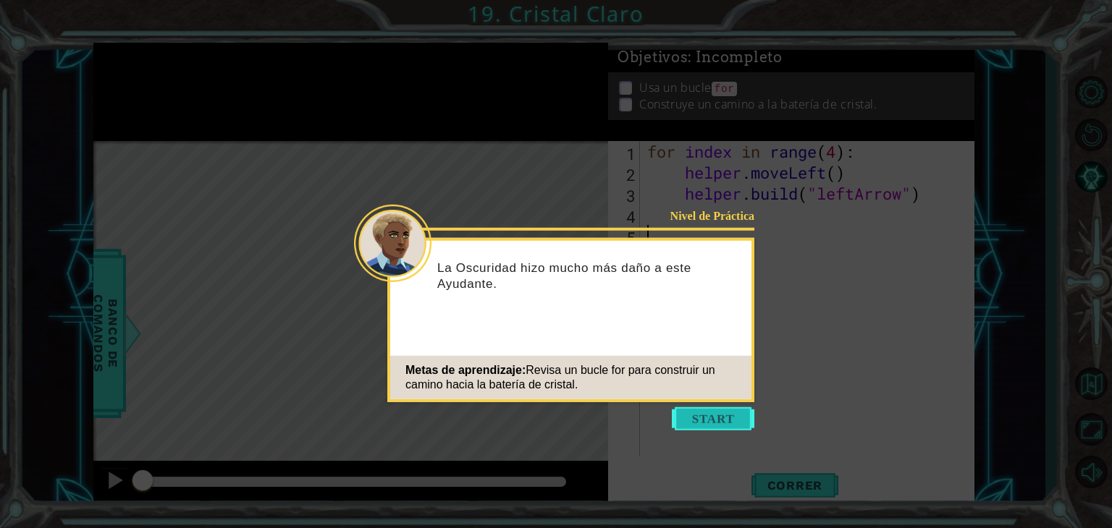
click at [711, 423] on button "Start" at bounding box center [713, 418] width 83 height 23
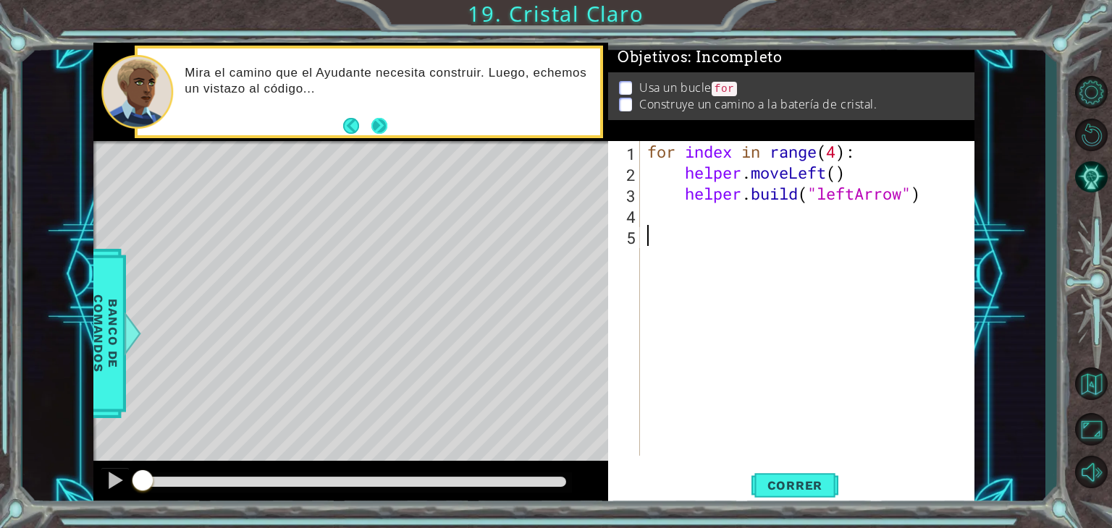
click at [382, 126] on button "Next" at bounding box center [379, 125] width 17 height 17
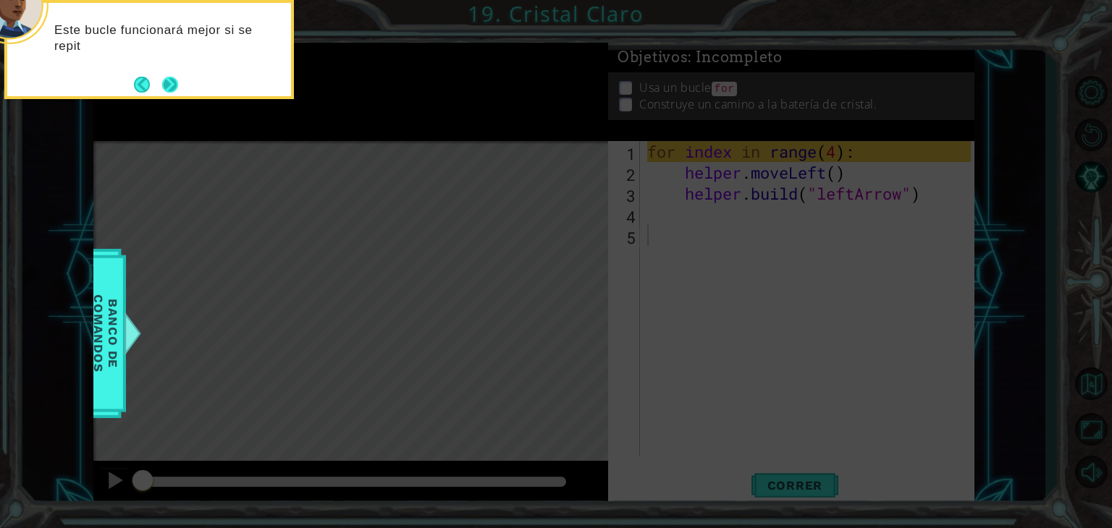
click at [170, 77] on button "Next" at bounding box center [170, 84] width 25 height 25
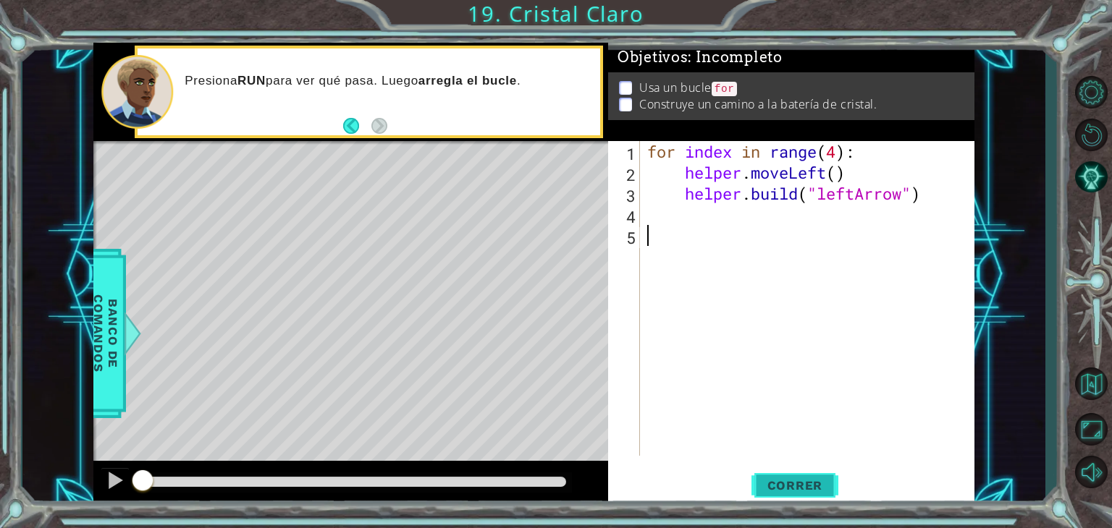
click at [786, 490] on span "Correr" at bounding box center [795, 485] width 85 height 14
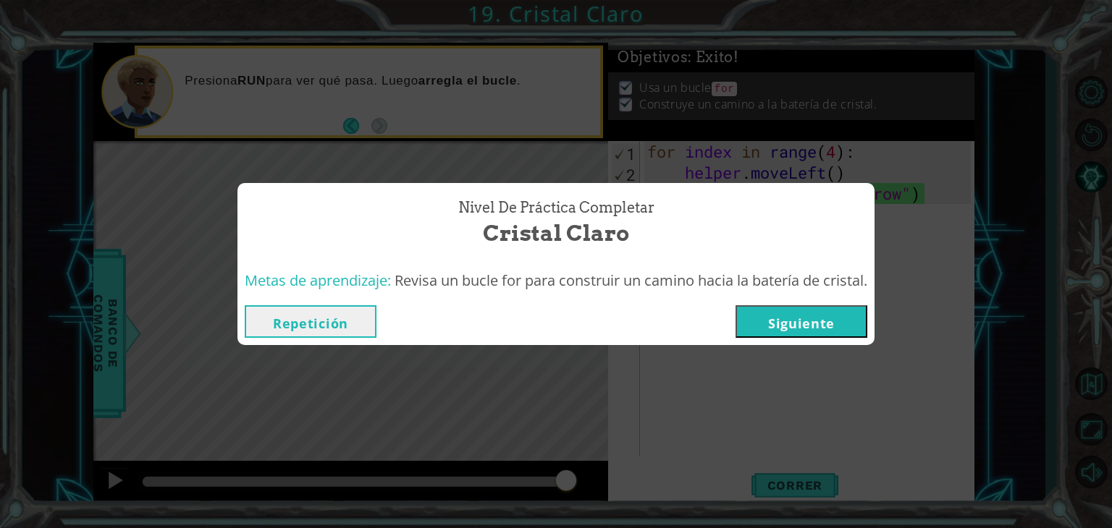
click at [761, 320] on button "Siguiente" at bounding box center [801, 321] width 132 height 33
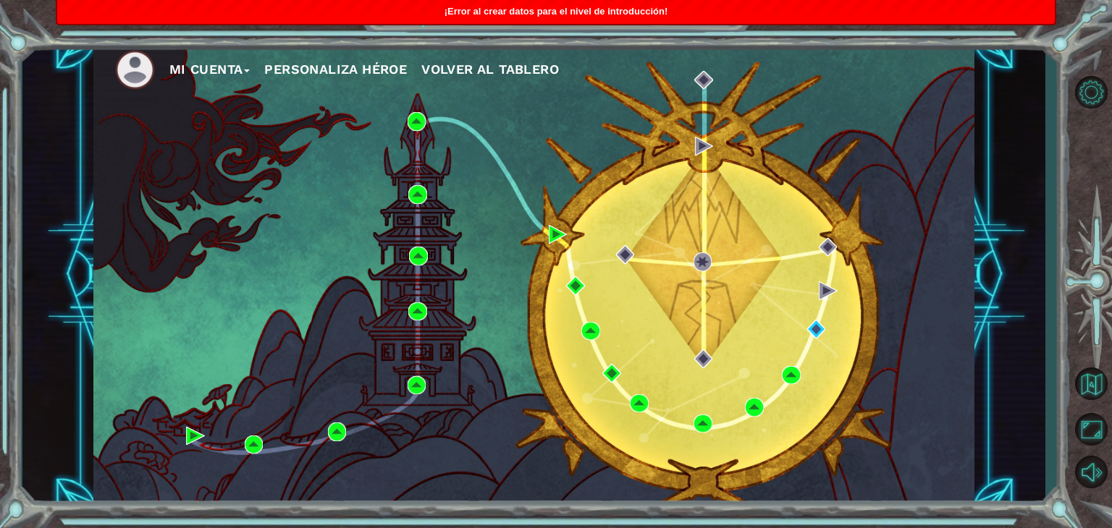
click at [488, 76] on button "Volver al Tablero" at bounding box center [490, 70] width 138 height 22
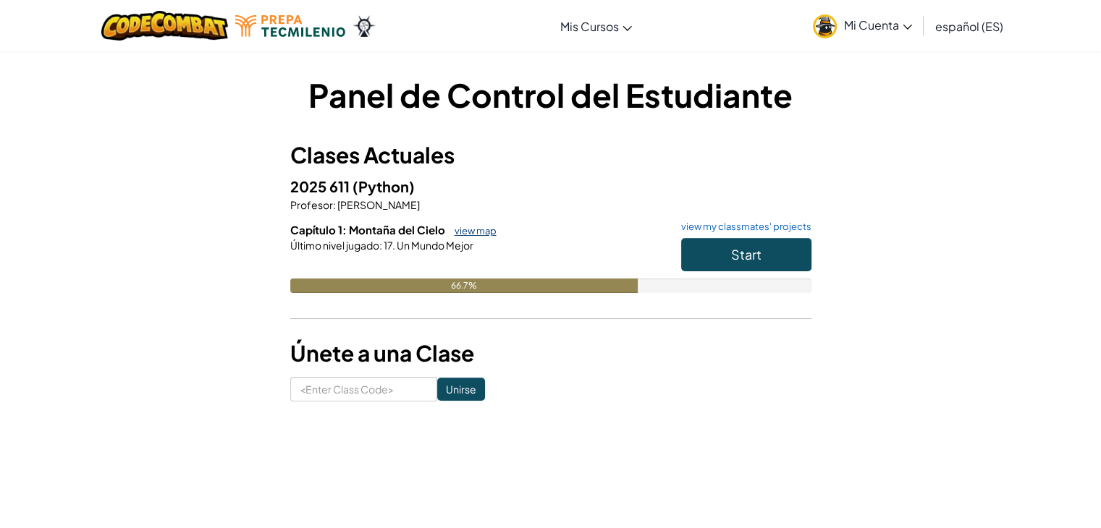
click at [484, 228] on link "view map" at bounding box center [471, 231] width 49 height 12
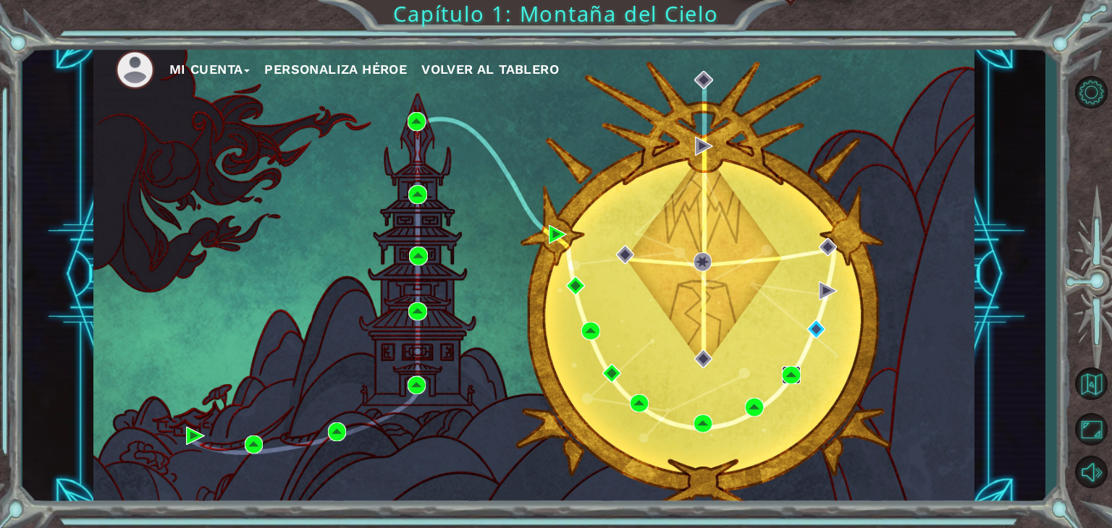
click at [792, 376] on img at bounding box center [791, 375] width 19 height 19
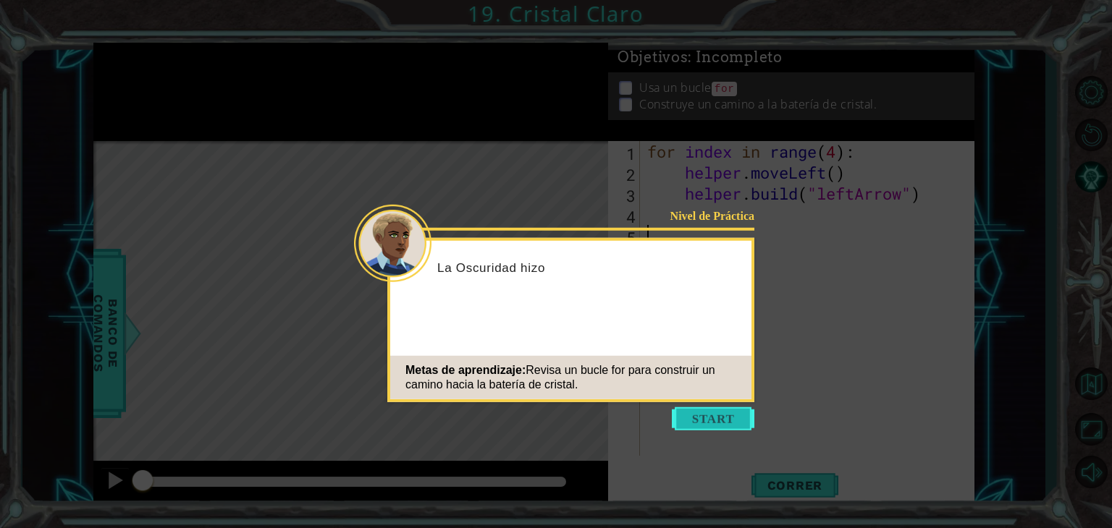
click at [714, 419] on button "Start" at bounding box center [713, 418] width 83 height 23
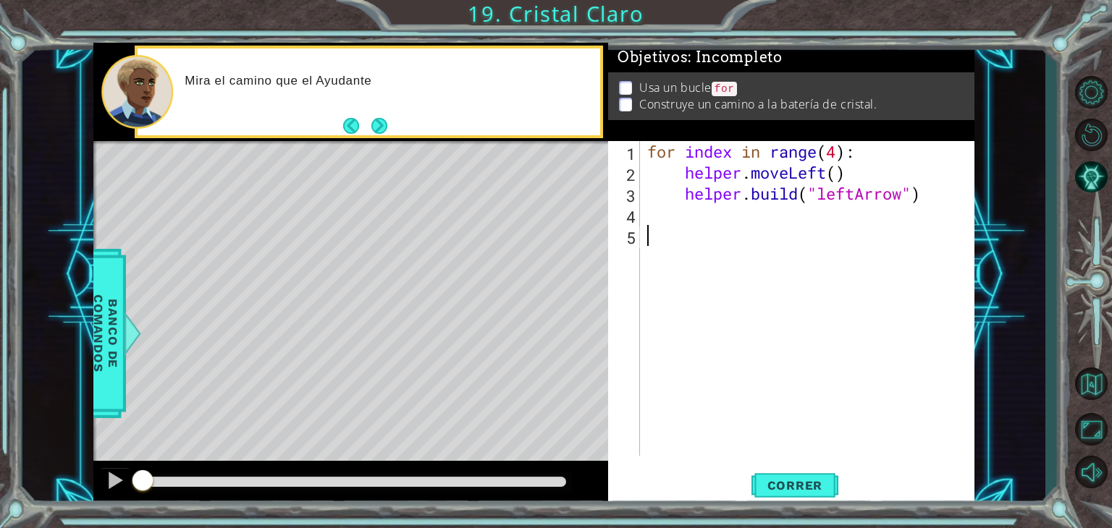
click at [835, 148] on div "for index in range ( 4 ) : helper . moveLeft ( ) helper . build ( "leftArrow" )" at bounding box center [811, 319] width 334 height 357
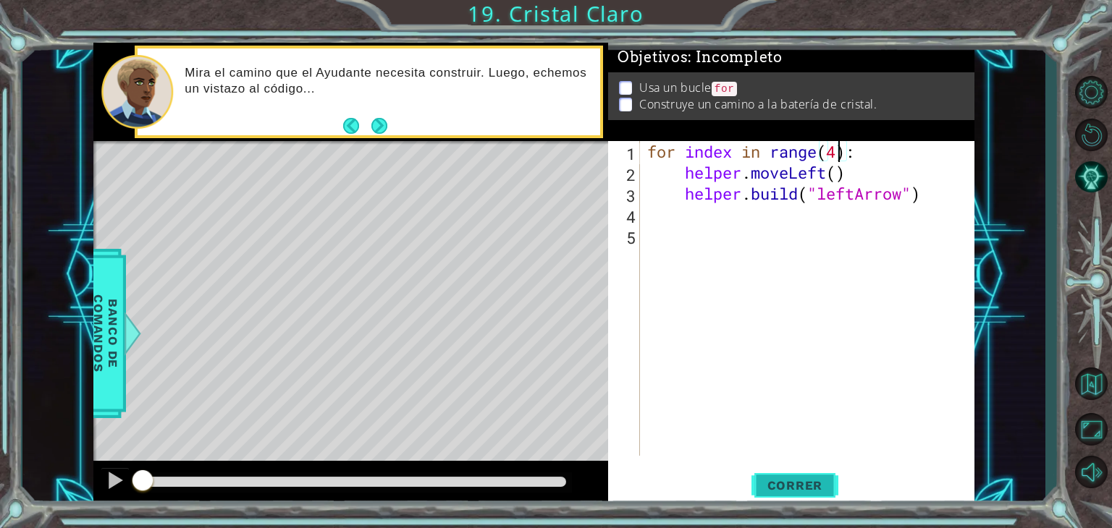
type textarea "for index in range(4):"
click at [805, 484] on span "Correr" at bounding box center [795, 485] width 85 height 14
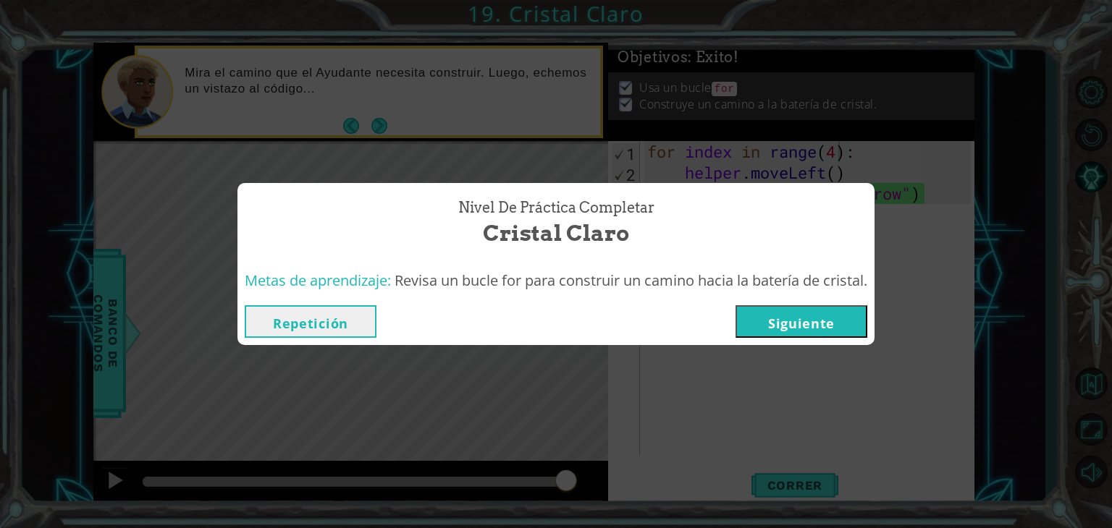
click at [776, 316] on button "Siguiente" at bounding box center [801, 321] width 132 height 33
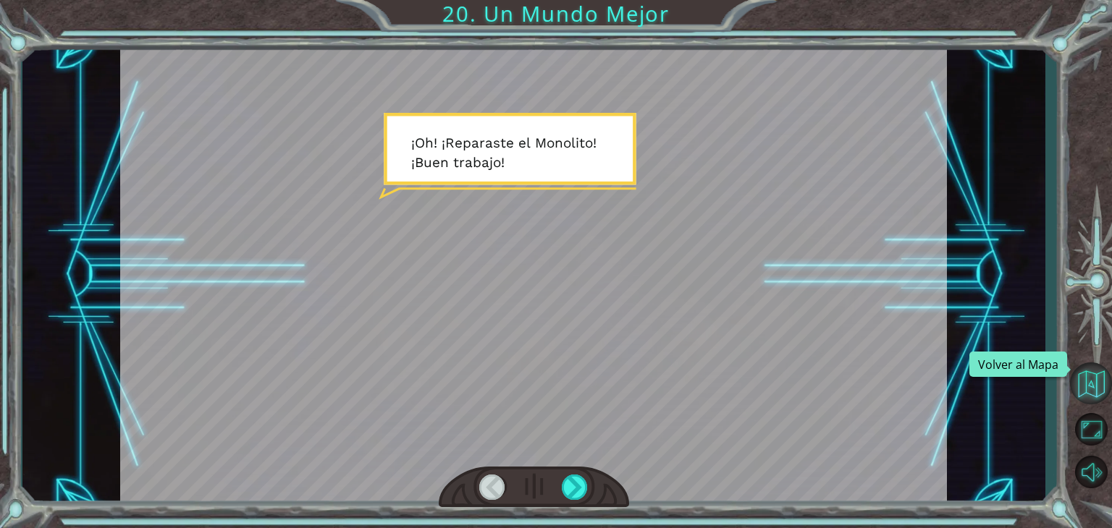
click at [1087, 389] on button "Volver al Mapa" at bounding box center [1091, 384] width 42 height 42
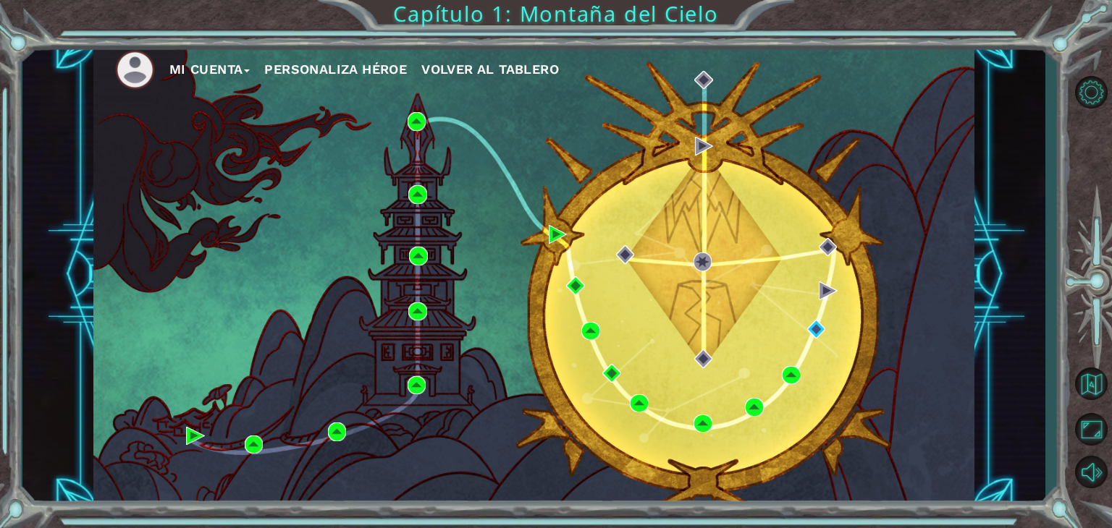
click at [488, 69] on span "Volver al Tablero" at bounding box center [490, 69] width 138 height 15
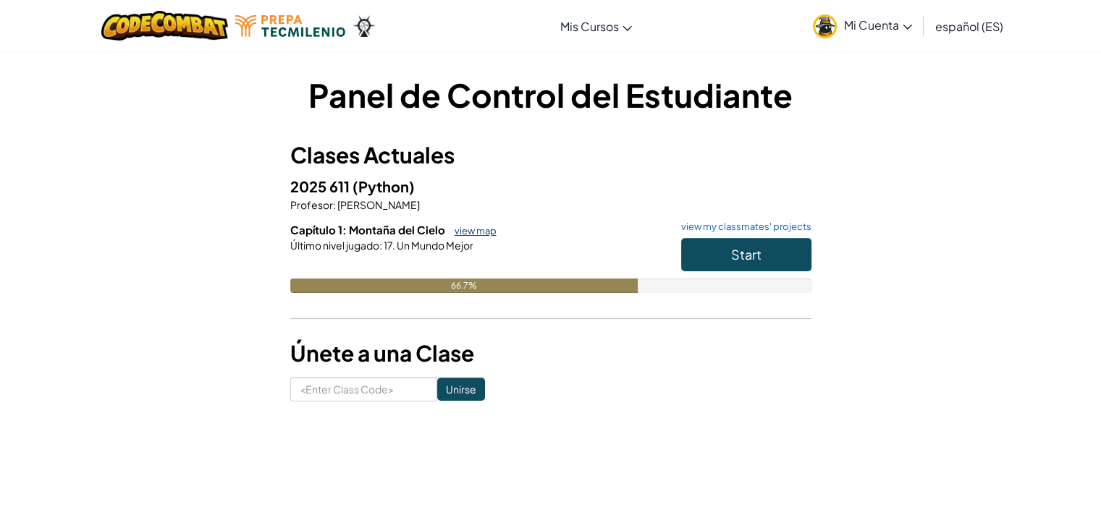
click at [469, 229] on link "view map" at bounding box center [471, 231] width 49 height 12
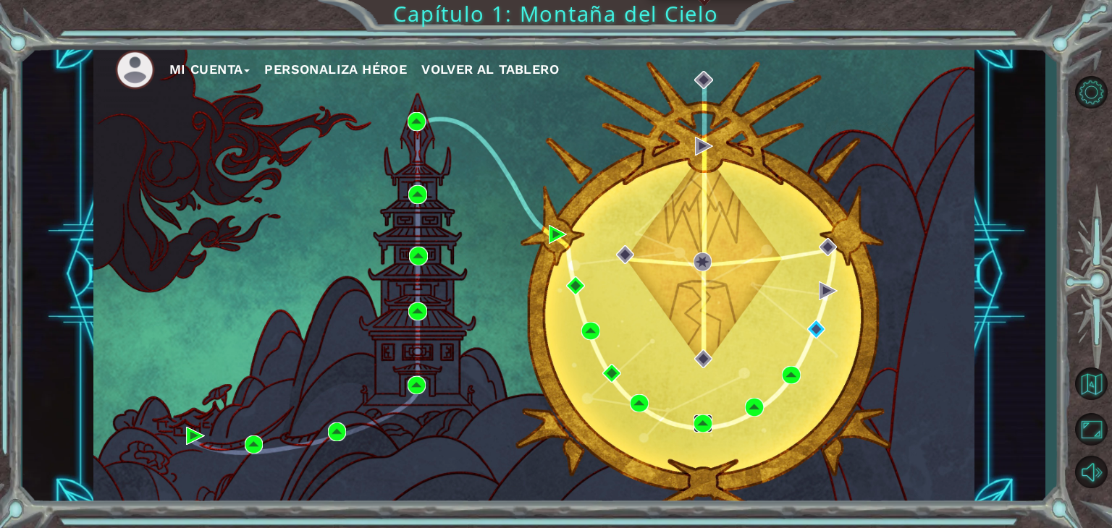
click at [694, 420] on img at bounding box center [702, 424] width 19 height 19
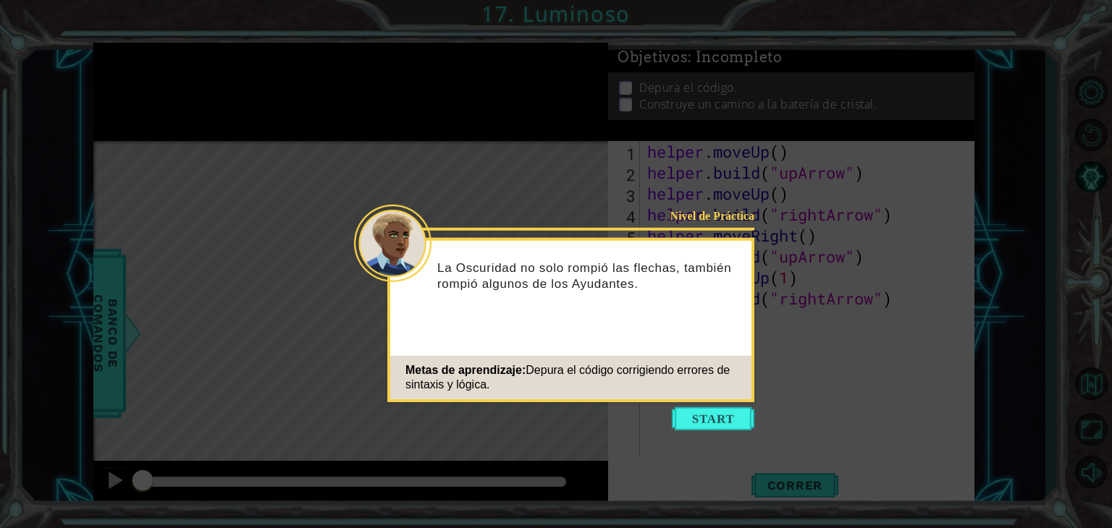
click at [694, 420] on button "Start" at bounding box center [713, 418] width 83 height 23
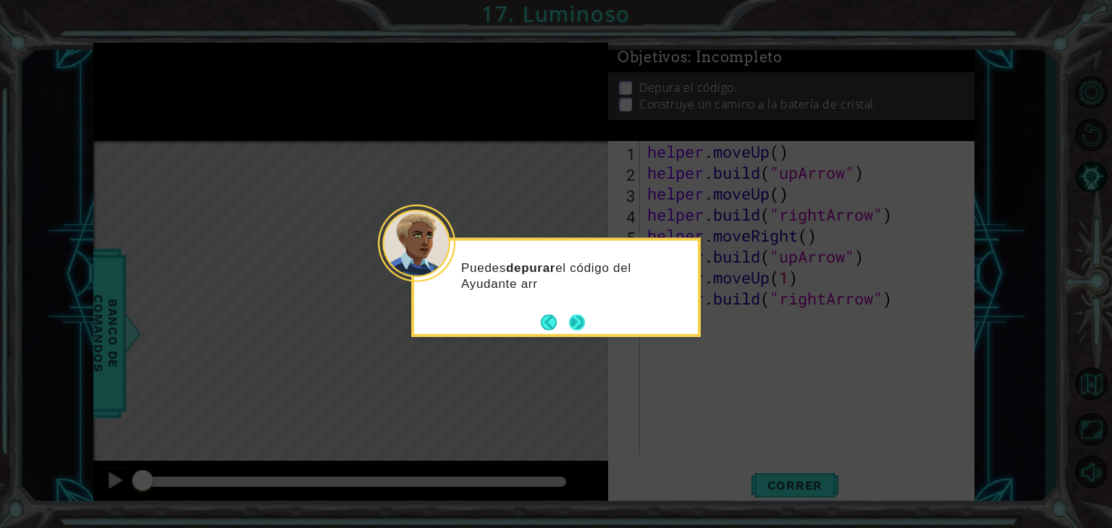
click at [570, 316] on button "Next" at bounding box center [577, 323] width 20 height 20
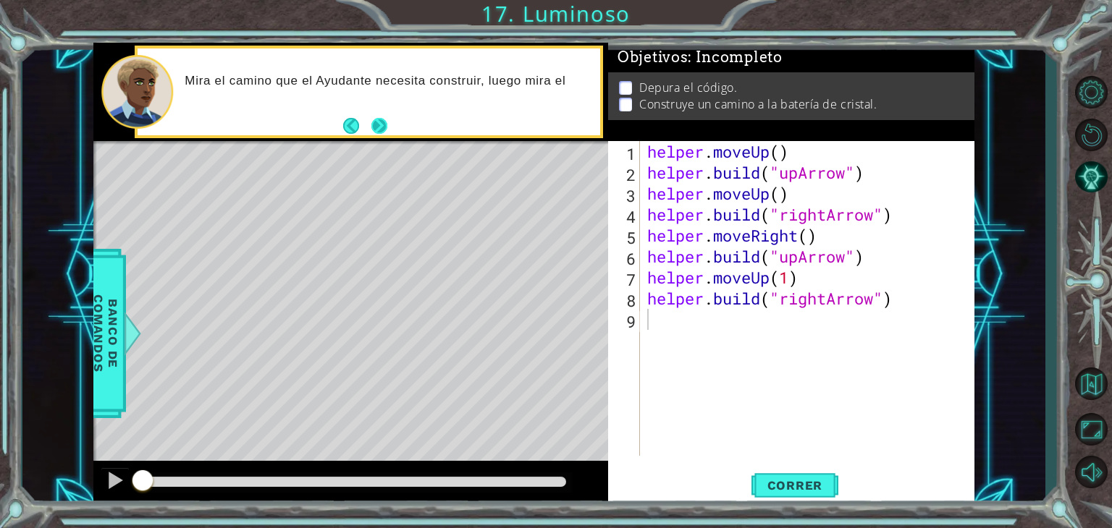
click at [380, 119] on button "Next" at bounding box center [379, 125] width 16 height 16
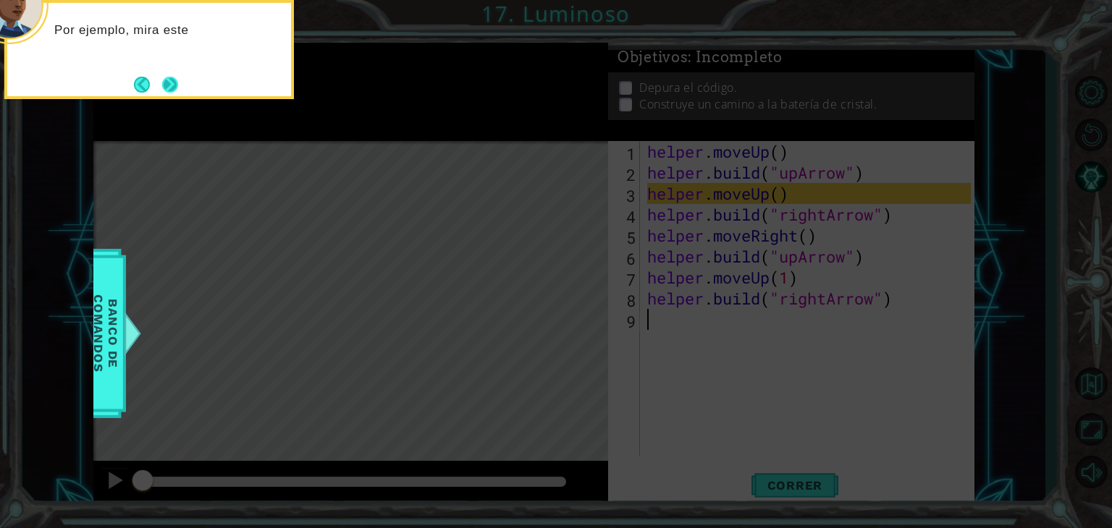
click at [176, 78] on button "Next" at bounding box center [170, 85] width 16 height 16
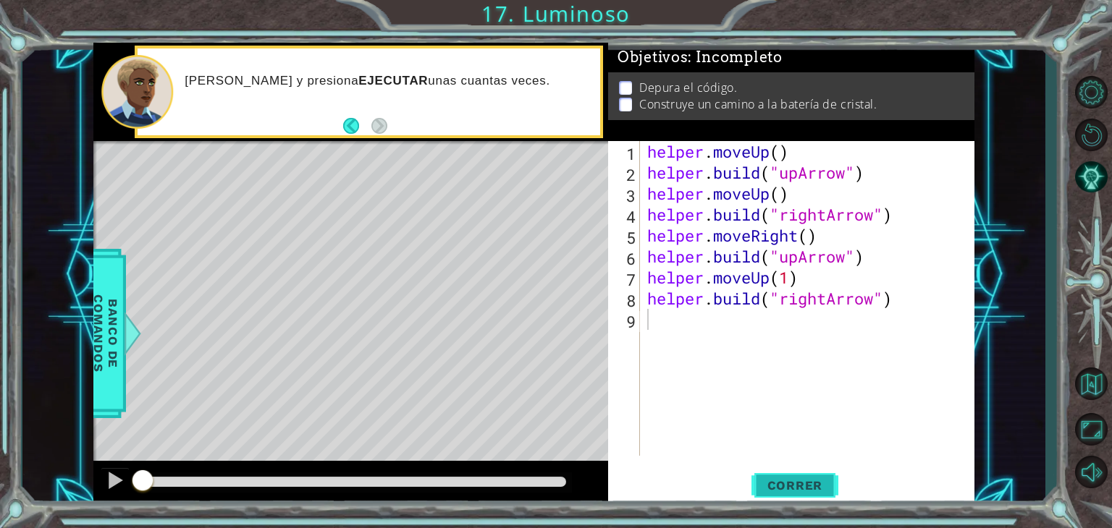
click at [830, 480] on span "Correr" at bounding box center [795, 485] width 85 height 14
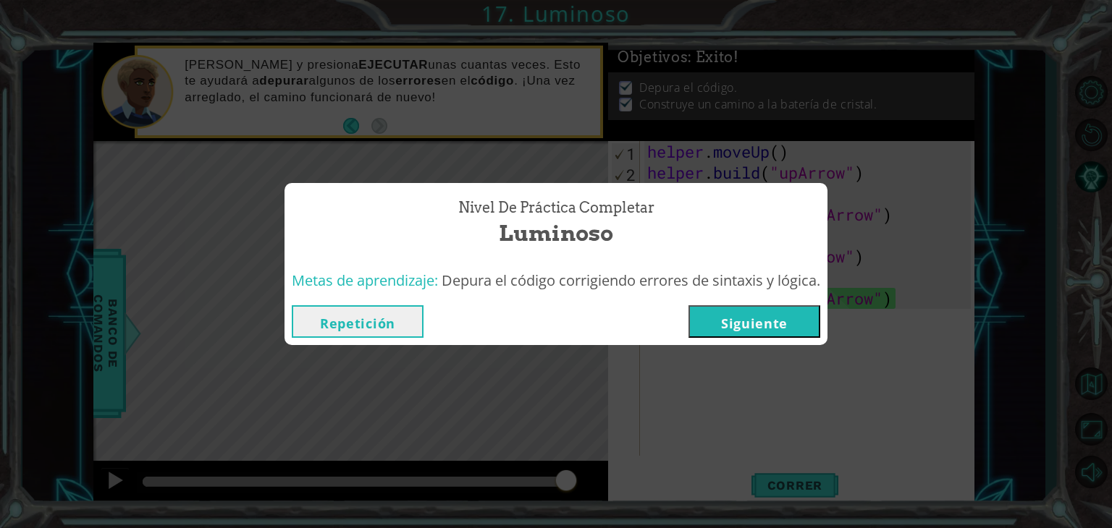
click at [763, 323] on button "Siguiente" at bounding box center [754, 321] width 132 height 33
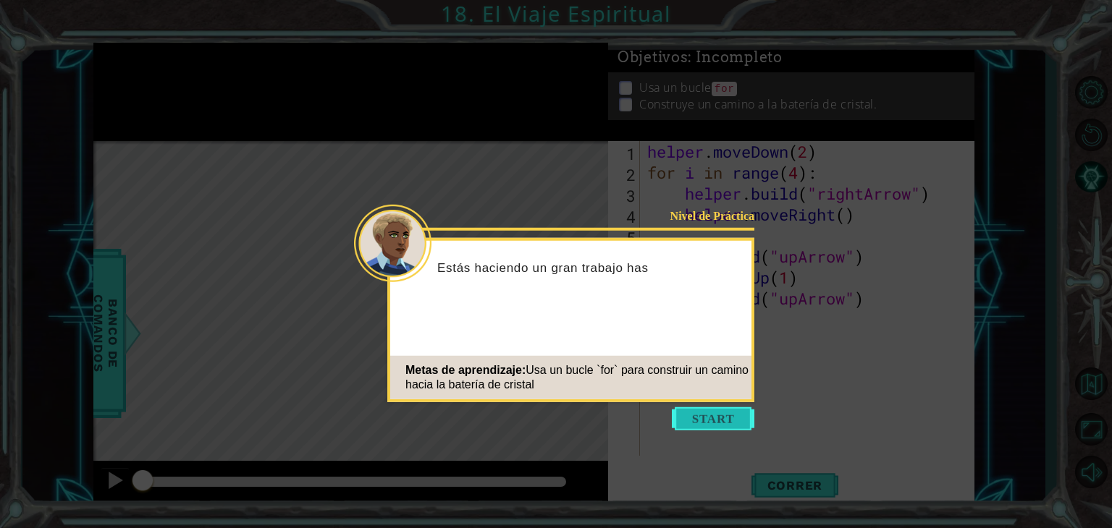
click at [728, 415] on button "Start" at bounding box center [713, 418] width 83 height 23
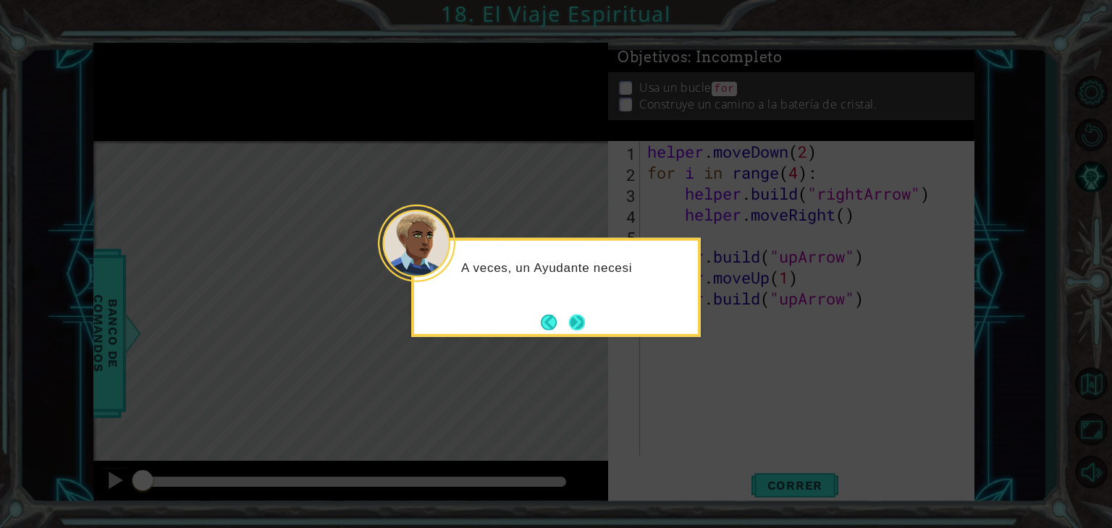
click at [575, 323] on button "Next" at bounding box center [577, 322] width 16 height 16
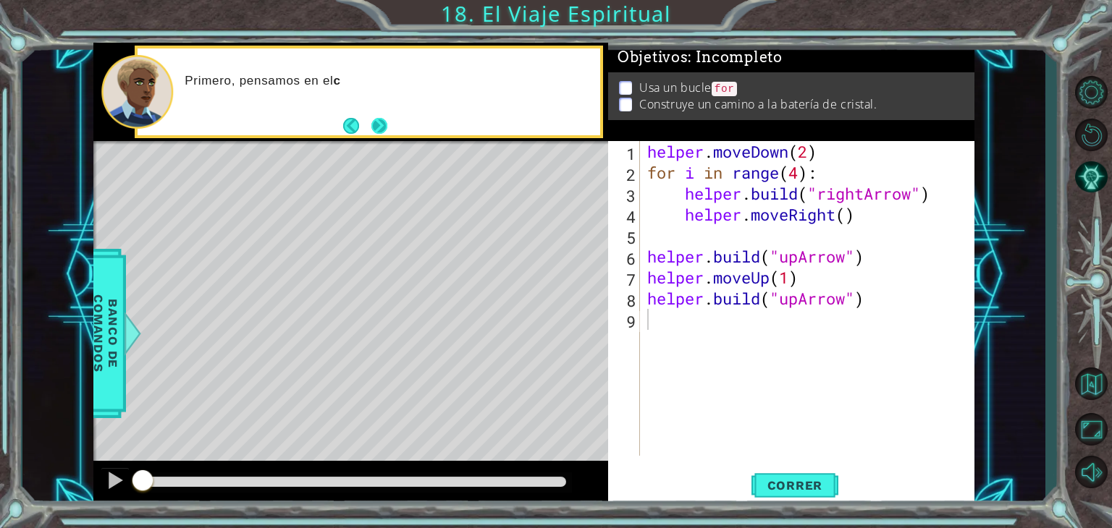
click at [379, 115] on button "Next" at bounding box center [379, 125] width 25 height 25
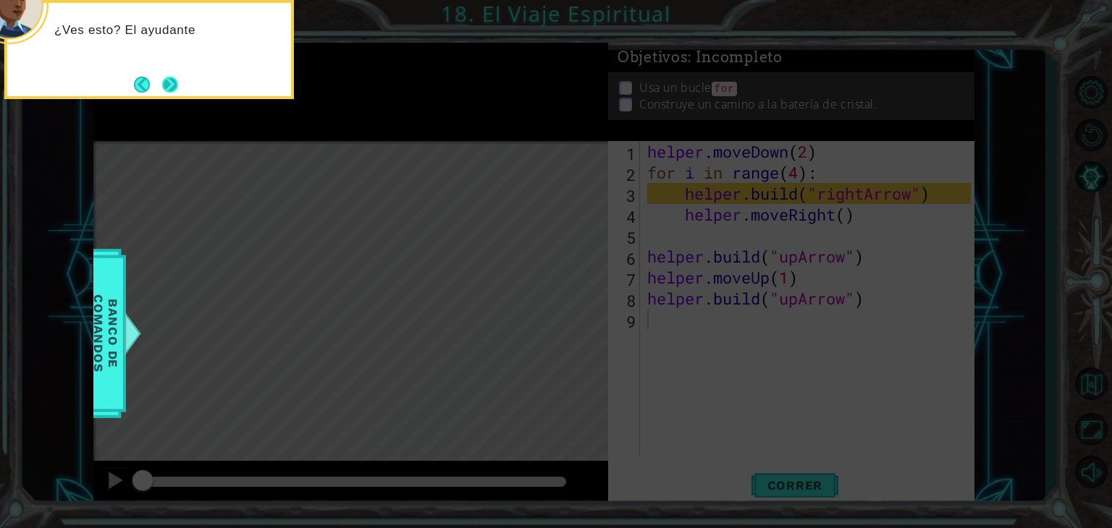
click at [169, 85] on button "Next" at bounding box center [170, 85] width 16 height 16
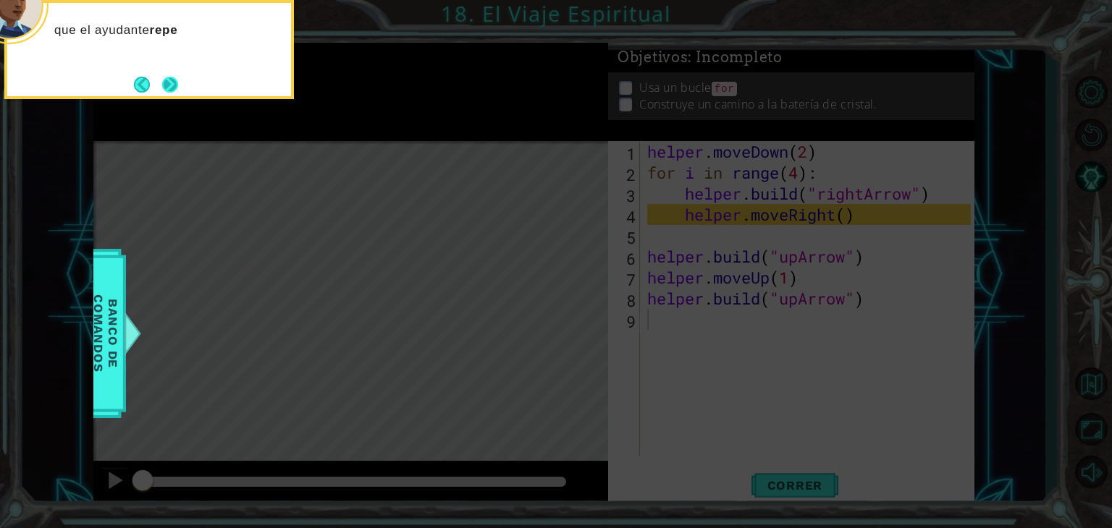
click at [168, 76] on button "Next" at bounding box center [169, 84] width 17 height 17
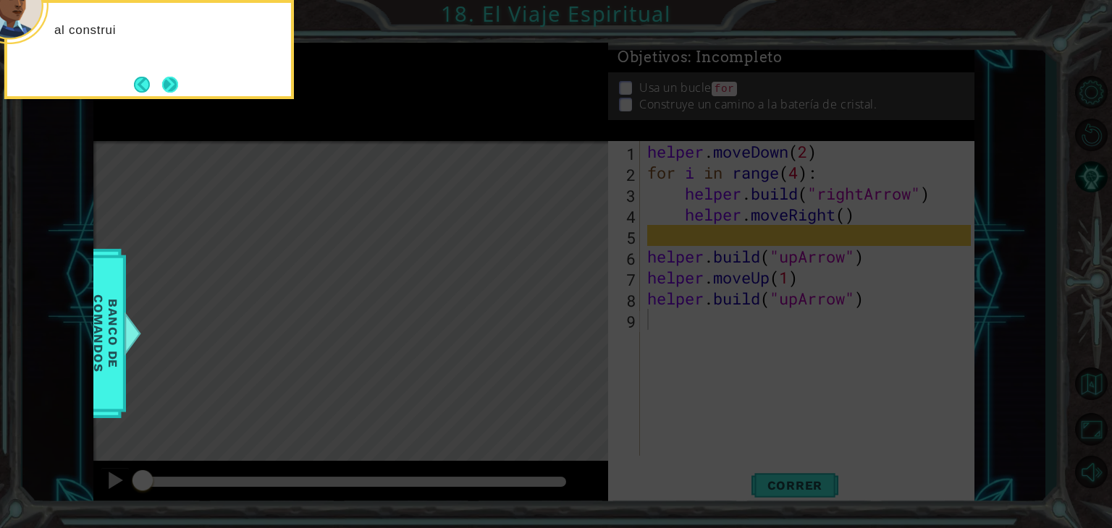
click at [167, 80] on button "Next" at bounding box center [170, 85] width 16 height 16
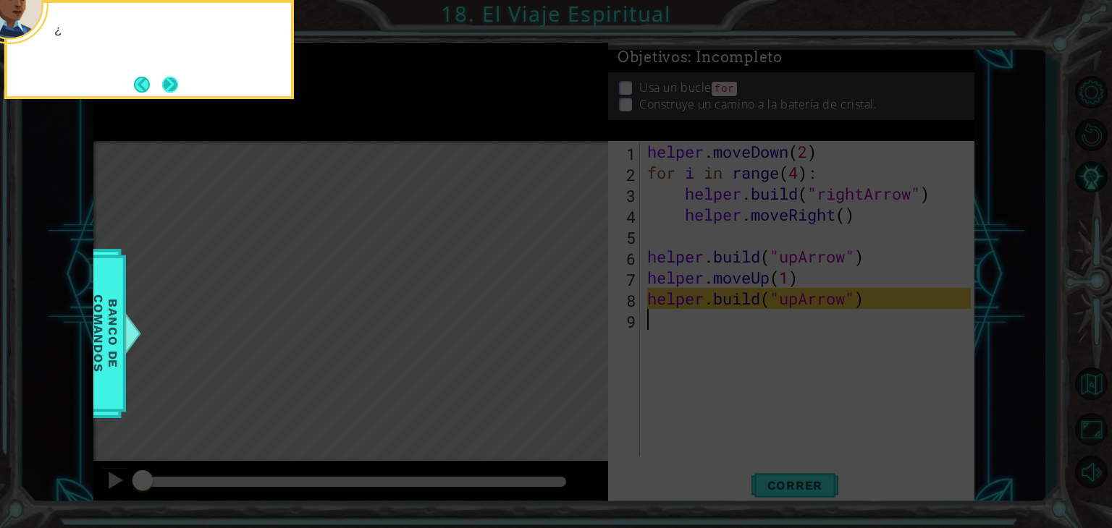
click at [168, 82] on button "Next" at bounding box center [170, 85] width 16 height 16
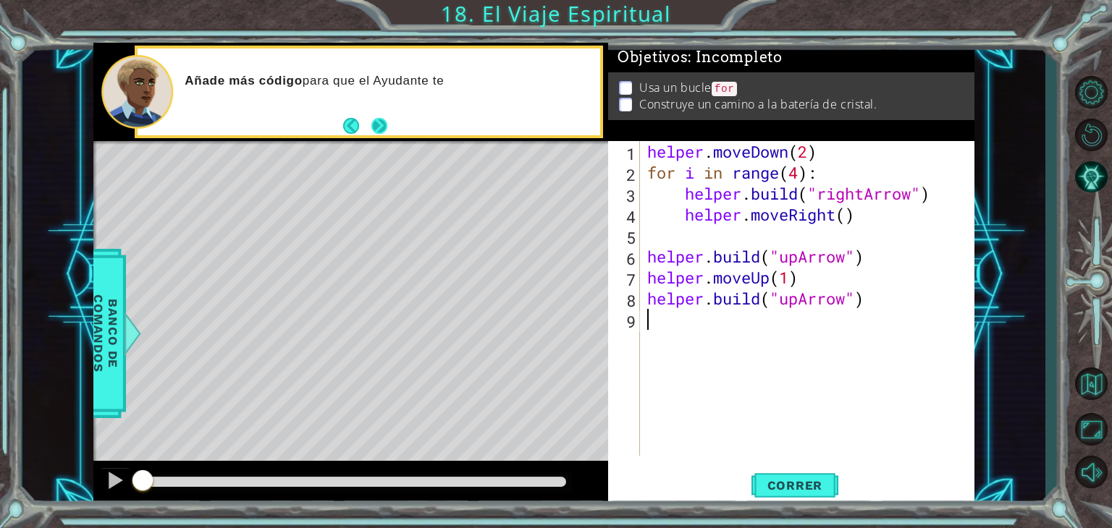
click at [380, 125] on button "Next" at bounding box center [379, 125] width 16 height 16
click at [790, 486] on span "Correr" at bounding box center [795, 485] width 85 height 14
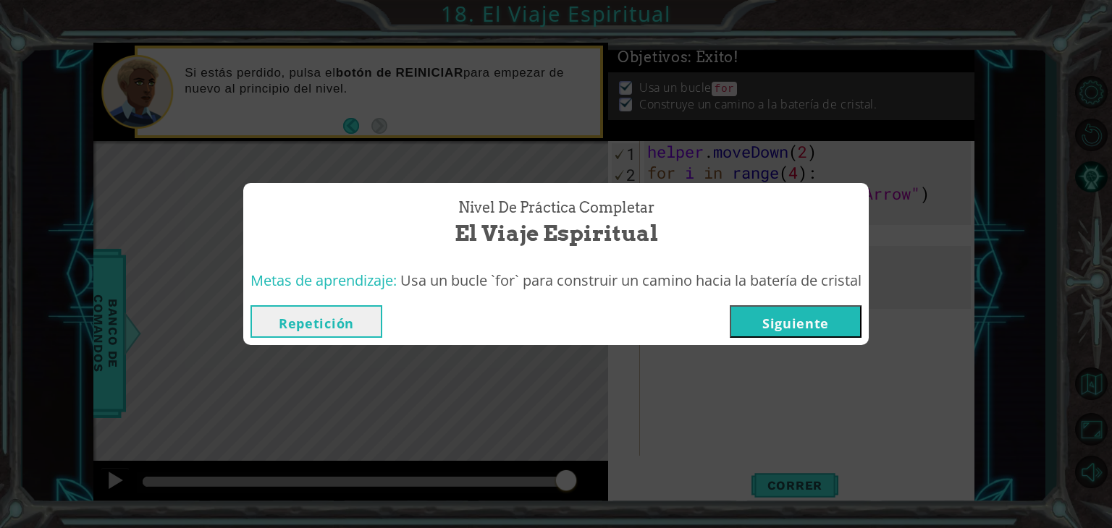
click at [795, 329] on button "Siguiente" at bounding box center [795, 321] width 132 height 33
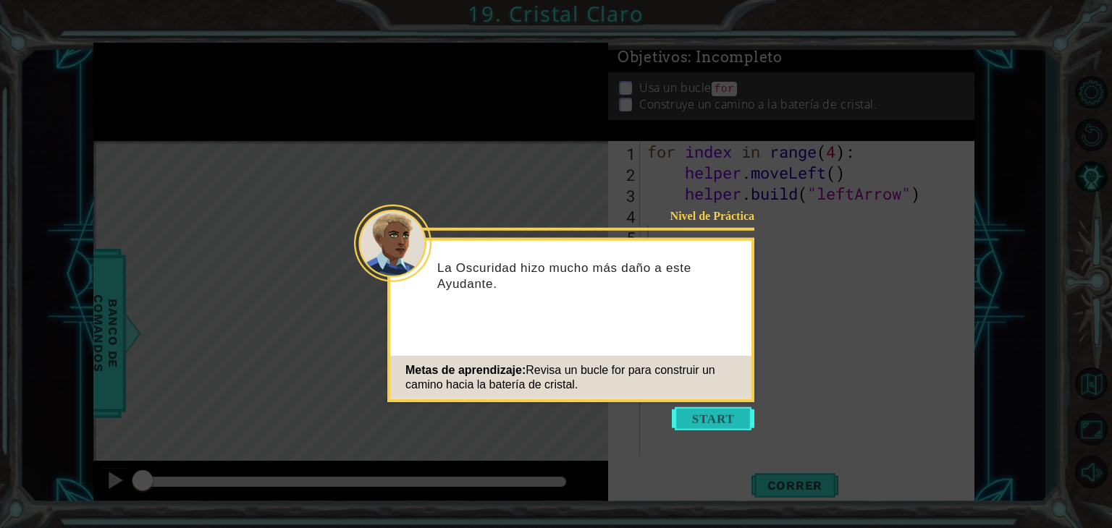
click at [688, 418] on button "Start" at bounding box center [713, 418] width 83 height 23
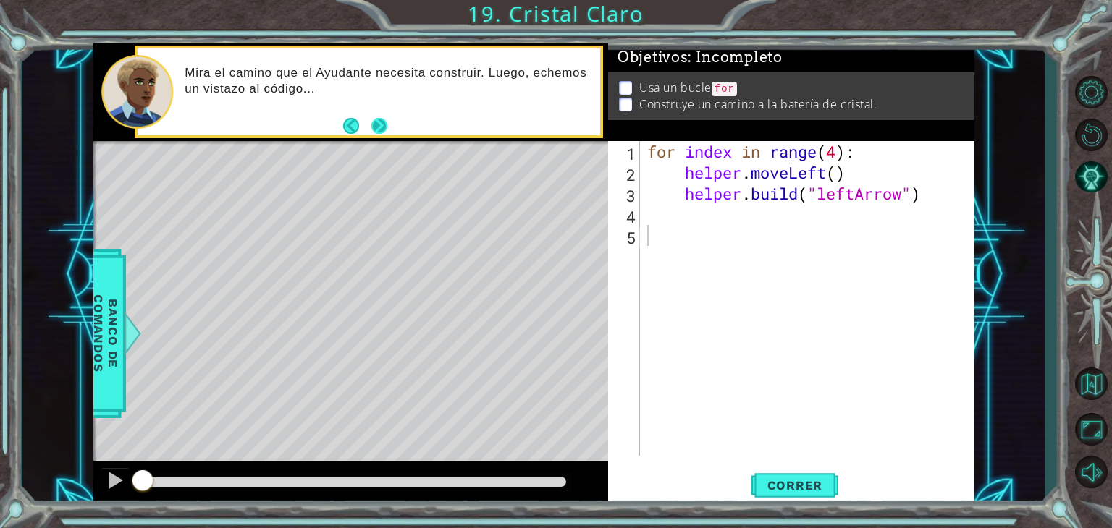
click at [384, 119] on button "Next" at bounding box center [379, 125] width 16 height 16
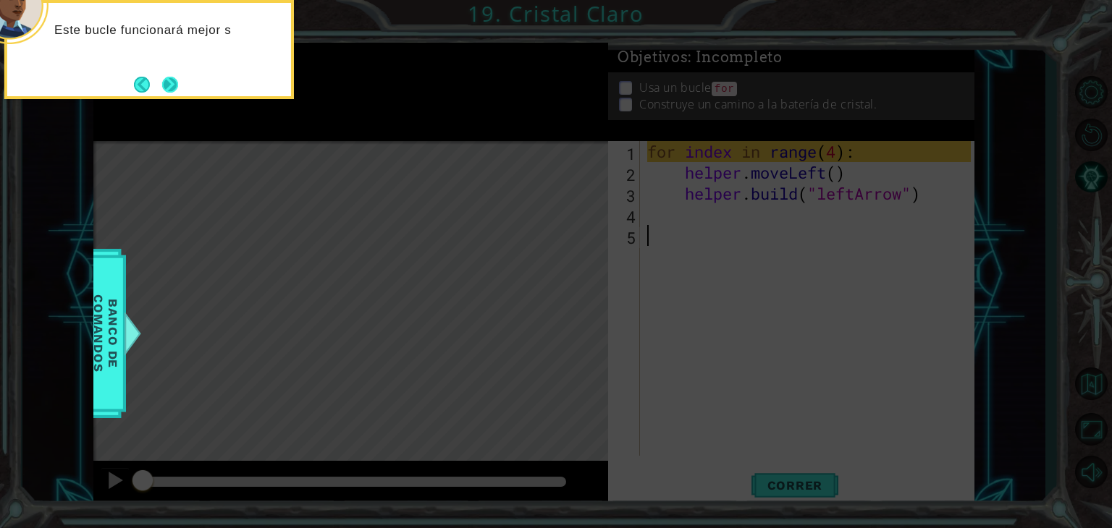
click at [168, 77] on button "Next" at bounding box center [170, 85] width 16 height 16
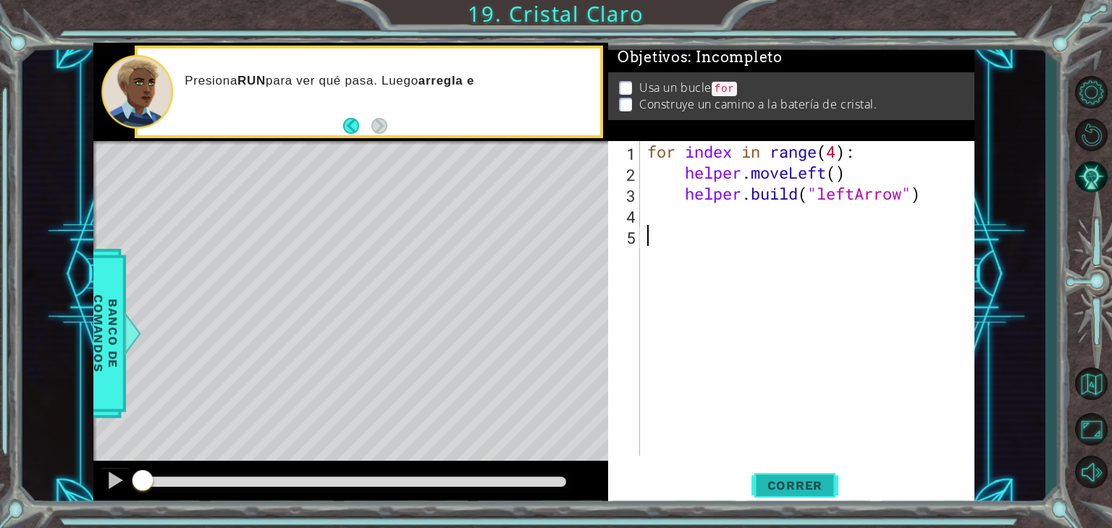
click at [810, 488] on span "Correr" at bounding box center [795, 485] width 85 height 14
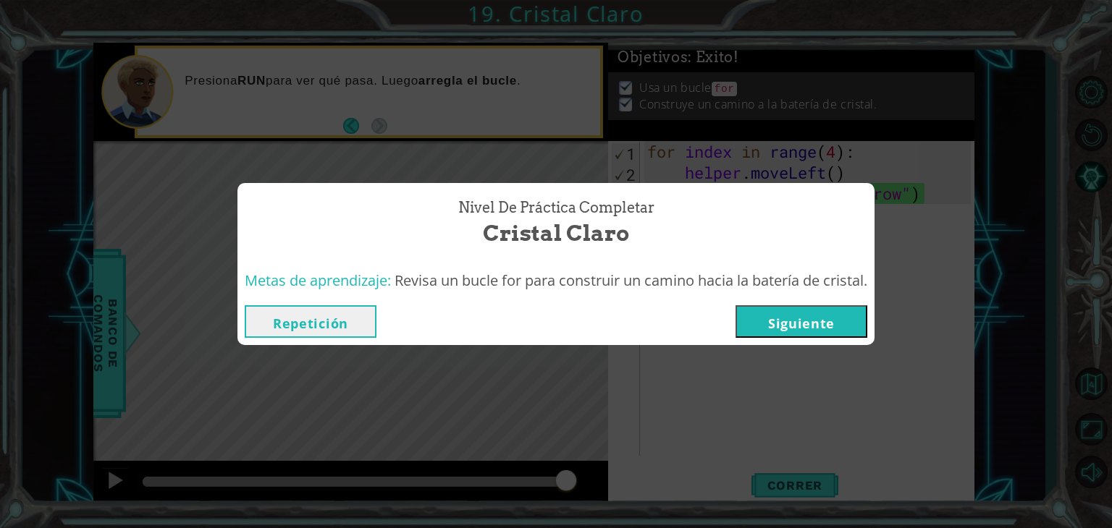
click at [783, 326] on button "Siguiente" at bounding box center [801, 321] width 132 height 33
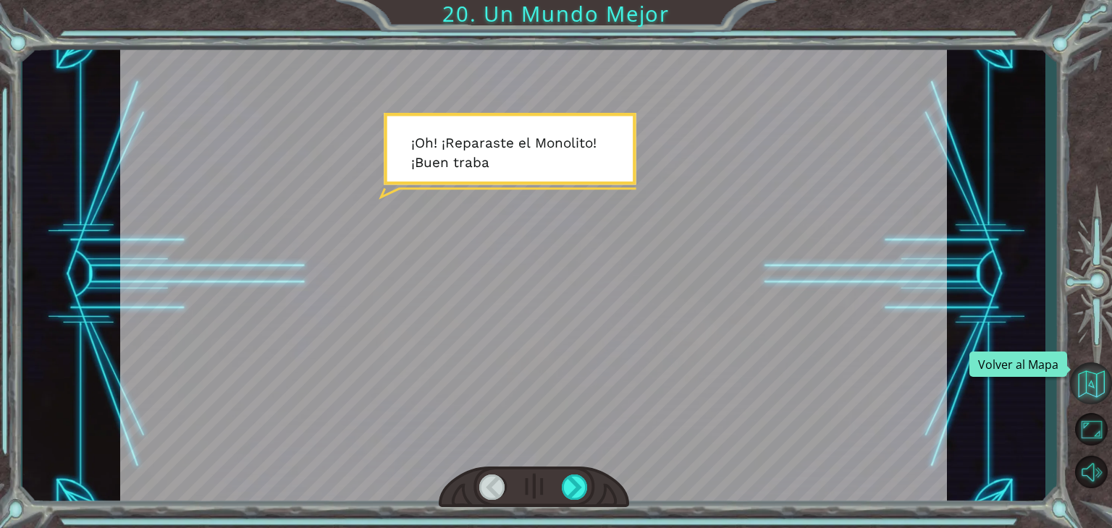
click at [1088, 375] on button "Volver al Mapa" at bounding box center [1091, 384] width 42 height 42
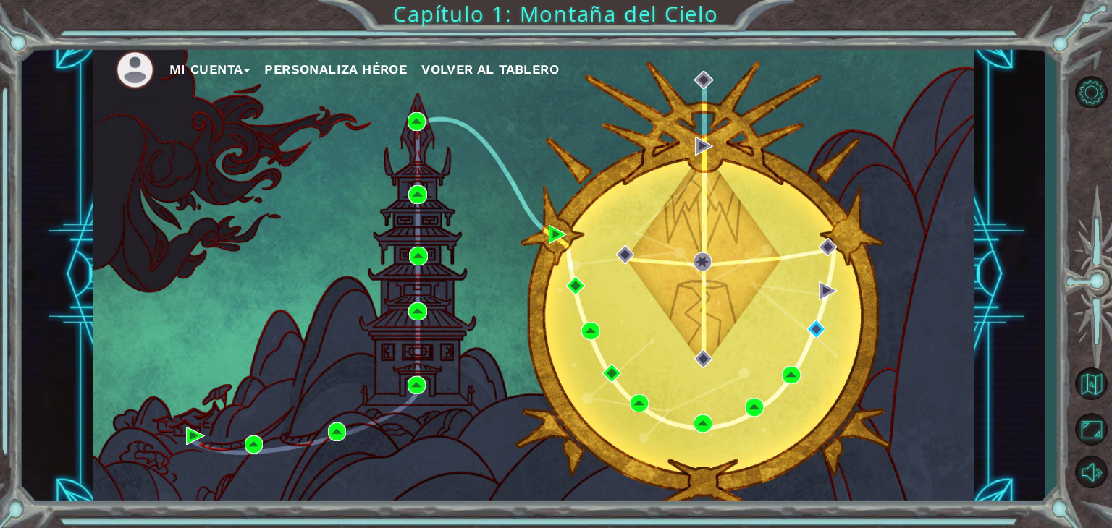
click at [497, 72] on span "Volver al Tablero" at bounding box center [490, 69] width 138 height 15
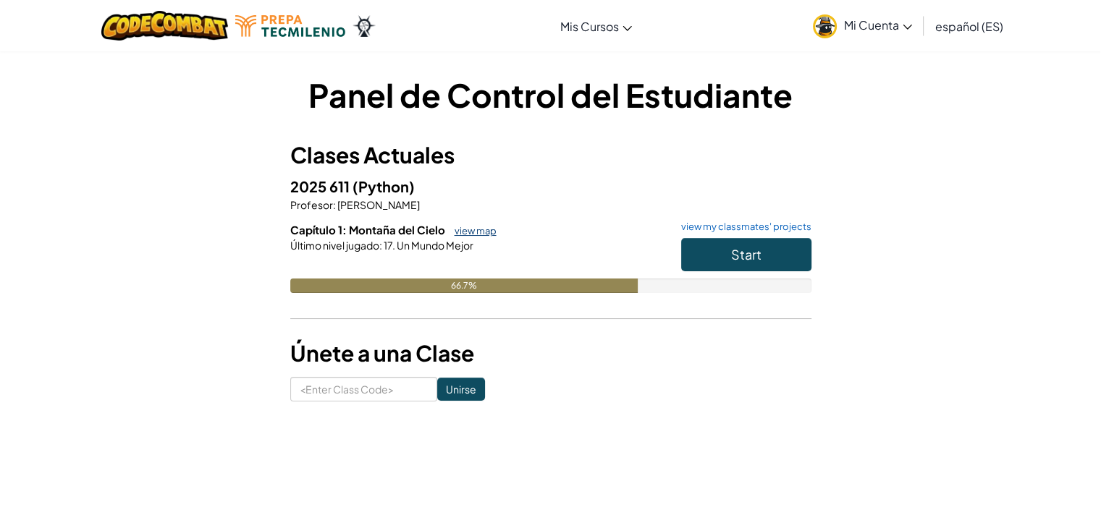
click at [475, 232] on link "view map" at bounding box center [471, 231] width 49 height 12
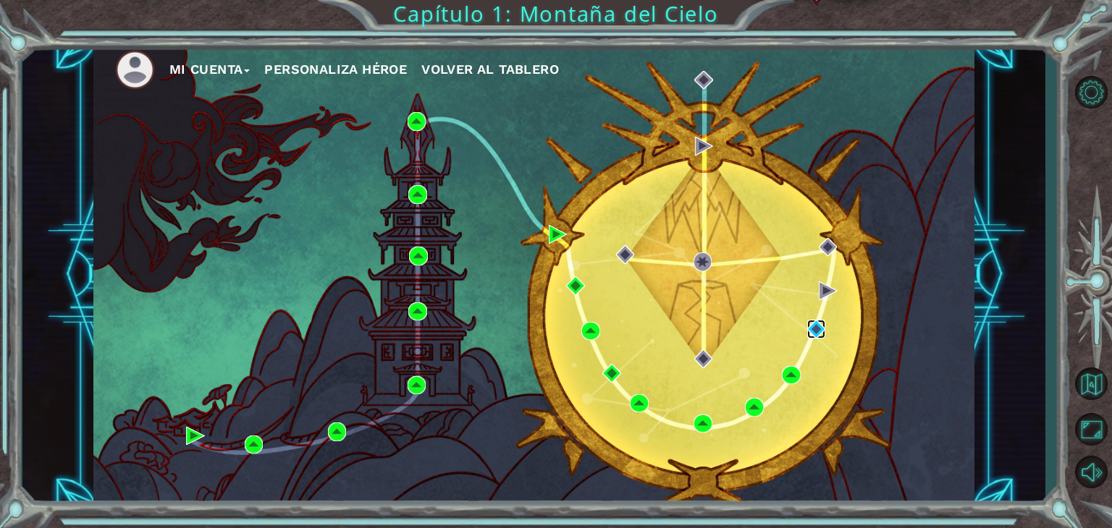
click at [821, 328] on img at bounding box center [816, 329] width 19 height 19
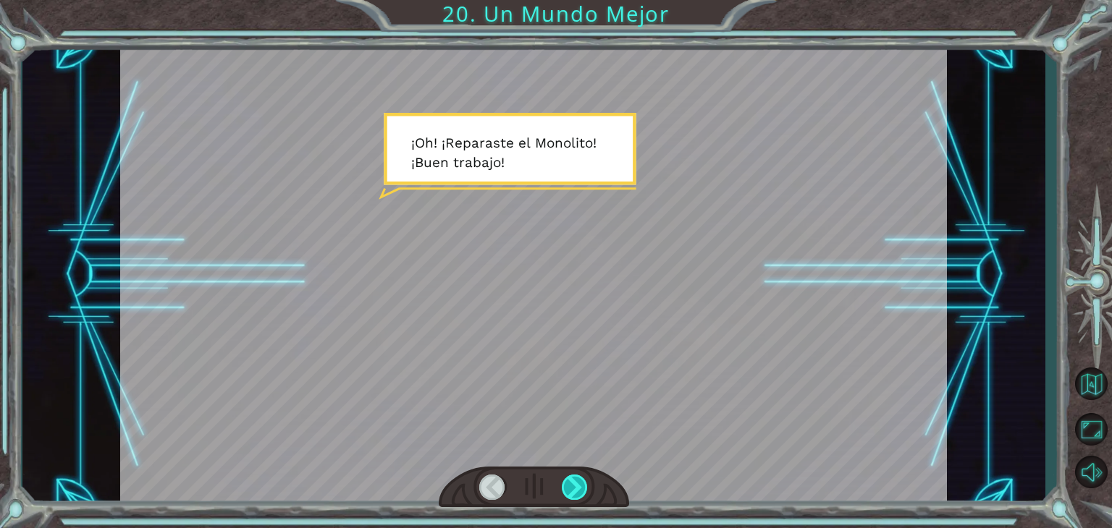
click at [575, 491] on div at bounding box center [575, 487] width 26 height 25
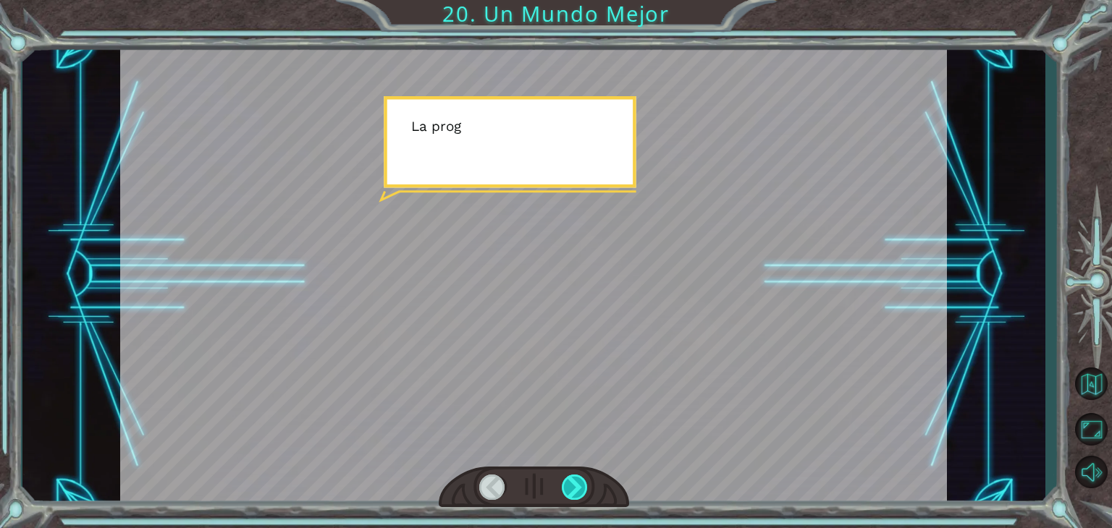
click at [575, 491] on div at bounding box center [575, 487] width 26 height 25
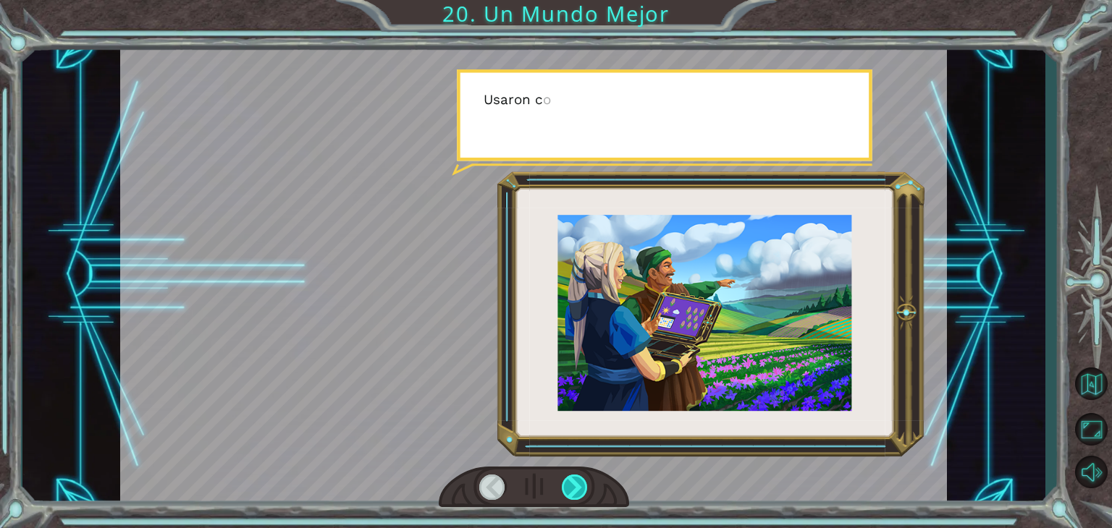
click at [575, 491] on div at bounding box center [575, 487] width 26 height 25
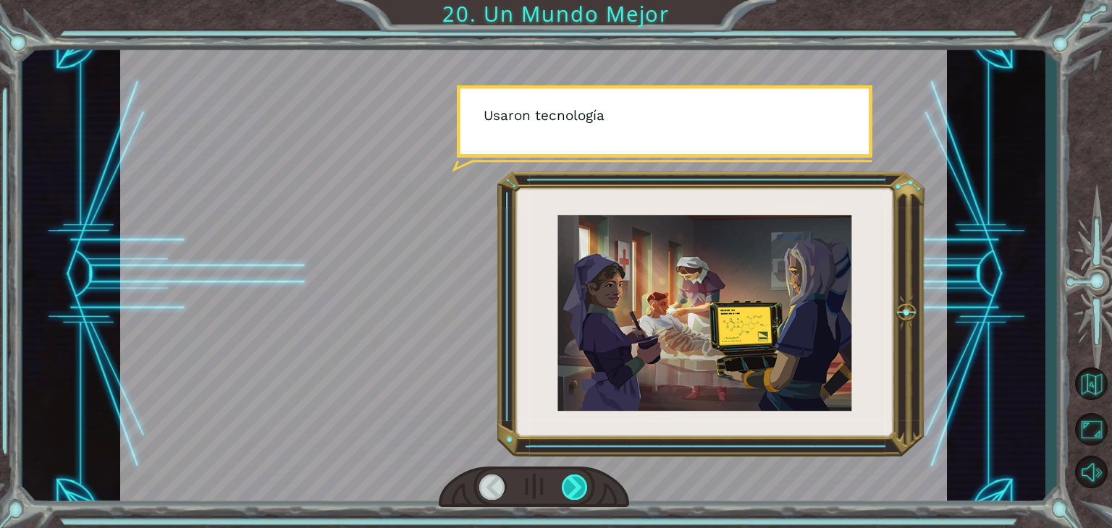
click at [575, 491] on div at bounding box center [575, 487] width 26 height 25
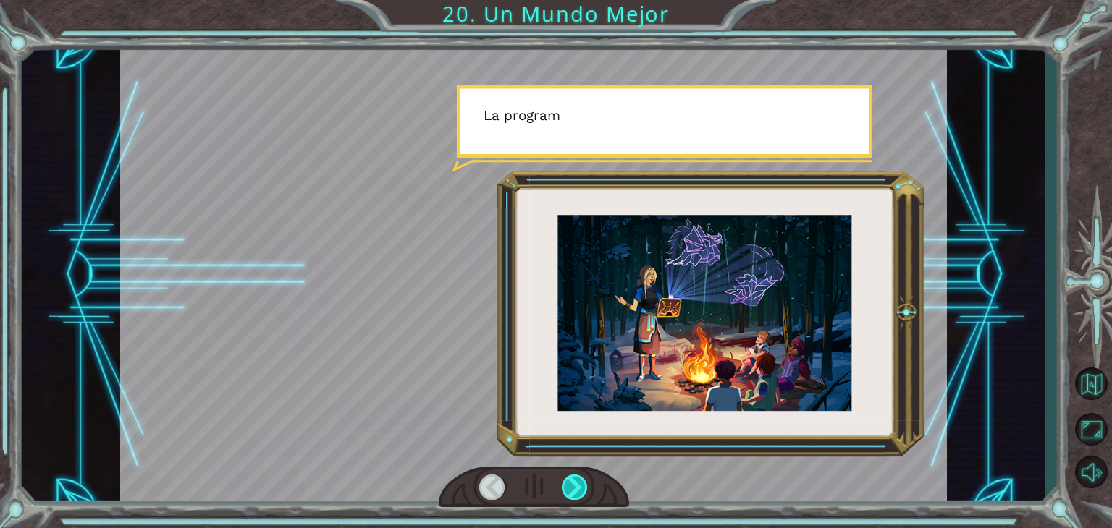
click at [573, 487] on div at bounding box center [575, 487] width 26 height 25
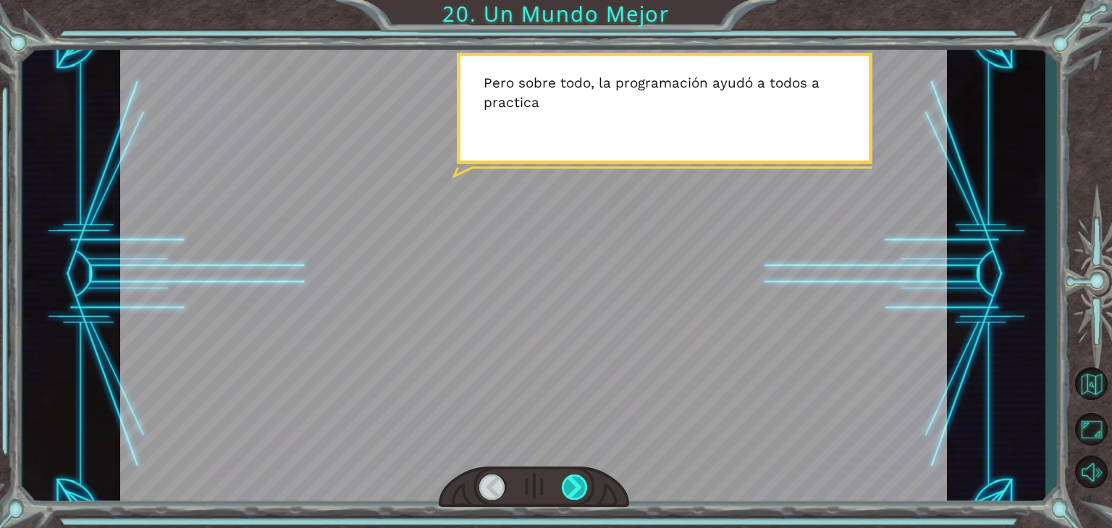
click at [573, 487] on div at bounding box center [575, 487] width 26 height 25
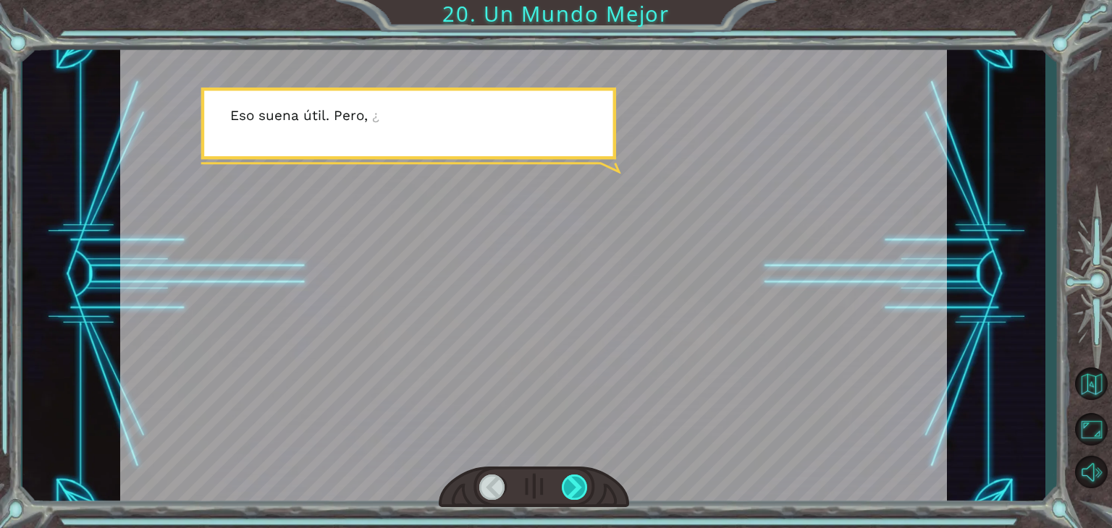
click at [573, 487] on div at bounding box center [575, 487] width 26 height 25
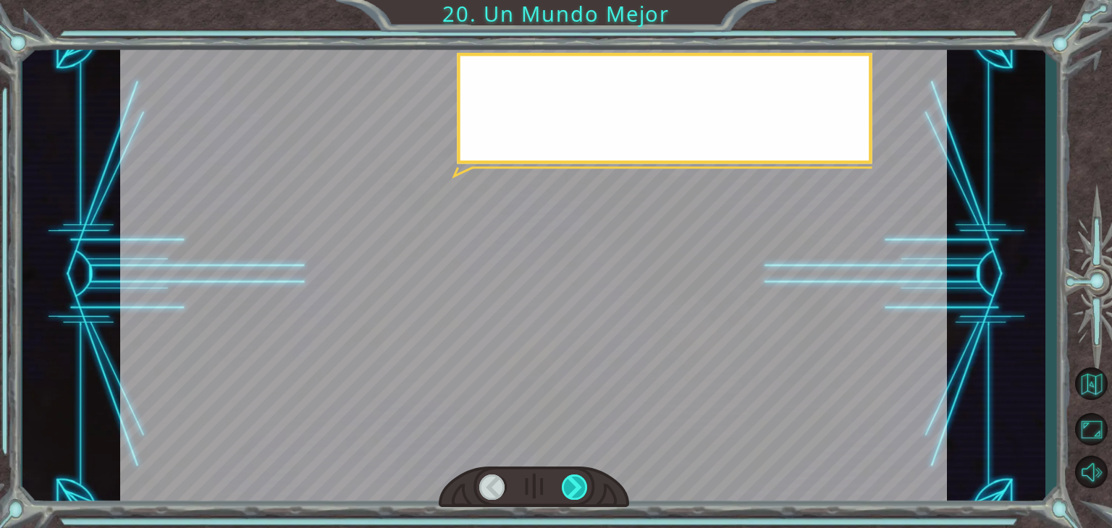
click at [573, 487] on div at bounding box center [575, 487] width 26 height 25
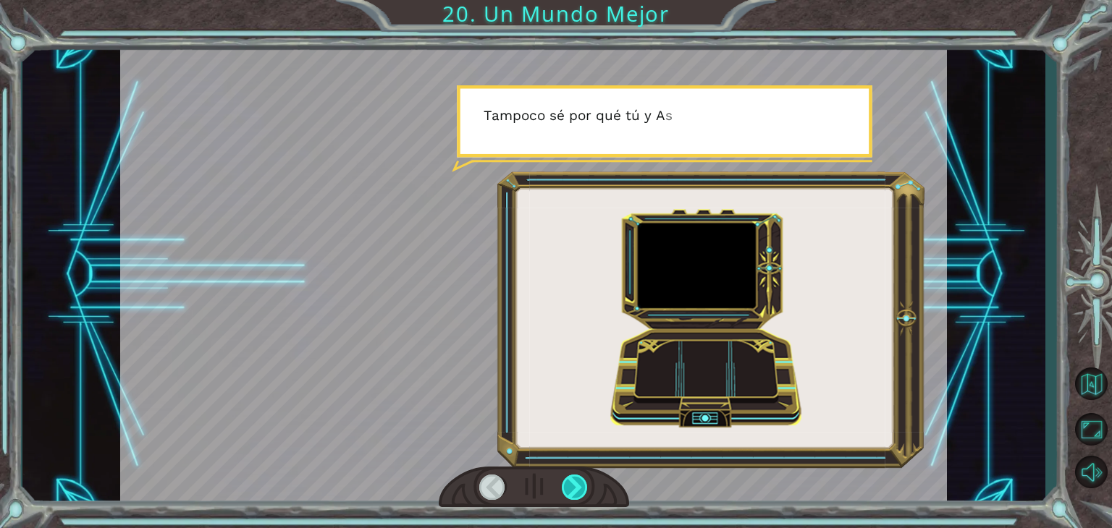
click at [573, 487] on div at bounding box center [575, 487] width 26 height 25
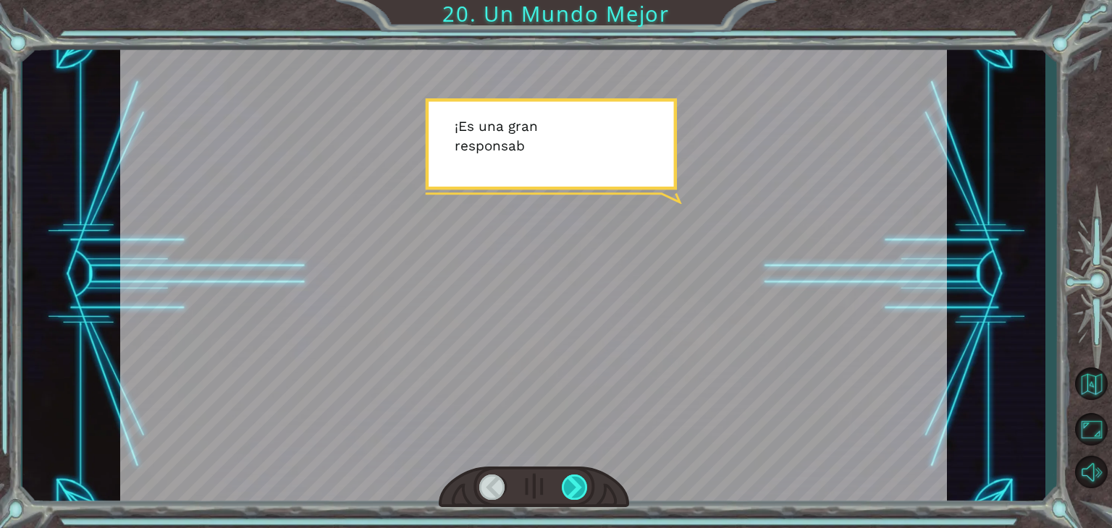
click at [573, 487] on div at bounding box center [575, 487] width 26 height 25
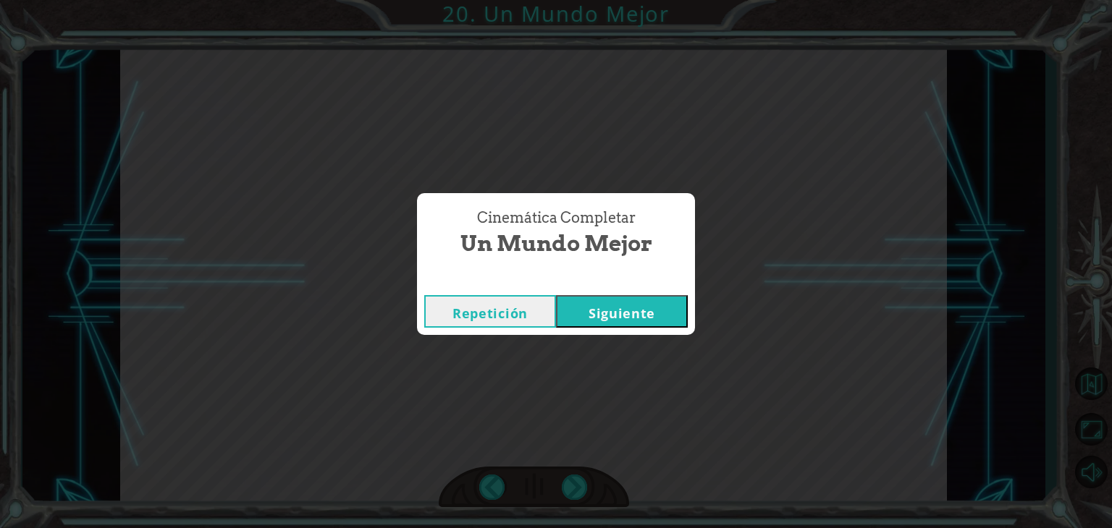
click at [620, 313] on button "Siguiente" at bounding box center [622, 311] width 132 height 33
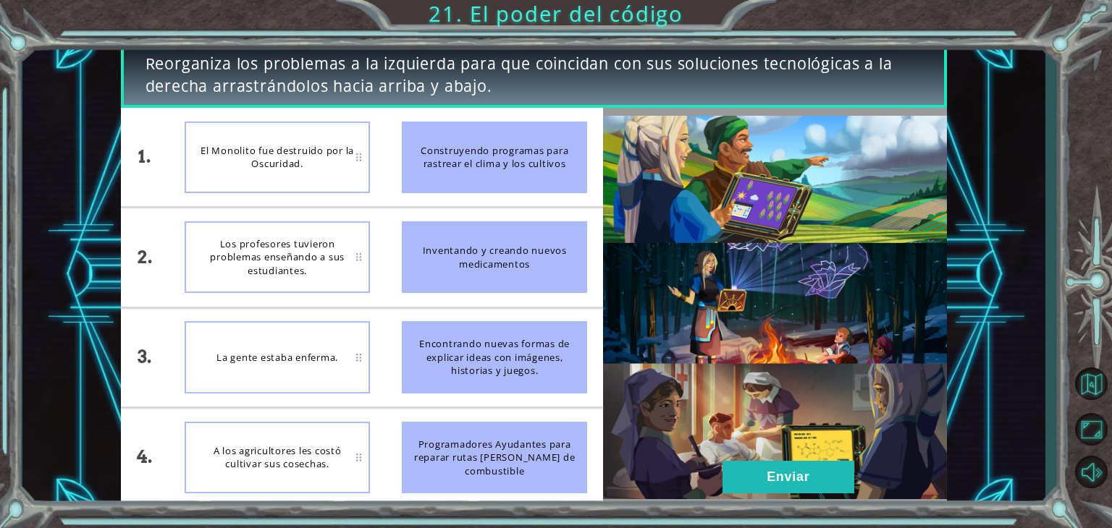
click at [307, 163] on div "El Monolito fue destruido por la Oscuridad." at bounding box center [277, 158] width 185 height 72
click at [444, 162] on div "Construyendo programas para rastrear el clima y los cultivos" at bounding box center [494, 158] width 185 height 72
drag, startPoint x: 444, startPoint y: 145, endPoint x: 381, endPoint y: 149, distance: 63.1
click at [381, 149] on div "1. 2. 3. 4. El Monolito fue destruido por la Oscuridad. Los profesores tuvieron…" at bounding box center [362, 307] width 483 height 399
click at [442, 258] on div "Inventando y creando nuevos medicamentos" at bounding box center [494, 257] width 185 height 72
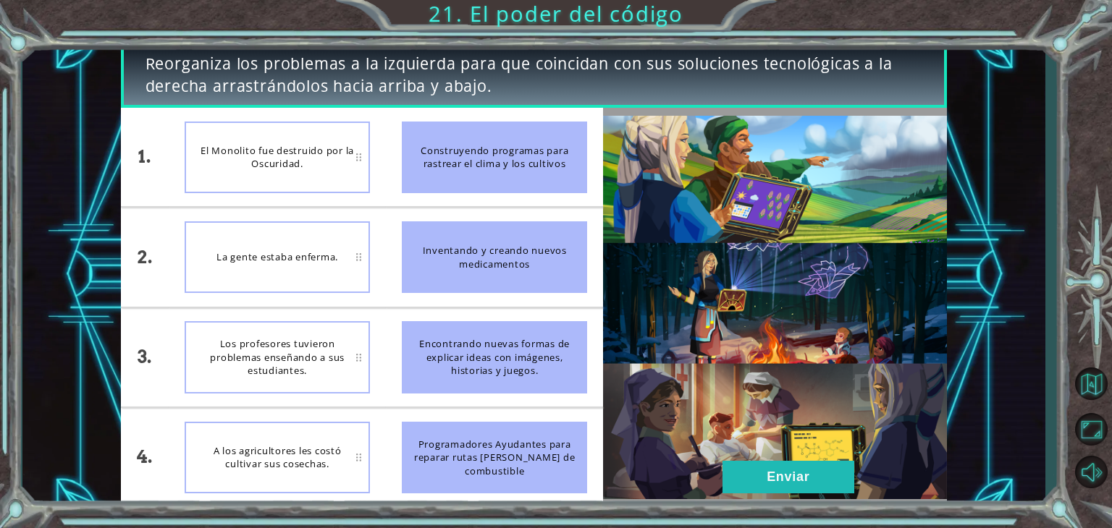
click at [330, 346] on div "Los profesores tuvieron problemas enseñando a sus estudiantes." at bounding box center [277, 357] width 185 height 72
click at [802, 465] on button "Enviar" at bounding box center [788, 477] width 132 height 33
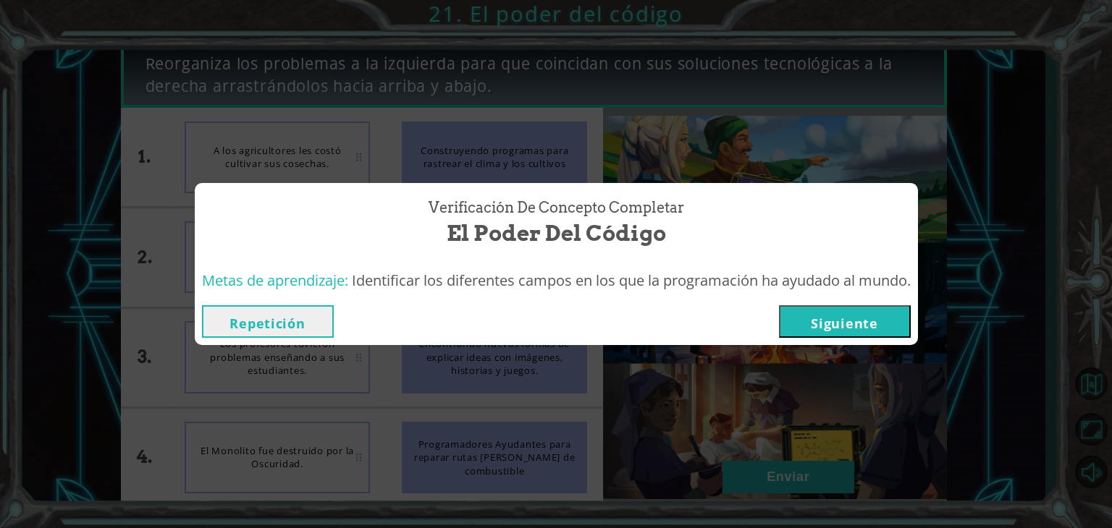
click at [839, 328] on button "Siguiente" at bounding box center [845, 321] width 132 height 33
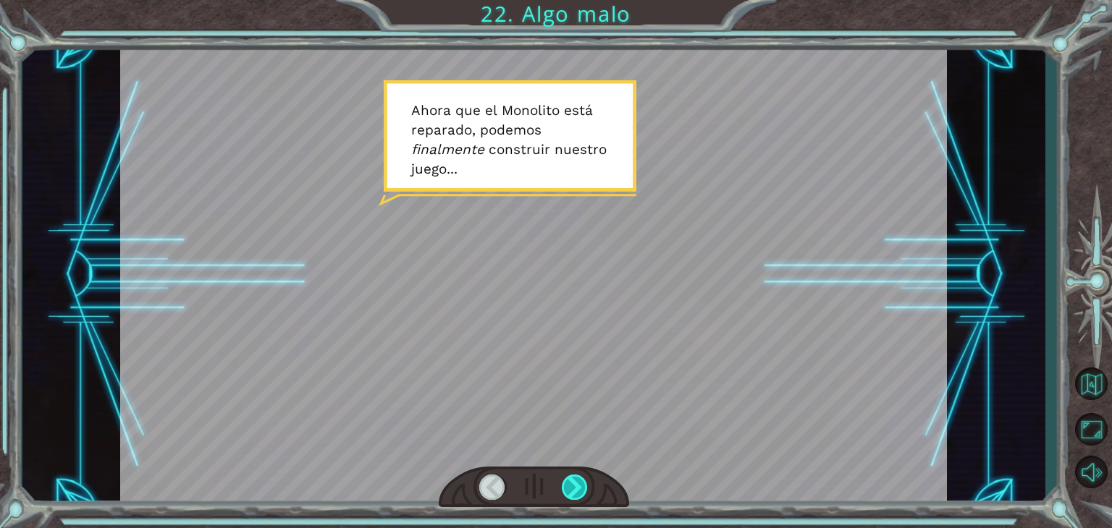
click at [574, 483] on div at bounding box center [575, 487] width 26 height 25
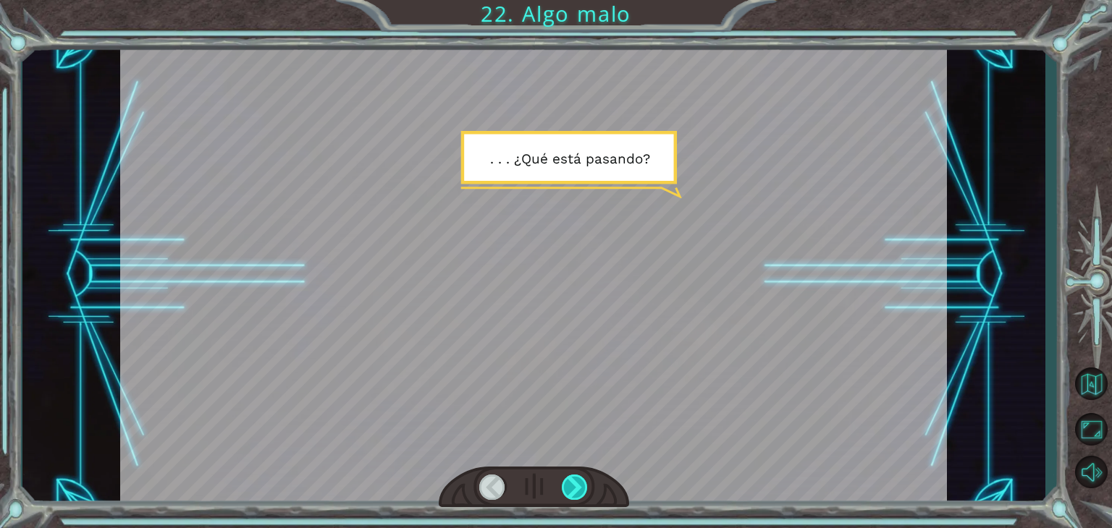
click at [574, 483] on div at bounding box center [575, 487] width 26 height 25
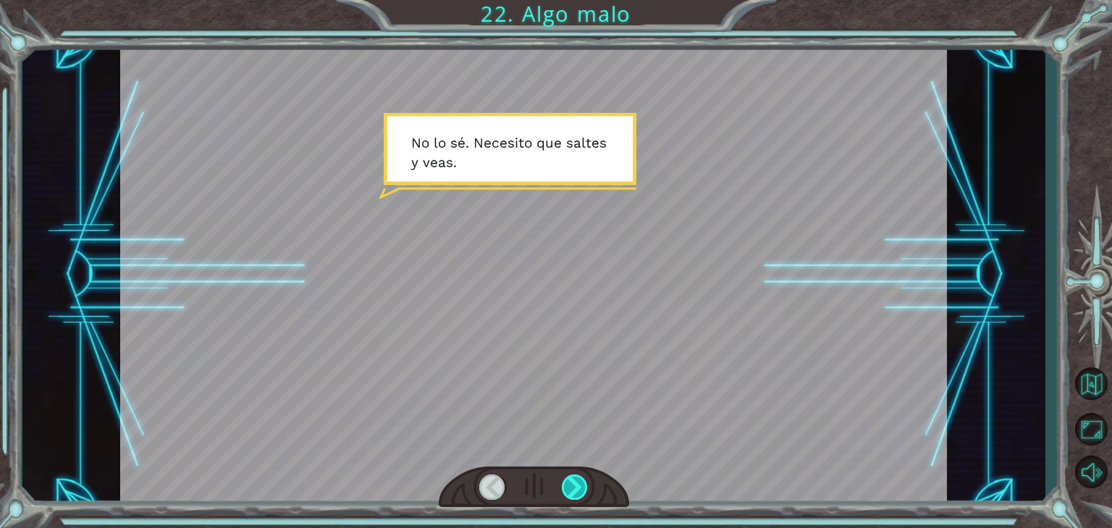
click at [575, 484] on div at bounding box center [575, 487] width 26 height 25
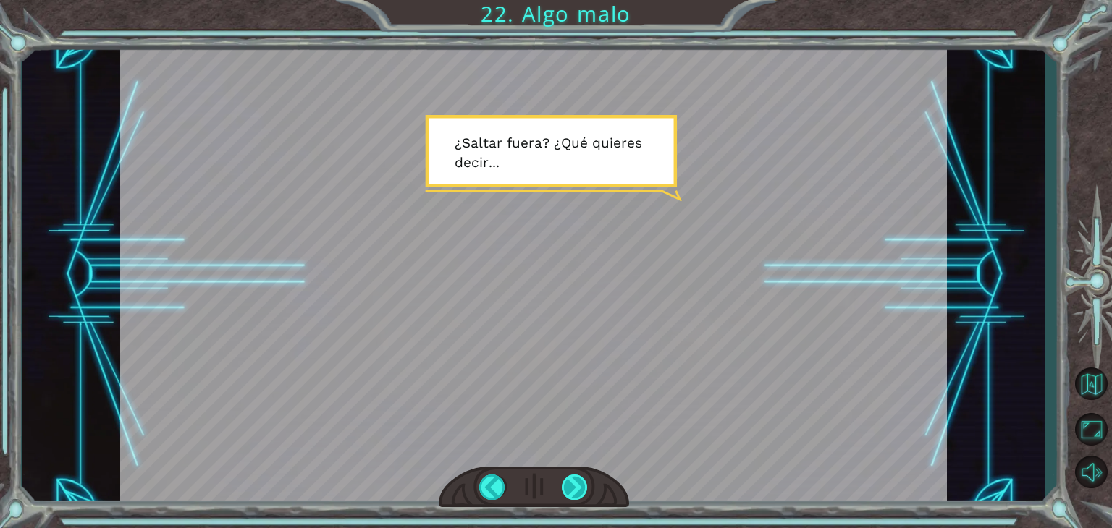
click at [569, 496] on div at bounding box center [575, 487] width 26 height 25
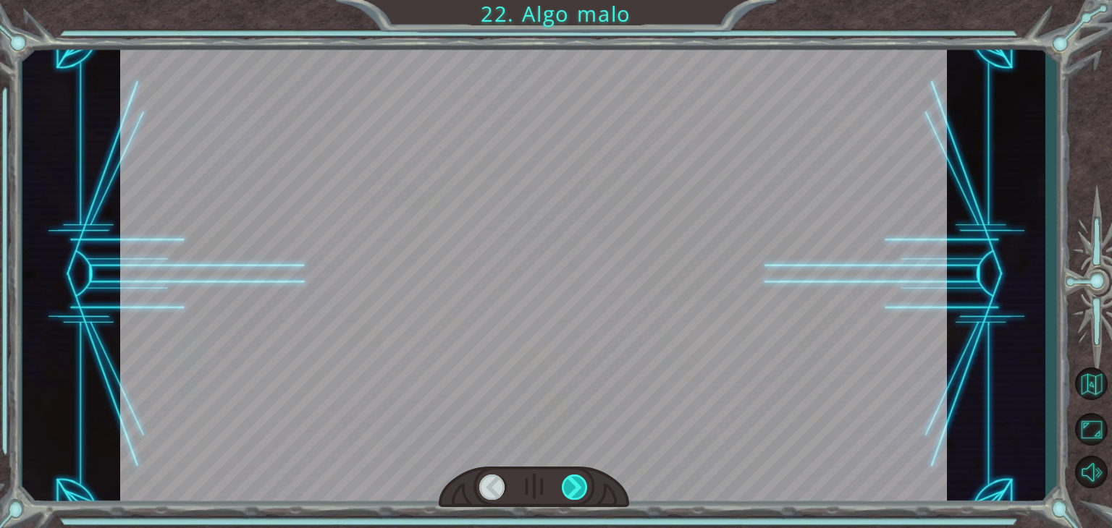
click at [576, 481] on div at bounding box center [575, 487] width 26 height 25
click at [575, 481] on div at bounding box center [575, 487] width 26 height 25
click at [579, 483] on div at bounding box center [575, 487] width 26 height 25
click at [573, 485] on div at bounding box center [575, 487] width 26 height 25
click at [572, 504] on div at bounding box center [534, 488] width 190 height 42
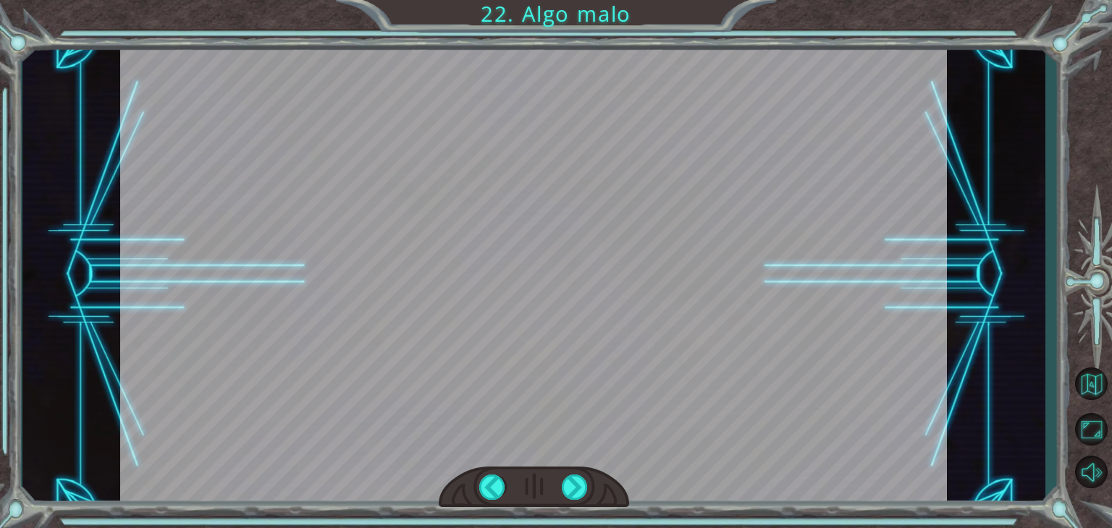
click at [579, 496] on div at bounding box center [575, 487] width 26 height 25
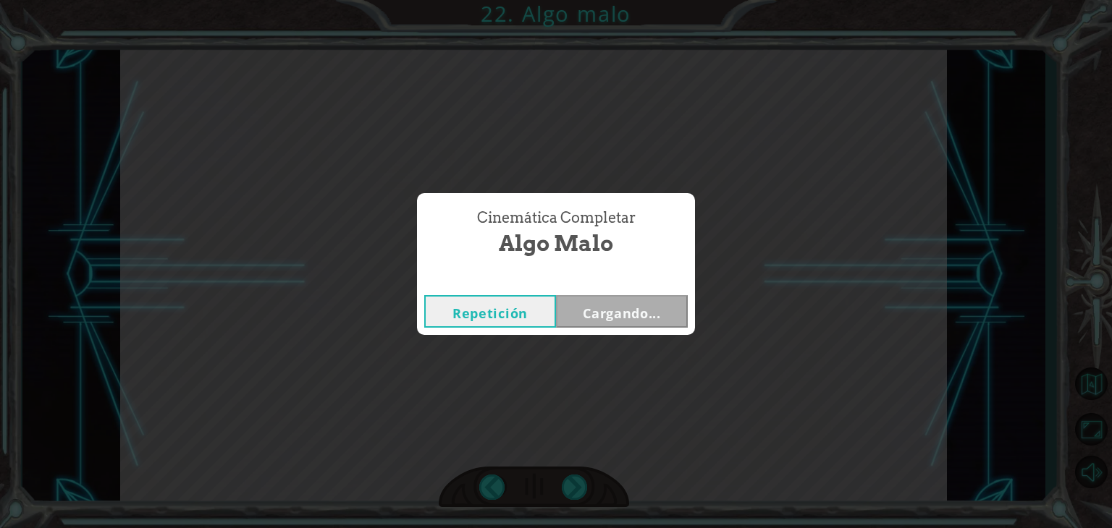
click at [572, 498] on div "Cinemática Completar Algo malo Repetición Cargando..." at bounding box center [556, 264] width 1112 height 528
click at [648, 307] on button "Siguiente" at bounding box center [622, 311] width 132 height 33
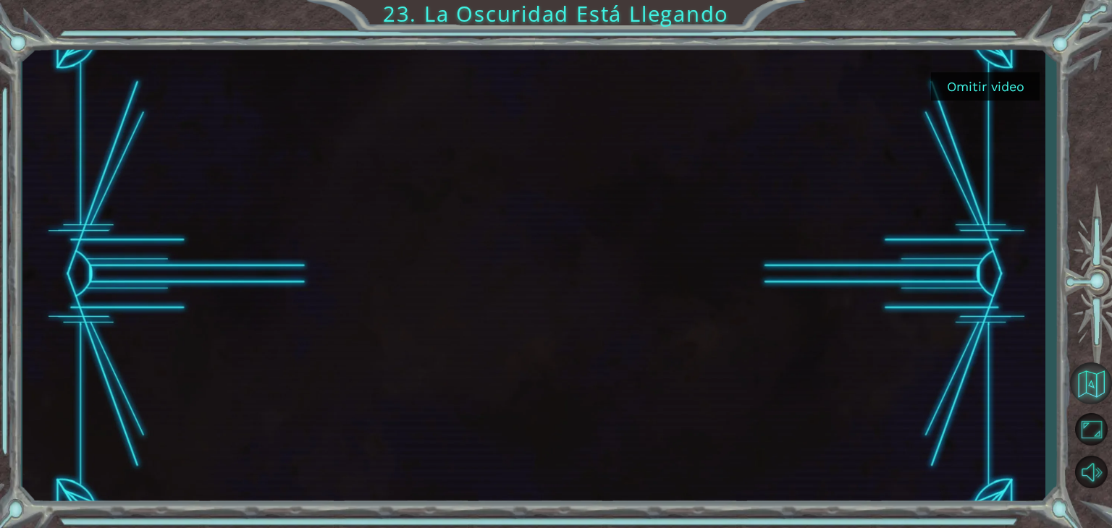
click at [1091, 387] on button "Volver al Mapa" at bounding box center [1091, 384] width 42 height 42
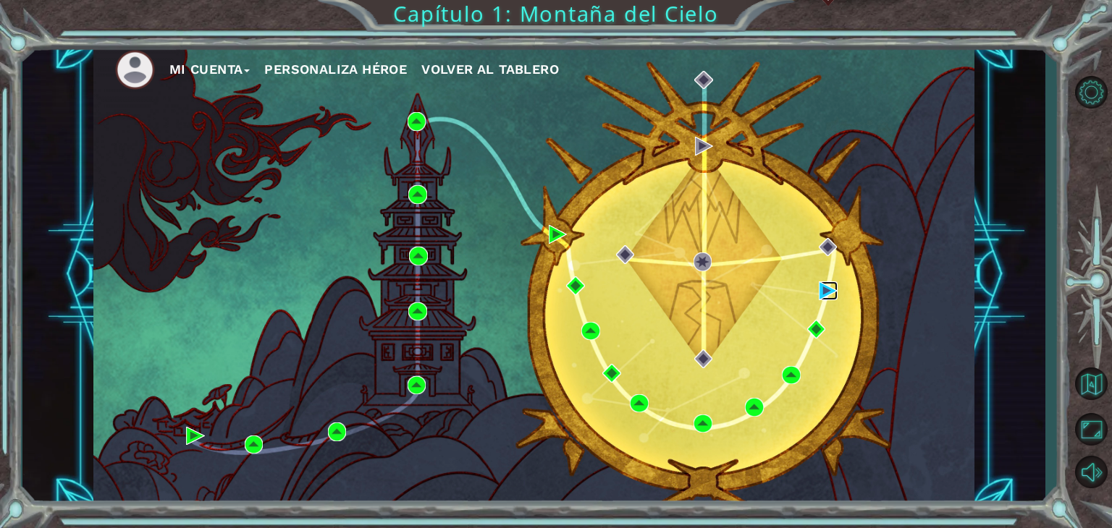
click at [823, 290] on img at bounding box center [828, 291] width 19 height 19
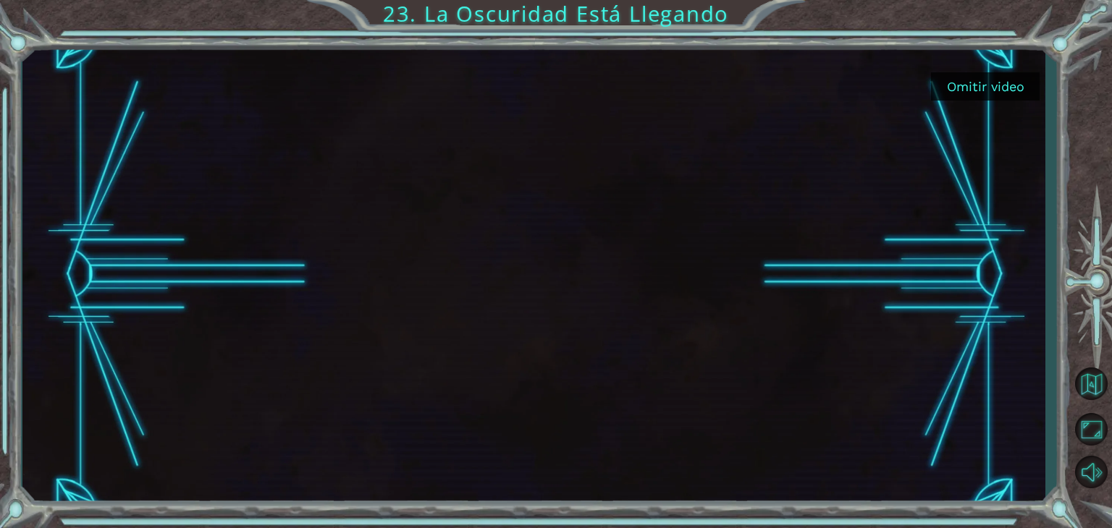
click at [986, 79] on button "Omitir video" at bounding box center [985, 86] width 109 height 28
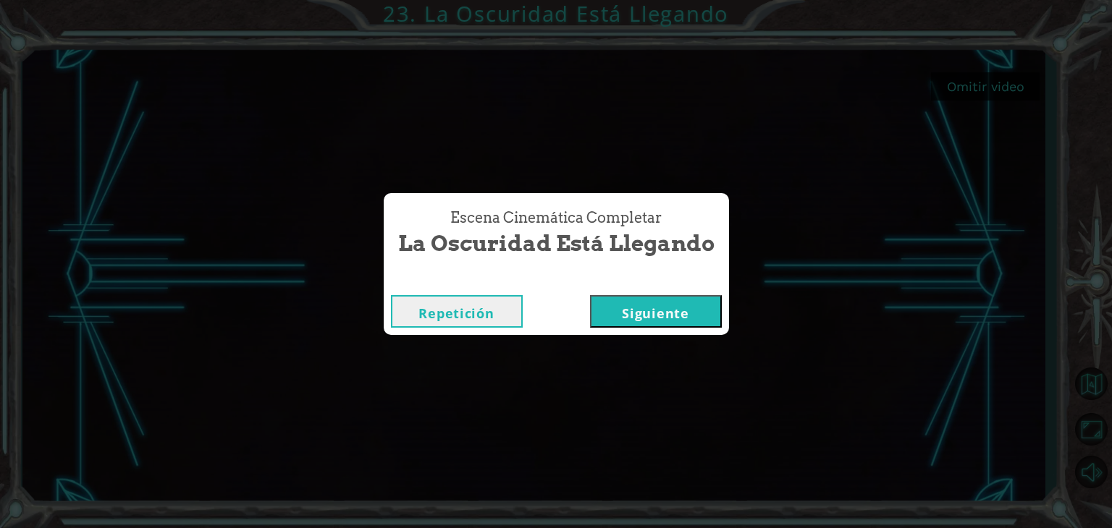
click at [674, 308] on button "Siguiente" at bounding box center [656, 311] width 132 height 33
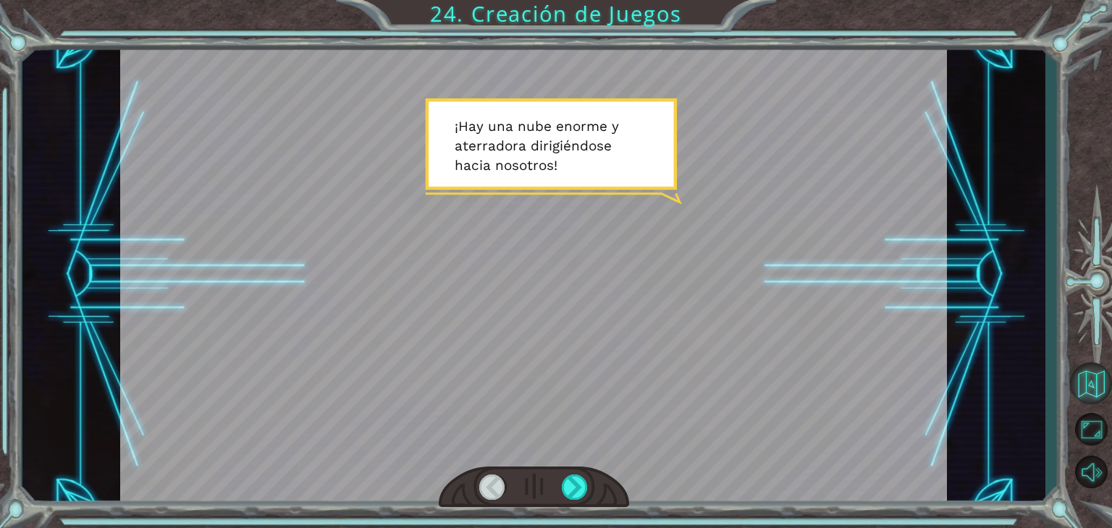
click at [1085, 383] on button "Volver al Mapa" at bounding box center [1091, 384] width 42 height 42
